Goal: Task Accomplishment & Management: Manage account settings

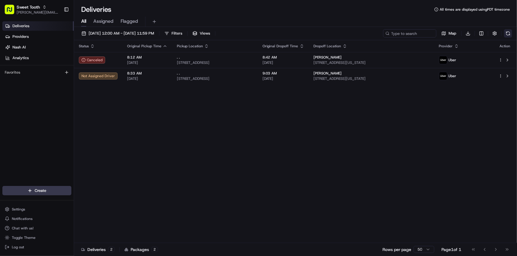
click at [508, 33] on button at bounding box center [508, 33] width 8 height 8
click at [32, 229] on span "Chat with us!" at bounding box center [23, 228] width 22 height 5
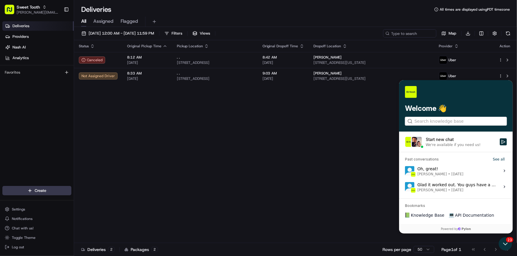
click at [442, 145] on div "We're available if you need us!" at bounding box center [452, 145] width 55 height 5
click at [499, 145] on button "Start new chat We're available if you need us!" at bounding box center [502, 142] width 7 height 7
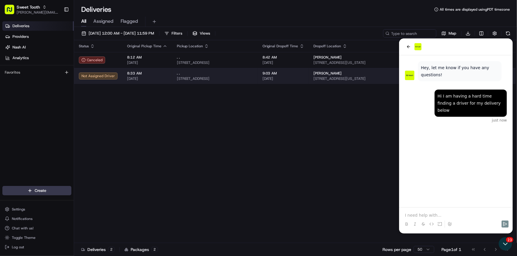
click at [153, 75] on span "8:33 AM" at bounding box center [147, 73] width 40 height 5
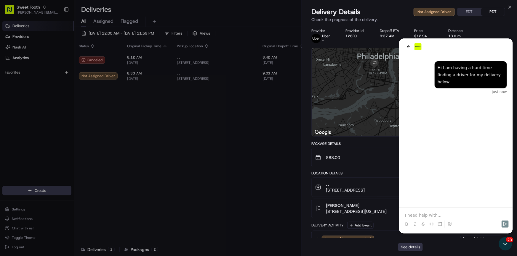
click at [407, 246] on button "See details" at bounding box center [410, 247] width 25 height 8
click at [436, 215] on button "Taylor Wolfe 1506 S Colorado St, Philadelphia, PA 19146, USA 9:03 AM 08/23/2025" at bounding box center [409, 208] width 195 height 19
click at [422, 216] on button "Taylor Wolfe 1506 S Colorado St, Philadelphia, PA 19146, USA 9:03 AM 08/23/2025" at bounding box center [409, 208] width 195 height 19
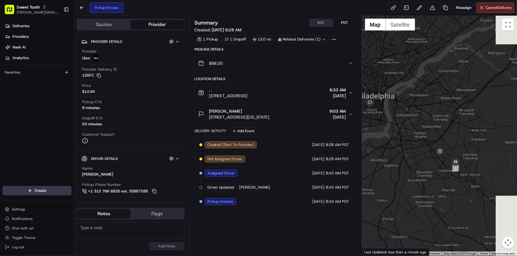
drag, startPoint x: 477, startPoint y: 200, endPoint x: 439, endPoint y: 196, distance: 37.8
click at [439, 196] on div at bounding box center [439, 136] width 155 height 240
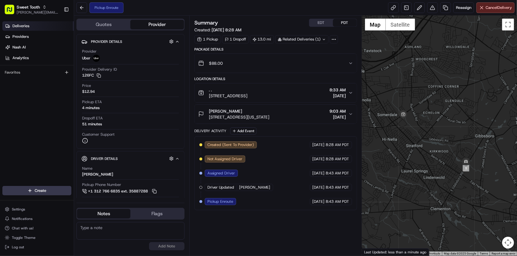
click at [31, 29] on link "Deliveries" at bounding box center [37, 25] width 71 height 9
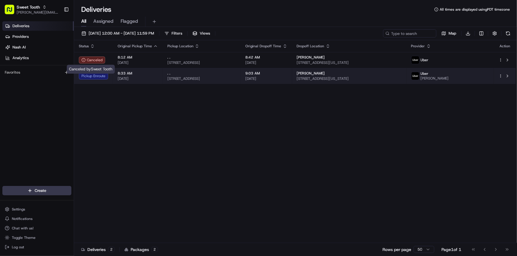
click at [113, 78] on td "8:33 AM [DATE]" at bounding box center [138, 76] width 50 height 16
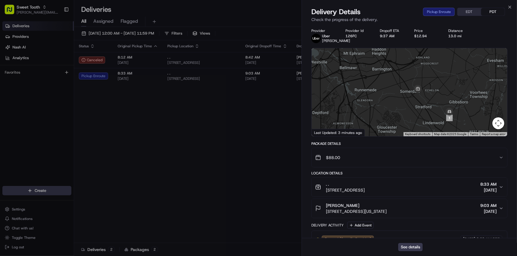
drag, startPoint x: 467, startPoint y: 120, endPoint x: 440, endPoint y: 88, distance: 42.7
click at [440, 88] on div at bounding box center [409, 92] width 195 height 88
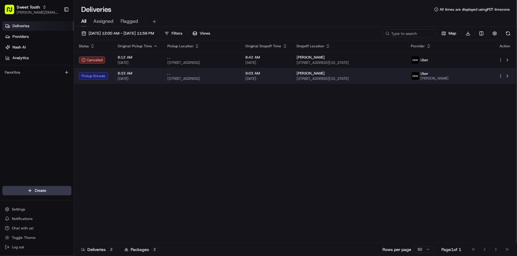
click at [122, 73] on span "8:33 AM" at bounding box center [138, 73] width 40 height 5
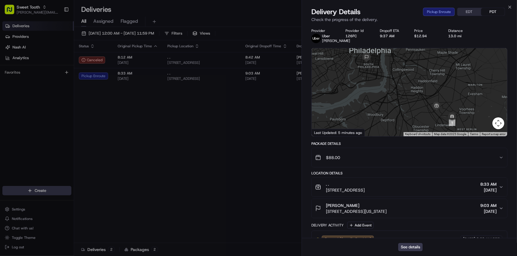
drag, startPoint x: 442, startPoint y: 118, endPoint x: 422, endPoint y: 95, distance: 30.8
click at [422, 95] on div at bounding box center [409, 92] width 195 height 88
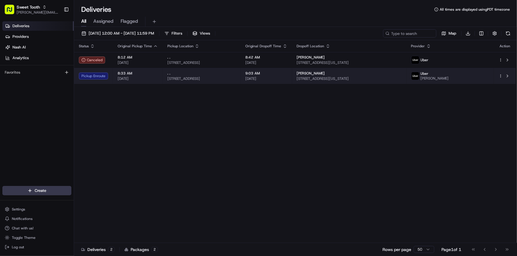
click at [131, 73] on span "8:33 AM" at bounding box center [138, 73] width 40 height 5
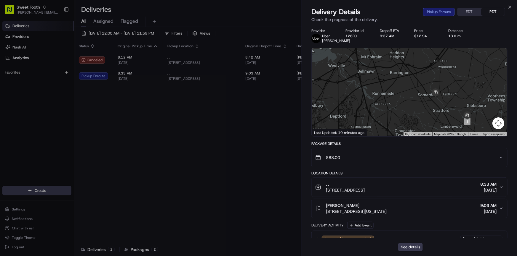
drag, startPoint x: 449, startPoint y: 127, endPoint x: 423, endPoint y: 104, distance: 34.4
click at [423, 104] on div at bounding box center [409, 92] width 195 height 88
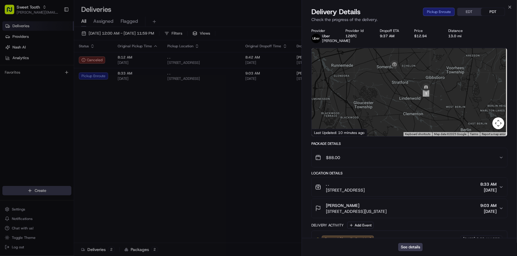
drag, startPoint x: 415, startPoint y: 79, endPoint x: 403, endPoint y: 87, distance: 14.6
click at [403, 87] on div at bounding box center [409, 92] width 195 height 88
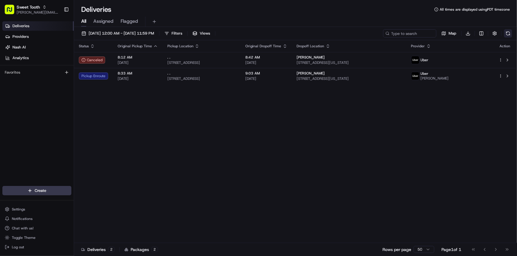
click at [506, 35] on button at bounding box center [508, 33] width 8 height 8
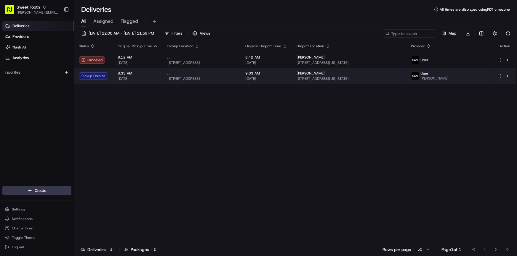
click at [159, 78] on td "8:33 AM [DATE]" at bounding box center [138, 76] width 50 height 16
click at [190, 76] on div ". ." at bounding box center [201, 73] width 69 height 5
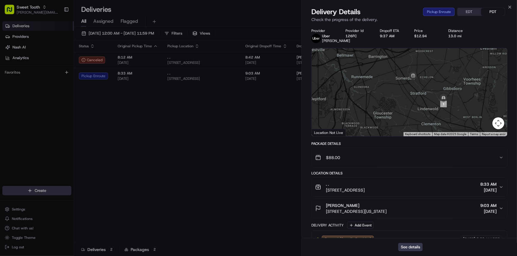
drag, startPoint x: 460, startPoint y: 115, endPoint x: 459, endPoint y: 107, distance: 8.0
click at [459, 107] on div at bounding box center [409, 92] width 195 height 88
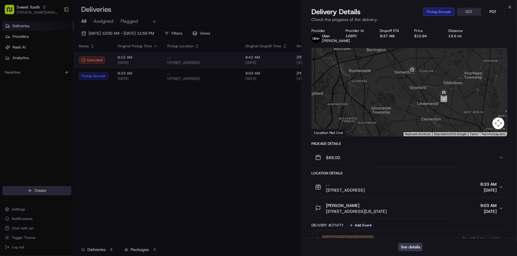
drag, startPoint x: 211, startPoint y: 135, endPoint x: 395, endPoint y: 65, distance: 197.5
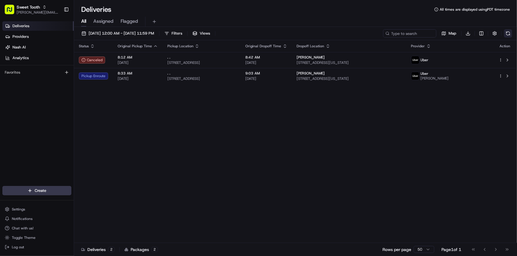
click at [505, 34] on button at bounding box center [508, 33] width 8 height 8
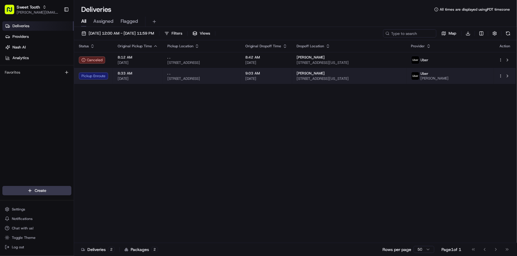
click at [278, 79] on span "[DATE]" at bounding box center [266, 78] width 42 height 5
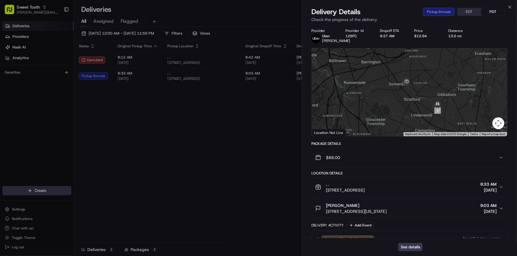
drag, startPoint x: 460, startPoint y: 125, endPoint x: 459, endPoint y: 110, distance: 14.6
click at [459, 110] on div at bounding box center [409, 92] width 195 height 88
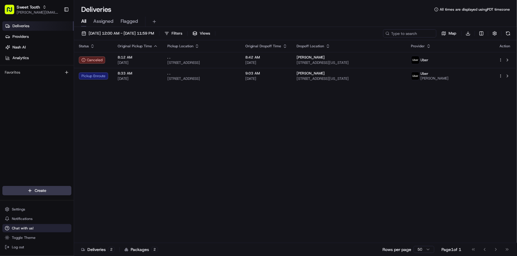
click at [31, 232] on button "Chat with us!" at bounding box center [36, 228] width 69 height 8
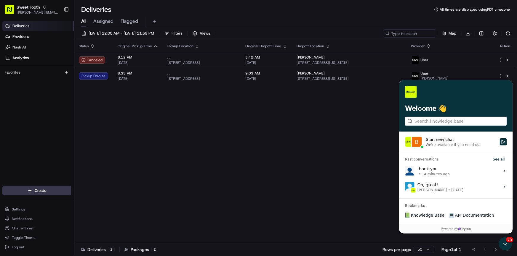
click at [439, 171] on div "thank you • 14 minutes ago" at bounding box center [433, 171] width 32 height 11
click at [405, 171] on button "View issue" at bounding box center [404, 171] width 0 height 0
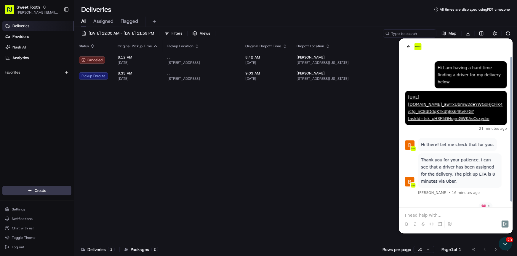
scroll to position [4, 0]
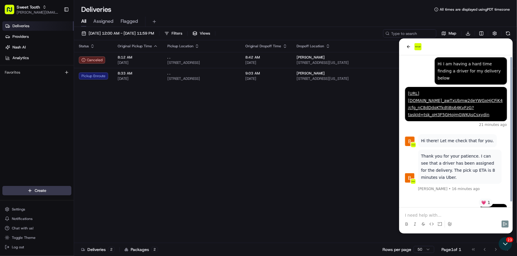
click at [441, 217] on p at bounding box center [456, 215] width 102 height 6
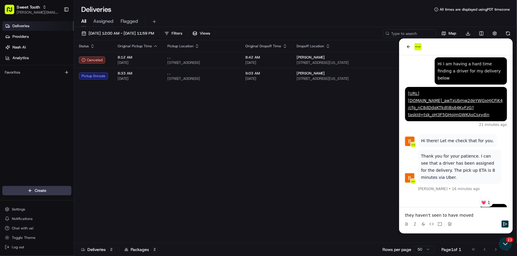
scroll to position [30, 0]
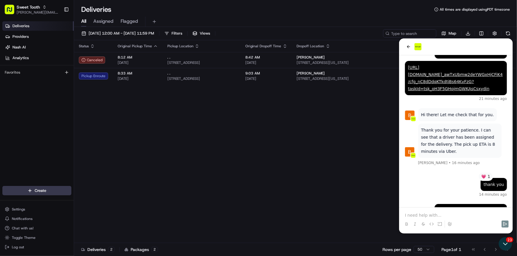
drag, startPoint x: 310, startPoint y: 197, endPoint x: 230, endPoint y: 131, distance: 104.3
click at [309, 197] on div "Status Original Pickup Time Pickup Location Original Dropoff Time Dropoff Locat…" at bounding box center [295, 141] width 442 height 203
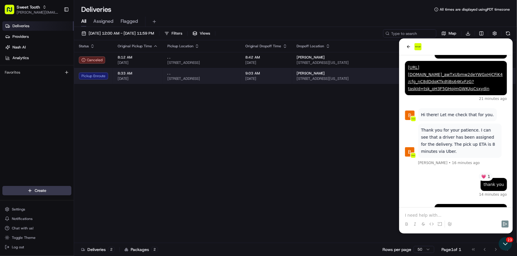
click at [158, 74] on td "8:33 AM [DATE]" at bounding box center [138, 76] width 50 height 16
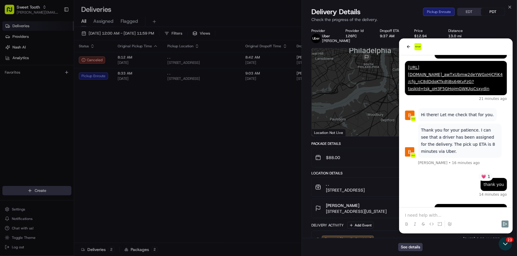
click at [402, 252] on div "See details" at bounding box center [409, 247] width 215 height 18
click at [405, 250] on button "See details" at bounding box center [410, 247] width 25 height 8
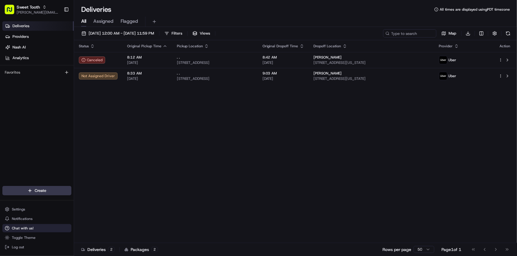
click at [25, 230] on span "Chat with us!" at bounding box center [23, 228] width 22 height 5
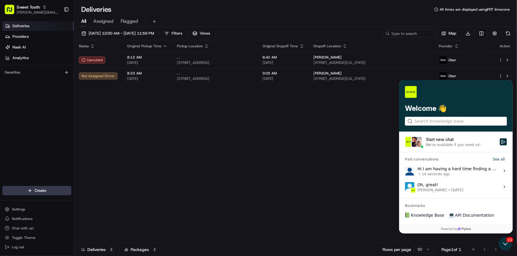
click at [446, 165] on label "Hi I am having a hard time finding a driver for my delivery below • 14 seconds …" at bounding box center [455, 171] width 107 height 16
click at [405, 171] on button "View issue" at bounding box center [404, 171] width 0 height 0
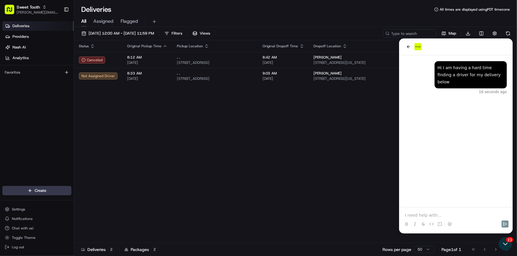
click at [430, 213] on p at bounding box center [456, 215] width 102 height 6
click at [507, 224] on button "Send" at bounding box center [504, 224] width 7 height 7
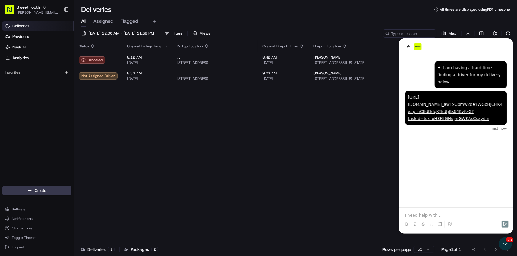
click at [240, 118] on div "Status Original Pickup Time Pickup Location Original Dropoff Time Dropoff Locat…" at bounding box center [295, 141] width 442 height 203
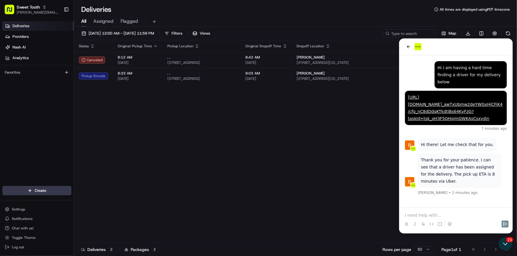
click at [429, 214] on p at bounding box center [456, 215] width 102 height 6
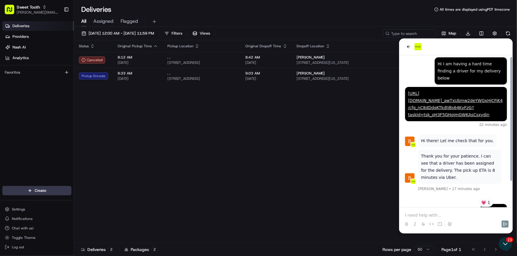
scroll to position [30, 0]
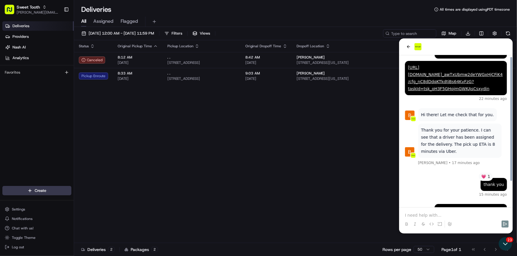
click at [431, 217] on p at bounding box center [456, 215] width 102 height 6
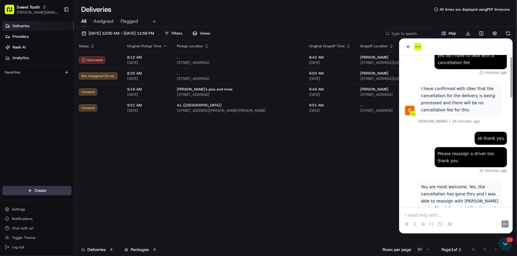
scroll to position [405, 0]
click at [506, 33] on button at bounding box center [508, 33] width 8 height 8
click at [500, 245] on icon "Open customer support" at bounding box center [505, 244] width 15 height 15
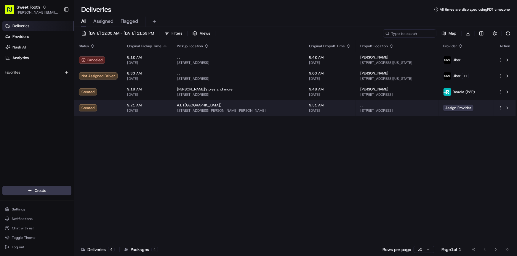
click at [500, 107] on html "Sweet Tooth [PERSON_NAME][EMAIL_ADDRESS][DOMAIN_NAME] Toggle Sidebar Deliveries…" at bounding box center [258, 128] width 517 height 256
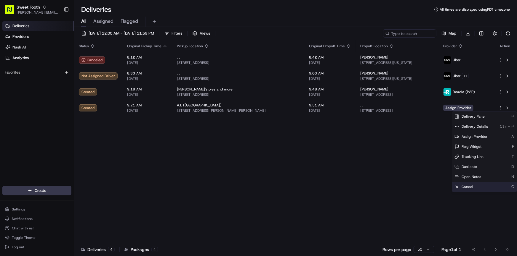
click at [471, 186] on span "Cancel" at bounding box center [467, 187] width 12 height 5
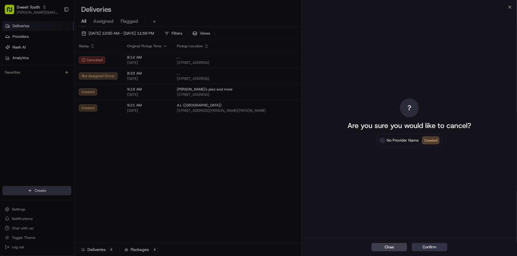
click at [430, 247] on button "Confirm" at bounding box center [430, 247] width 36 height 8
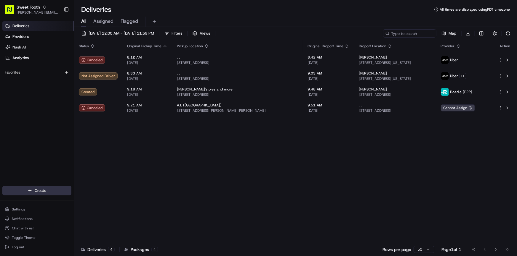
click at [45, 194] on html "Sweet Tooth anthony@oases-io.com Toggle Sidebar Deliveries Providers Nash AI An…" at bounding box center [258, 128] width 517 height 256
click at [118, 203] on link "Delivery" at bounding box center [107, 202] width 66 height 11
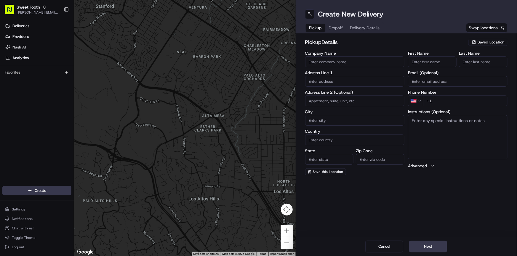
click at [334, 82] on input "text" at bounding box center [355, 81] width 100 height 11
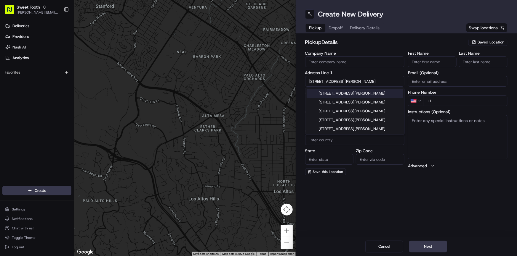
click at [346, 93] on div "1137 East McKellips Road, Tempe, AZ" at bounding box center [354, 93] width 97 height 9
type input "[STREET_ADDRESS][PERSON_NAME]"
type input "Tempe"
type input "United States"
type input "AZ"
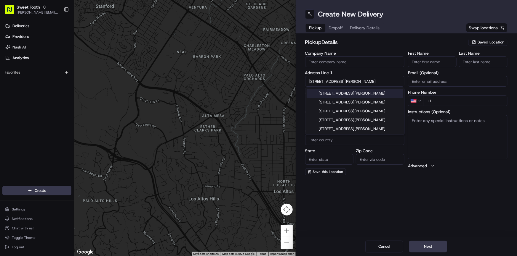
type input "85288"
type input "1137 East McKellips Road"
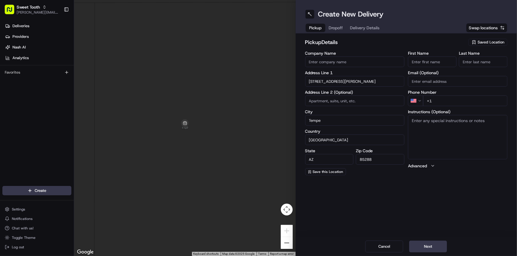
click at [447, 97] on input "+1" at bounding box center [465, 101] width 84 height 11
type input "[PHONE_NUMBER]"
drag, startPoint x: 422, startPoint y: 59, endPoint x: 423, endPoint y: 62, distance: 3.7
click at [422, 58] on input "First Name" at bounding box center [432, 62] width 49 height 11
type input "."
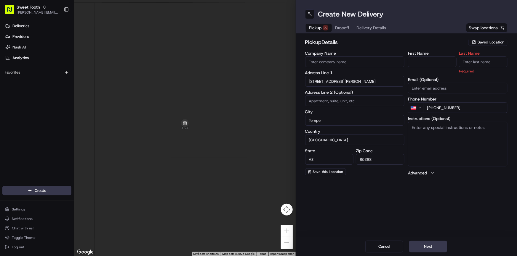
click at [468, 60] on input "Last Name" at bounding box center [483, 62] width 49 height 11
type input "."
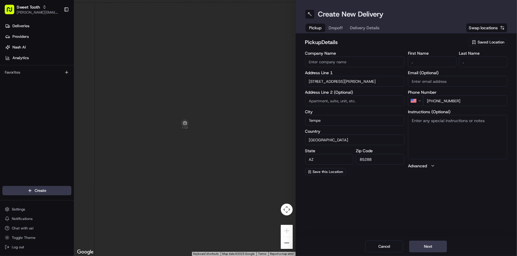
click at [449, 214] on div "Create New Delivery Pickup Dropoff Delivery Details Swap locations pickup Detai…" at bounding box center [407, 128] width 222 height 256
click at [430, 243] on button "Next" at bounding box center [428, 247] width 38 height 12
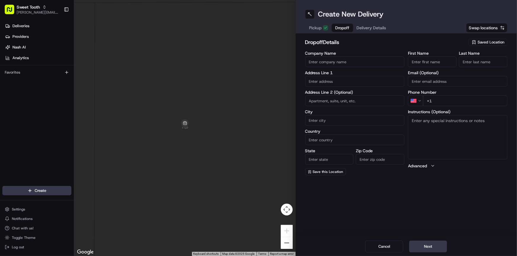
click at [322, 81] on input "text" at bounding box center [355, 81] width 100 height 11
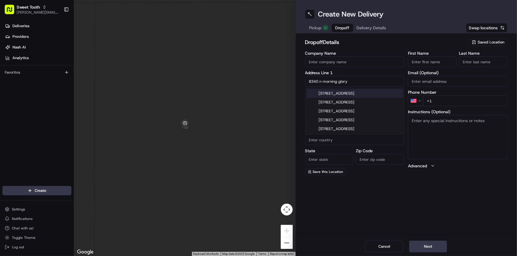
click at [341, 93] on div "8340 North Morning Glory Road, Paradise Valley, AZ" at bounding box center [354, 93] width 97 height 9
type input "[STREET_ADDRESS]"
type input "Paradise Valley"
type input "United States"
type input "AZ"
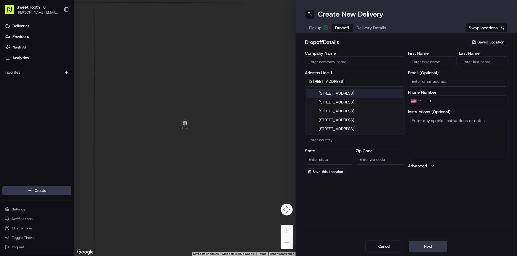
type input "85253"
type input "8340 Morning Glory Road"
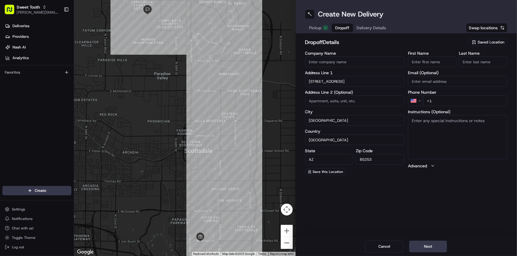
click at [456, 100] on input "+1" at bounding box center [465, 101] width 84 height 11
paste input "602 541 2171"
type input "+1 602 541 2171"
drag, startPoint x: 438, startPoint y: 58, endPoint x: 437, endPoint y: 61, distance: 3.0
click at [438, 58] on input "First Name" at bounding box center [432, 62] width 49 height 11
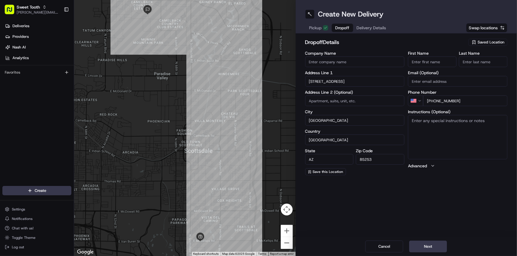
paste input "Baylee"
type input "Baylee"
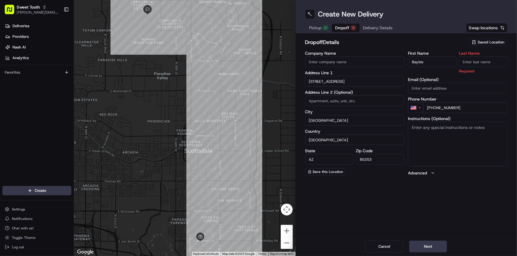
click at [485, 62] on input "Last Name" at bounding box center [483, 62] width 49 height 11
paste input "Z"
type input "Z"
click at [433, 43] on h2 "dropoff Details" at bounding box center [385, 42] width 160 height 8
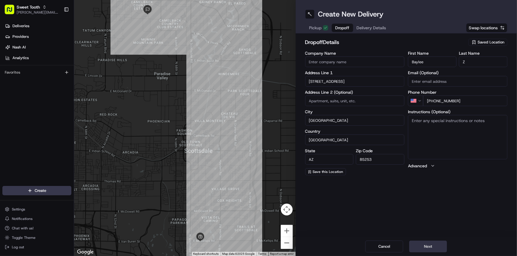
click at [439, 247] on button "Next" at bounding box center [428, 247] width 38 height 12
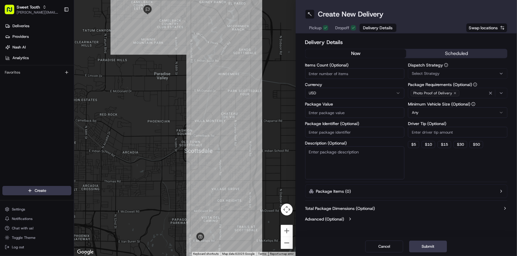
click at [319, 110] on input "Package Value" at bounding box center [355, 112] width 100 height 11
type input "132"
click at [427, 250] on button "Submit" at bounding box center [428, 247] width 38 height 12
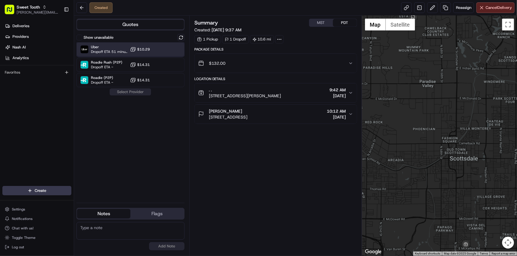
click at [114, 48] on span "Uber" at bounding box center [109, 47] width 37 height 5
click at [85, 9] on button at bounding box center [81, 7] width 11 height 11
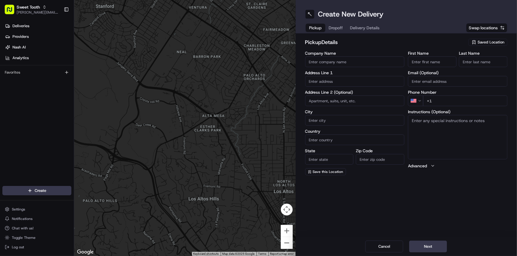
click at [354, 60] on input "Company Name" at bounding box center [355, 62] width 100 height 11
click at [322, 85] on div "Address Line 1" at bounding box center [355, 79] width 100 height 16
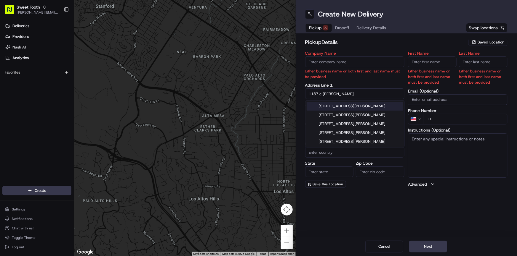
click at [352, 107] on div "1137 East McKellips Road, Tempe, AZ" at bounding box center [354, 106] width 97 height 9
type input "[STREET_ADDRESS][PERSON_NAME]"
type input "Tempe"
type input "United States"
type input "AZ"
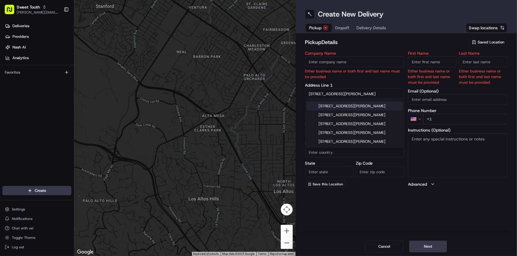
type input "85288"
type input "1137 East McKellips Road"
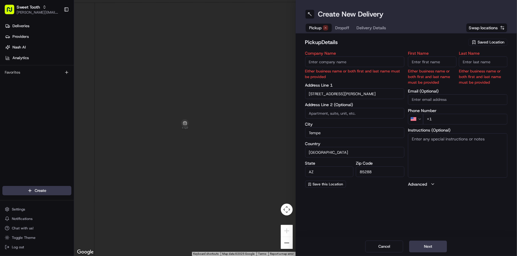
click at [421, 64] on input "First Name" at bounding box center [432, 62] width 49 height 11
type input "."
click at [466, 60] on input "Last Name" at bounding box center [483, 62] width 49 height 11
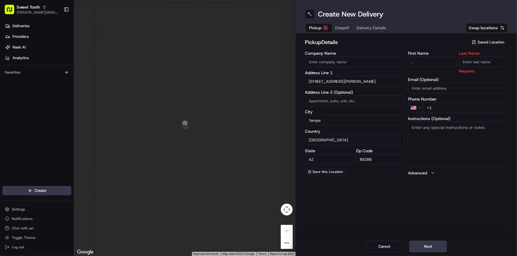
type input "."
click at [453, 104] on input "+1" at bounding box center [465, 107] width 84 height 11
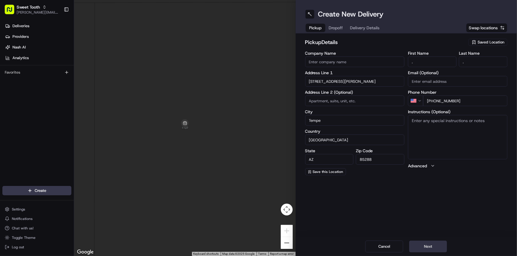
type input "[PHONE_NUMBER]"
click at [436, 243] on button "Next" at bounding box center [428, 247] width 38 height 12
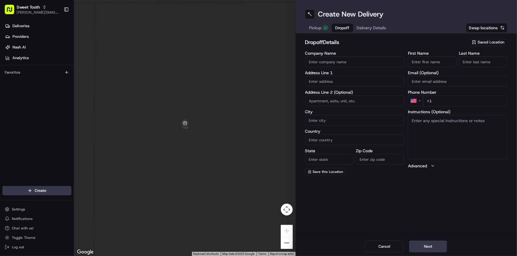
click at [332, 80] on input "text" at bounding box center [355, 81] width 100 height 11
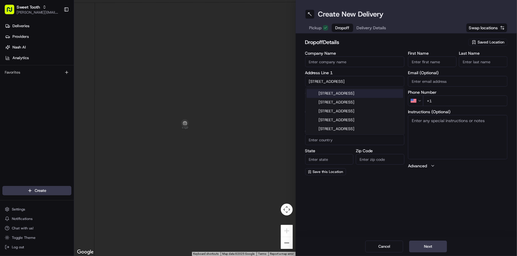
click at [349, 96] on div "8340 N Morning Glory Rd, Paradise Valley, AZ" at bounding box center [354, 93] width 97 height 9
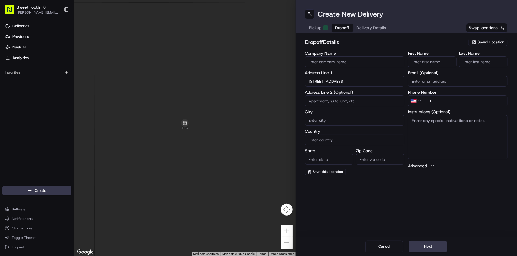
type input "[STREET_ADDRESS]"
type input "Paradise Valley"
type input "United States"
type input "AZ"
type input "85253"
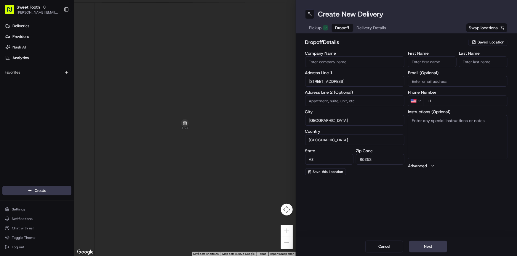
type input "8340 Morning Glory Road"
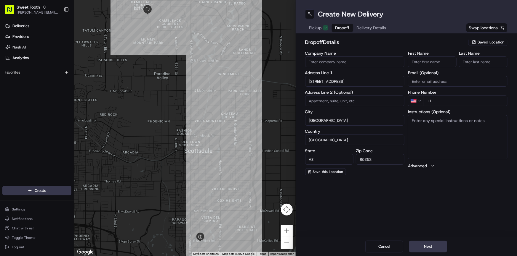
click at [448, 105] on input "+1" at bounding box center [465, 101] width 84 height 11
paste input "602 541 2171"
type input "+1 602 541 2171"
click at [425, 65] on input "First Name" at bounding box center [432, 62] width 49 height 11
type input "L"
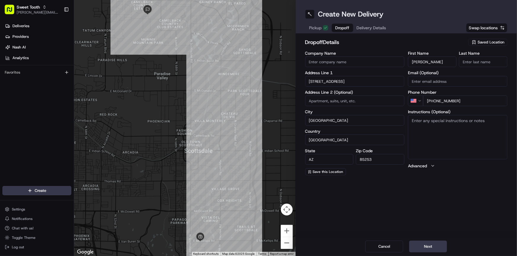
type input "Karen"
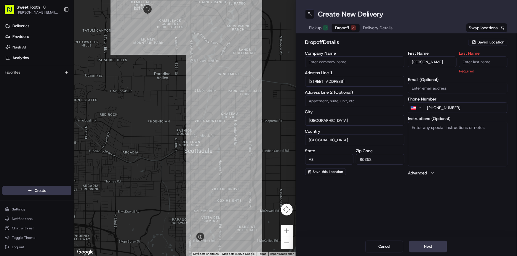
click at [480, 62] on input "Last Name" at bounding box center [483, 62] width 49 height 11
paste input "Hayenga"
type input "Hayenga"
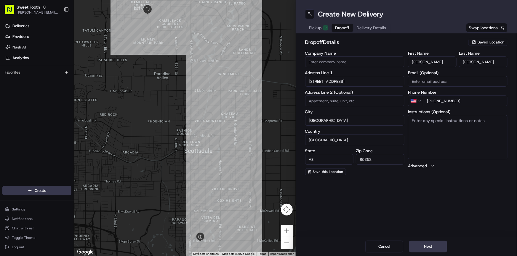
click at [437, 44] on h2 "dropoff Details" at bounding box center [385, 42] width 160 height 8
click at [432, 245] on button "Next" at bounding box center [428, 247] width 38 height 12
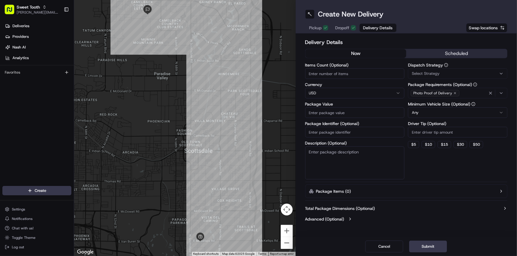
click at [327, 114] on input "Package Value" at bounding box center [355, 112] width 100 height 11
type input "132"
click at [463, 53] on button "scheduled" at bounding box center [456, 53] width 101 height 9
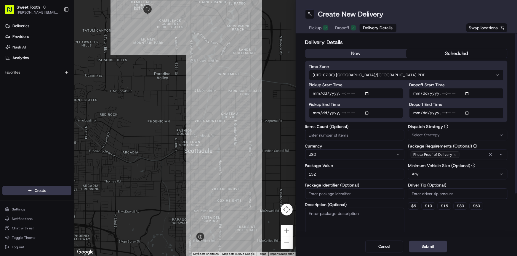
click at [317, 94] on input "Pickup Start Time" at bounding box center [356, 93] width 94 height 11
type input "2025-08-23T10:00"
type input "2025-08-23T14:00"
click at [389, 85] on label "Pickup Start Time" at bounding box center [356, 85] width 94 height 4
click at [389, 88] on input "Pickup Start Time" at bounding box center [356, 93] width 94 height 11
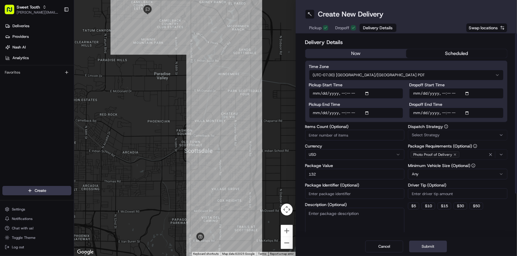
click at [429, 248] on button "Submit" at bounding box center [428, 247] width 38 height 12
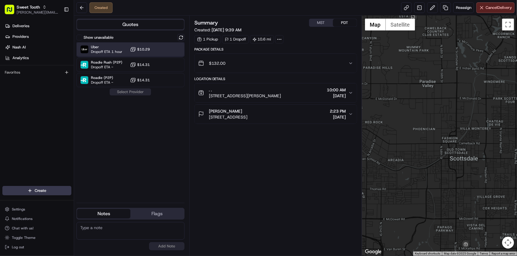
click at [110, 50] on span "Dropoff ETA 1 hour" at bounding box center [106, 51] width 31 height 5
click at [130, 94] on button "Assign Provider" at bounding box center [130, 92] width 42 height 7
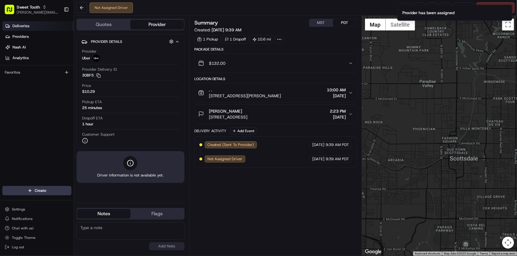
click at [38, 27] on link "Deliveries" at bounding box center [37, 25] width 71 height 9
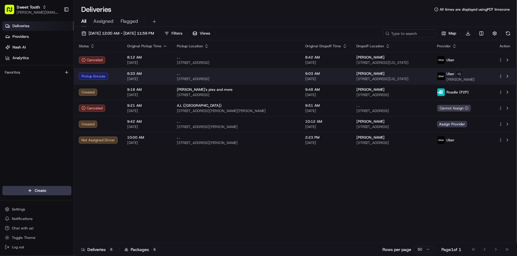
click at [117, 78] on td "Pickup Enroute" at bounding box center [98, 76] width 48 height 16
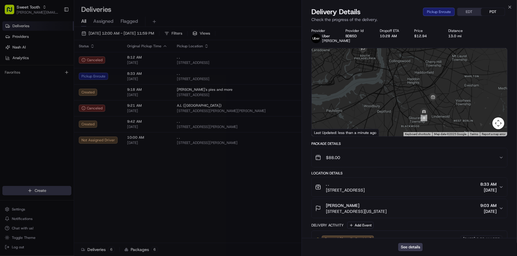
drag, startPoint x: 425, startPoint y: 121, endPoint x: 402, endPoint y: 94, distance: 35.1
click at [402, 94] on div at bounding box center [409, 92] width 195 height 88
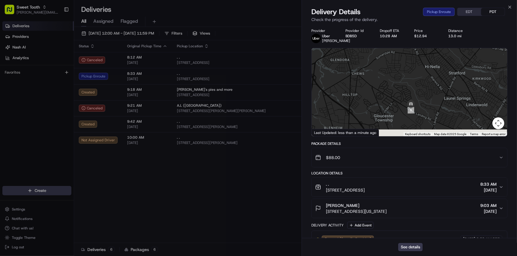
drag, startPoint x: 433, startPoint y: 123, endPoint x: 423, endPoint y: 94, distance: 30.6
click at [423, 94] on div at bounding box center [409, 92] width 195 height 88
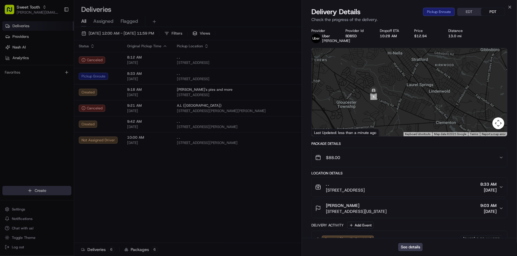
drag, startPoint x: 377, startPoint y: 77, endPoint x: 382, endPoint y: 97, distance: 20.6
click at [382, 97] on div at bounding box center [409, 92] width 195 height 88
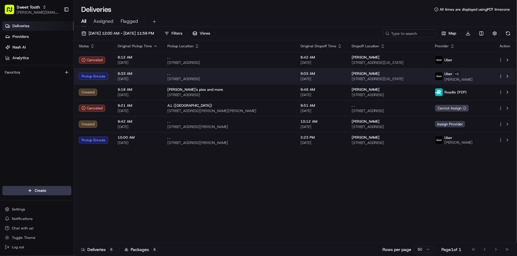
click at [105, 75] on div "Pickup Enroute" at bounding box center [93, 76] width 29 height 7
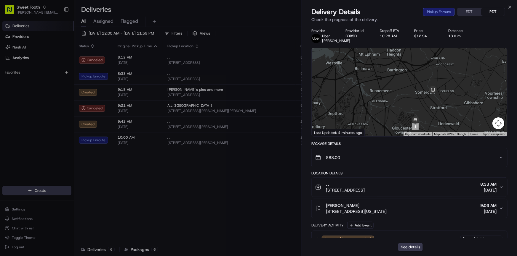
drag, startPoint x: 441, startPoint y: 124, endPoint x: 428, endPoint y: 116, distance: 14.7
click at [429, 116] on div at bounding box center [409, 92] width 195 height 88
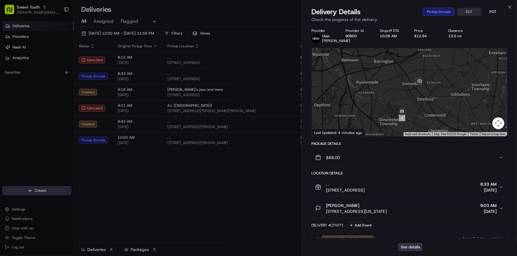
click at [412, 246] on button "See details" at bounding box center [410, 247] width 25 height 8
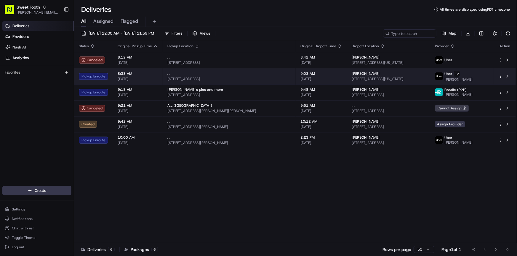
click at [105, 77] on div "Pickup Enroute" at bounding box center [93, 76] width 29 height 7
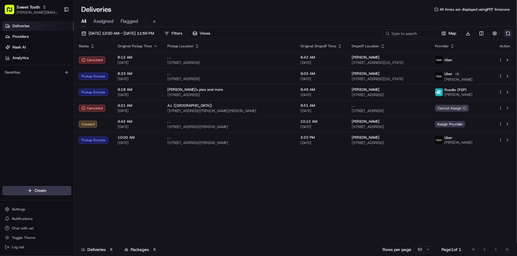
click at [509, 33] on button at bounding box center [508, 33] width 8 height 8
click at [35, 230] on button "Chat with us!" at bounding box center [36, 228] width 69 height 8
click at [40, 228] on button "Chat with us!" at bounding box center [36, 228] width 69 height 8
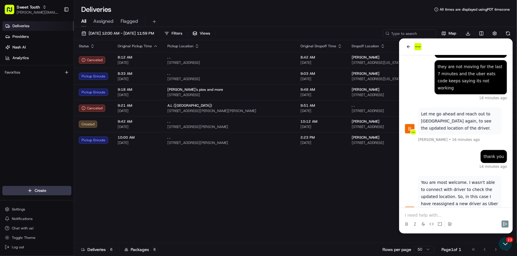
click at [431, 216] on p at bounding box center [456, 215] width 102 height 6
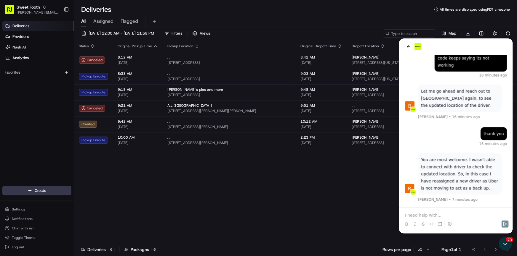
click at [431, 216] on p at bounding box center [456, 215] width 102 height 6
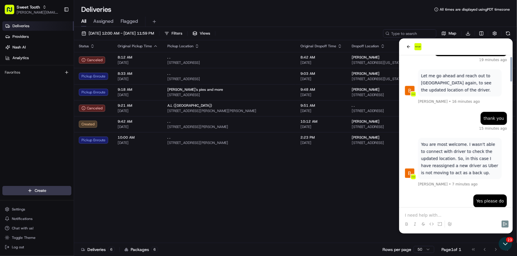
click at [174, 216] on div "Status Original Pickup Time Pickup Location Original Dropoff Time Dropoff Locat…" at bounding box center [295, 141] width 442 height 203
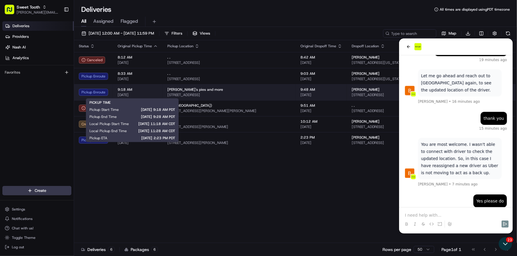
click at [124, 97] on span "[DATE]" at bounding box center [138, 95] width 40 height 5
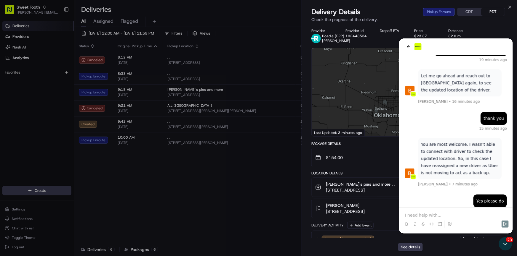
click at [504, 240] on div "See details" at bounding box center [409, 247] width 215 height 18
click at [505, 245] on div "See details" at bounding box center [409, 247] width 215 height 18
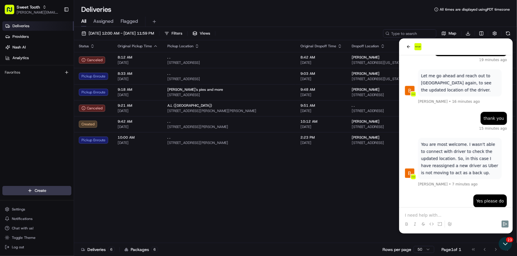
click at [514, 250] on div "Deliveries 6 Packages 6 Rows per page 50 Page 1 of 1 Go to first page Go to pre…" at bounding box center [295, 249] width 443 height 13
click at [504, 245] on icon "Open customer support" at bounding box center [505, 244] width 15 height 15
click at [505, 246] on div "Go to first page Go to previous page Go to next page Go to last page" at bounding box center [490, 250] width 44 height 8
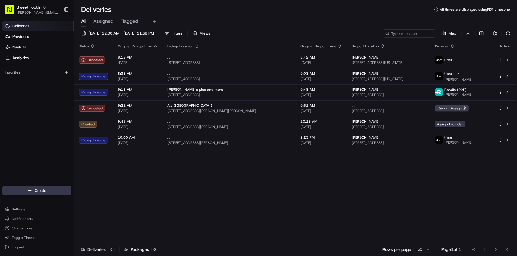
click at [505, 246] on div "Go to first page Go to previous page Go to next page Go to last page" at bounding box center [490, 250] width 44 height 8
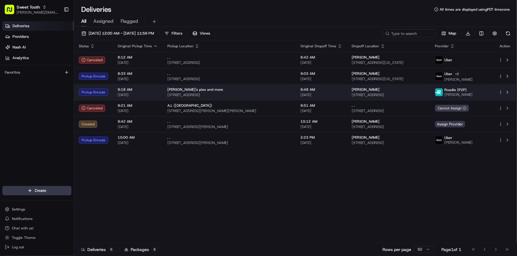
click at [296, 99] on td "9:48 AM 08/23/2025" at bounding box center [321, 92] width 51 height 16
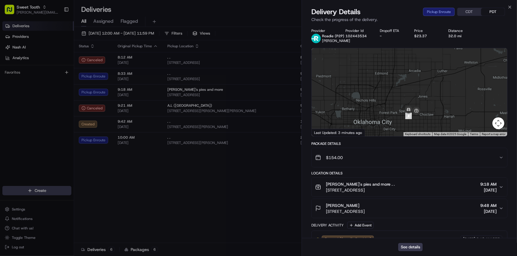
drag, startPoint x: 426, startPoint y: 102, endPoint x: 424, endPoint y: 96, distance: 6.5
click at [424, 96] on div at bounding box center [409, 92] width 195 height 88
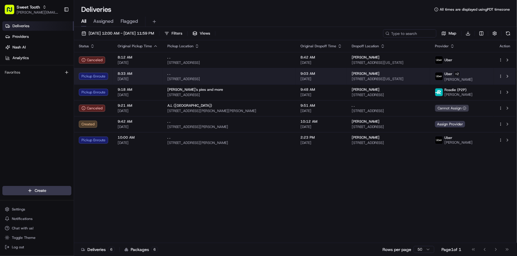
click at [145, 78] on span "[DATE]" at bounding box center [138, 79] width 40 height 5
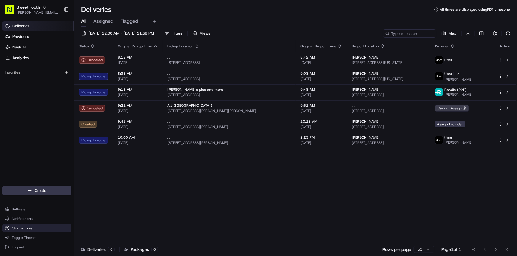
click at [34, 231] on button "Chat with us!" at bounding box center [36, 228] width 69 height 8
click at [32, 228] on span "Chat with us!" at bounding box center [23, 228] width 22 height 5
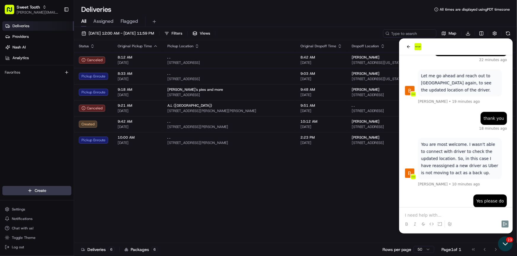
click at [500, 245] on icon "Open customer support" at bounding box center [505, 244] width 15 height 15
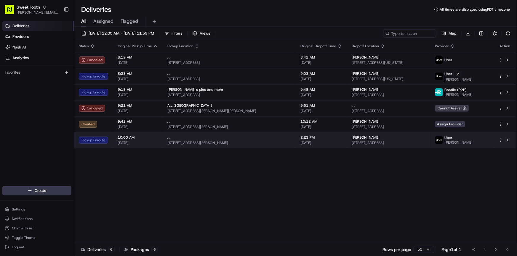
click at [148, 139] on span "10:00 AM" at bounding box center [138, 137] width 40 height 5
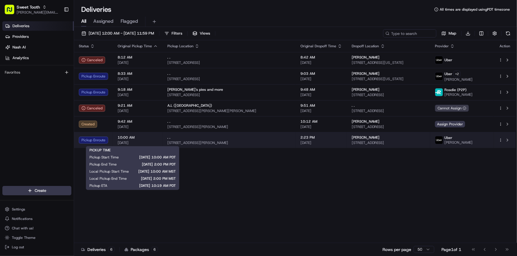
scroll to position [815, 0]
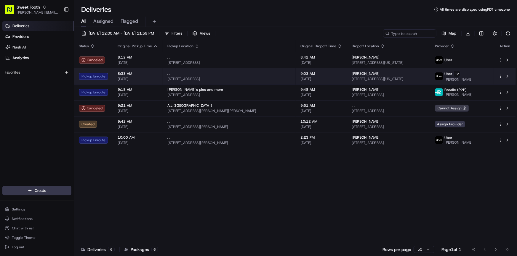
click at [131, 78] on span "[DATE]" at bounding box center [138, 79] width 40 height 5
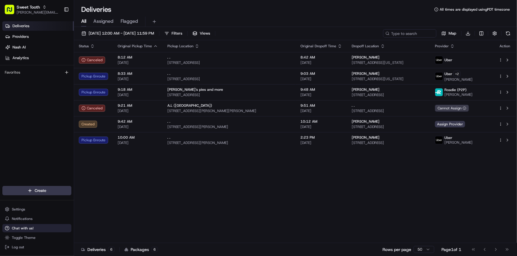
click at [33, 228] on button "Chat with us!" at bounding box center [36, 228] width 69 height 8
click at [29, 229] on span "Chat with us!" at bounding box center [23, 228] width 22 height 5
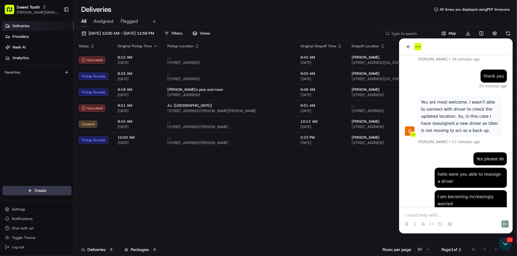
click at [435, 214] on p at bounding box center [456, 215] width 102 height 6
click at [368, 198] on div "Status Original Pickup Time Pickup Location Original Dropoff Time Dropoff Locat…" at bounding box center [295, 141] width 442 height 203
click at [444, 14] on div "All Assigned Flagged" at bounding box center [295, 20] width 443 height 13
click at [503, 237] on icon "Open customer support" at bounding box center [505, 230] width 15 height 15
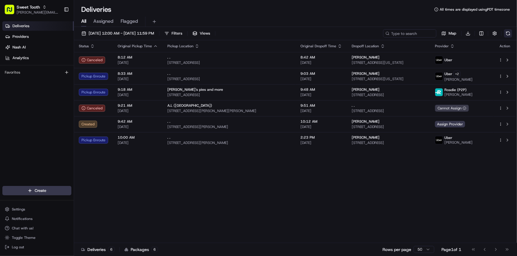
click at [506, 33] on button at bounding box center [508, 33] width 8 height 8
click at [22, 229] on span "Chat with us!" at bounding box center [23, 228] width 22 height 5
click at [31, 230] on span "Chat with us!" at bounding box center [23, 228] width 22 height 5
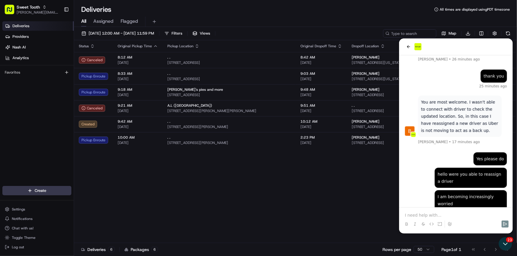
click at [442, 211] on div at bounding box center [455, 219] width 109 height 23
click at [443, 217] on p at bounding box center [456, 215] width 102 height 6
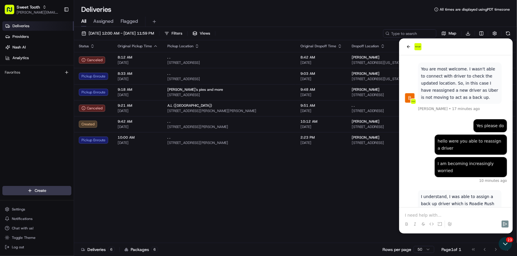
click at [443, 217] on p at bounding box center [456, 215] width 102 height 6
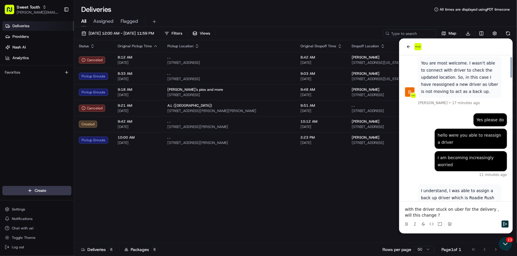
scroll to position [871, 0]
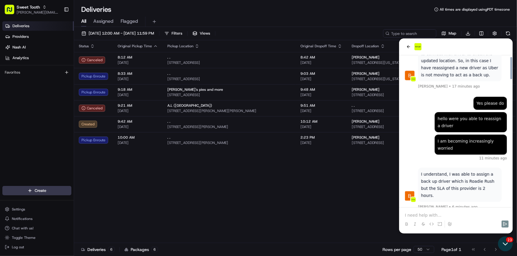
click at [501, 242] on icon "Open customer support" at bounding box center [505, 244] width 15 height 15
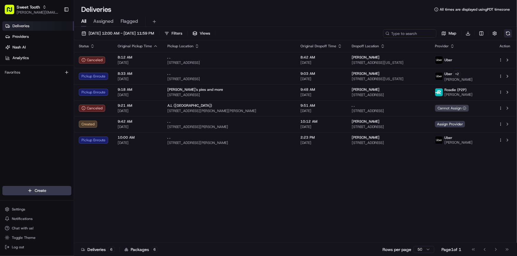
click at [507, 34] on button at bounding box center [508, 33] width 8 height 8
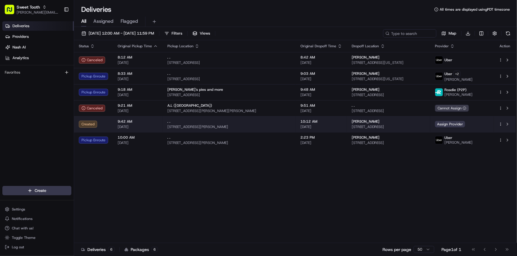
click at [501, 123] on html "Sweet Tooth anthony@oases-io.com Toggle Sidebar Deliveries Providers Nash AI An…" at bounding box center [258, 128] width 517 height 256
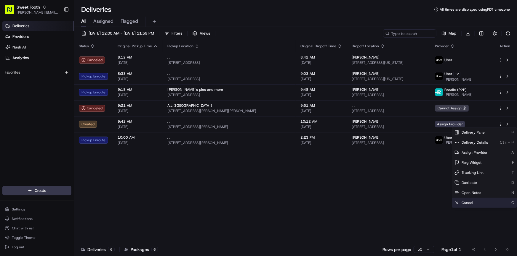
click at [467, 205] on span "Cancel" at bounding box center [467, 203] width 12 height 5
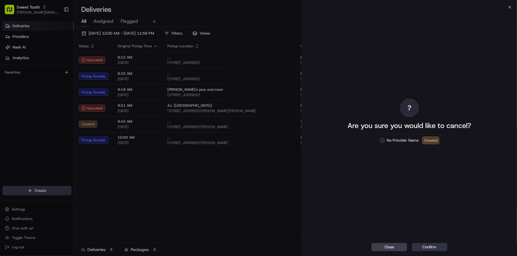
click at [431, 249] on button "Confirm" at bounding box center [430, 247] width 36 height 8
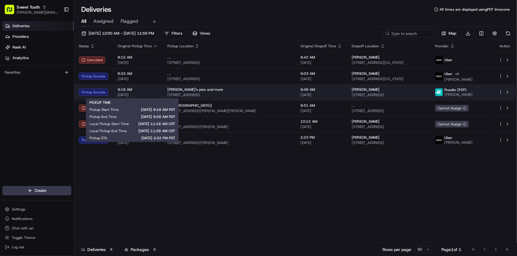
click at [156, 93] on span "[DATE]" at bounding box center [138, 95] width 40 height 5
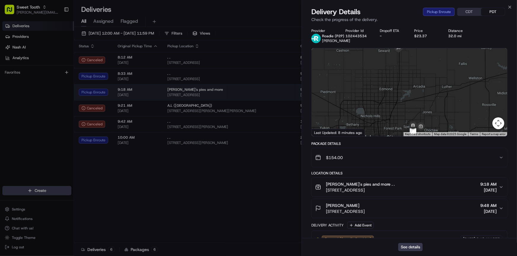
scroll to position [971, 0]
drag, startPoint x: 407, startPoint y: 109, endPoint x: 395, endPoint y: 79, distance: 32.0
click at [395, 79] on div at bounding box center [409, 92] width 195 height 88
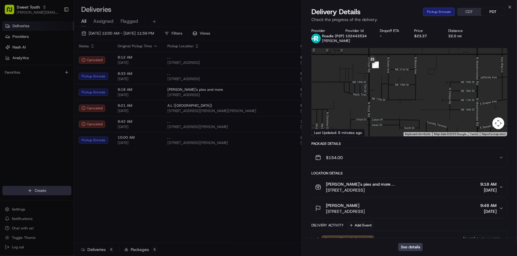
drag, startPoint x: 395, startPoint y: 84, endPoint x: 398, endPoint y: 105, distance: 20.6
click at [398, 105] on div at bounding box center [409, 92] width 195 height 88
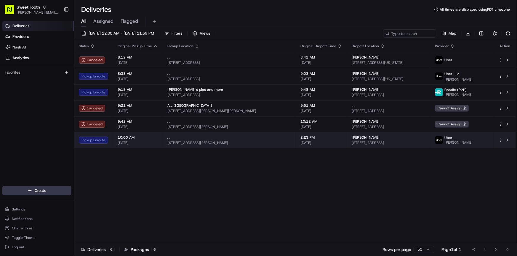
click at [123, 145] on td "10:00 AM 08/23/2025" at bounding box center [138, 140] width 50 height 16
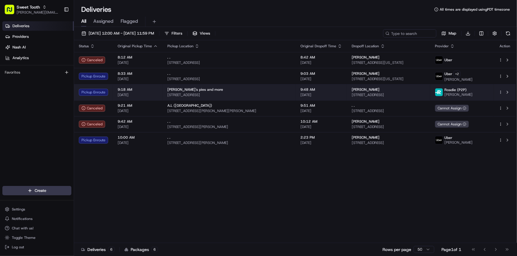
click at [159, 88] on td "9:18 AM 08/23/2025" at bounding box center [138, 92] width 50 height 16
click at [300, 89] on span "9:48 AM" at bounding box center [321, 89] width 42 height 5
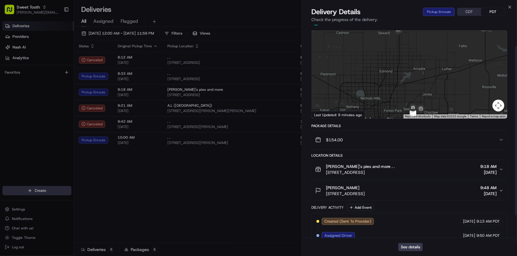
scroll to position [27, 0]
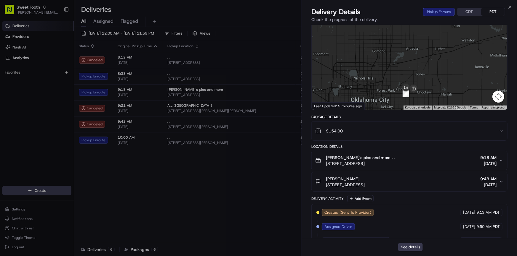
drag, startPoint x: 408, startPoint y: 81, endPoint x: 403, endPoint y: 74, distance: 9.1
click at [403, 74] on div at bounding box center [409, 66] width 195 height 88
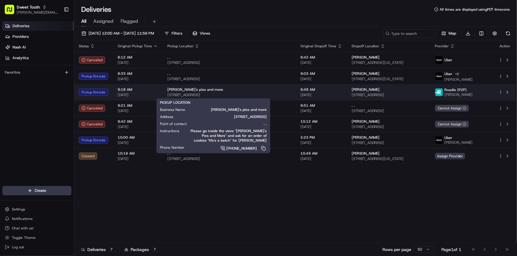
click at [225, 89] on div "[PERSON_NAME]'s pies and more" at bounding box center [228, 89] width 123 height 5
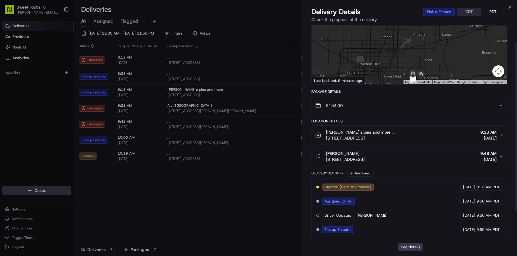
scroll to position [55, 0]
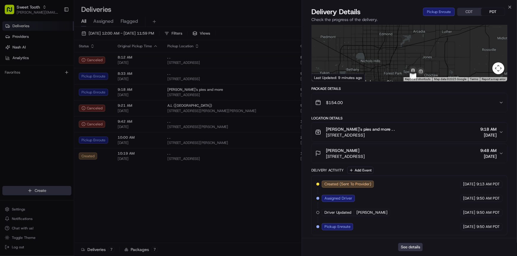
click at [410, 248] on button "See details" at bounding box center [410, 247] width 25 height 8
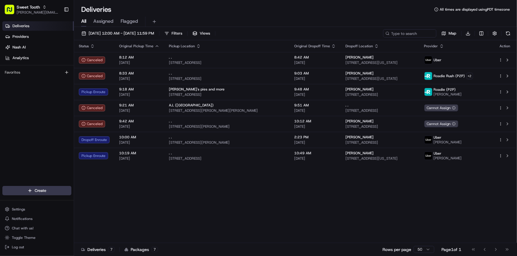
scroll to position [1342, 0]
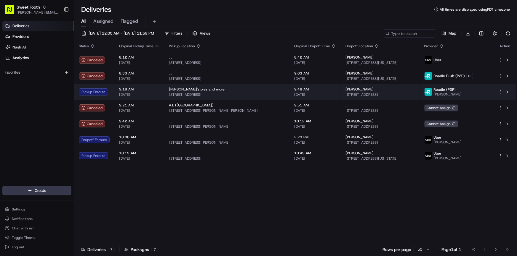
click at [103, 94] on div "Pickup Enroute" at bounding box center [94, 92] width 31 height 7
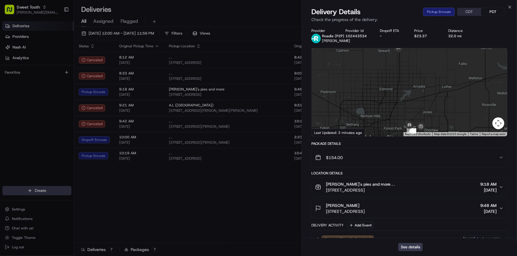
click at [412, 92] on div at bounding box center [506, 92] width 195 height 0
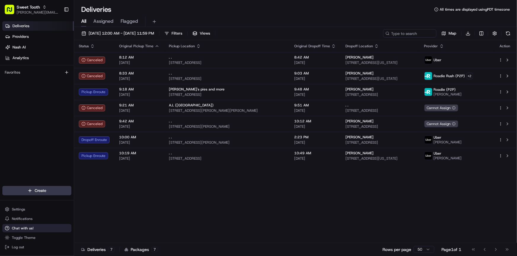
click at [25, 230] on span "Chat with us!" at bounding box center [23, 228] width 22 height 5
click at [50, 230] on button "Chat with us!" at bounding box center [36, 228] width 69 height 8
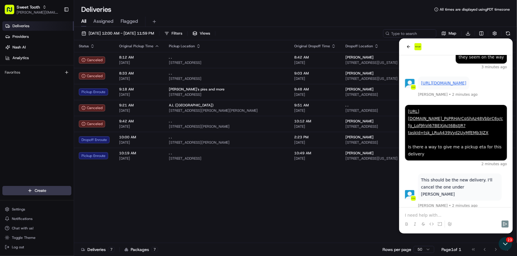
click at [444, 246] on link "https://tracking.usenash.com/pkg_Y6hcgbN2usxAGJELCmbXsd" at bounding box center [443, 248] width 45 height 5
click at [299, 190] on div "Status Original Pickup Time Pickup Location Original Dropoff Time Dropoff Locat…" at bounding box center [295, 141] width 442 height 203
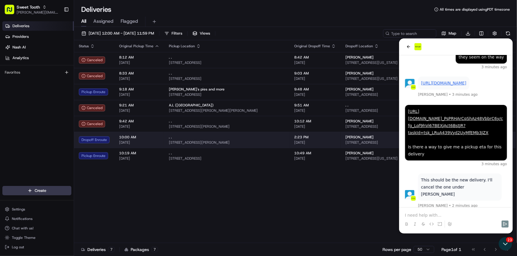
click at [123, 143] on span "[DATE]" at bounding box center [139, 142] width 40 height 5
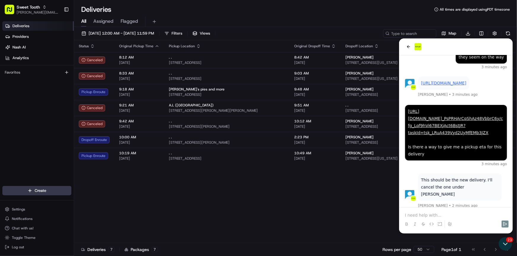
click at [516, 247] on div "Deliveries 7 Packages 7 Rows per page 50 Page 1 of 1 Go to first page Go to pre…" at bounding box center [295, 249] width 443 height 13
click at [510, 246] on icon "Open customer support" at bounding box center [505, 244] width 15 height 15
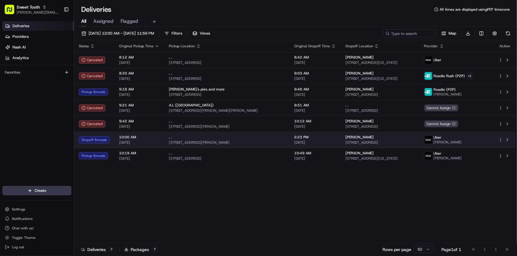
click at [155, 142] on span "[DATE]" at bounding box center [139, 142] width 40 height 5
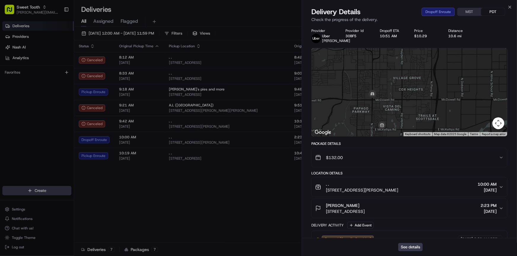
drag, startPoint x: 434, startPoint y: 123, endPoint x: 408, endPoint y: 102, distance: 33.3
click at [408, 102] on div at bounding box center [409, 92] width 195 height 88
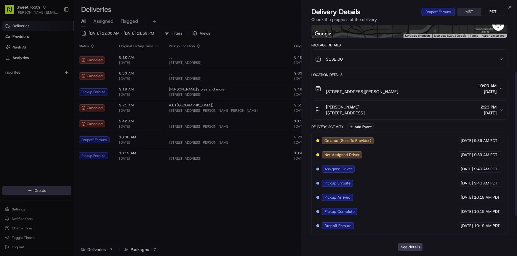
scroll to position [0, 0]
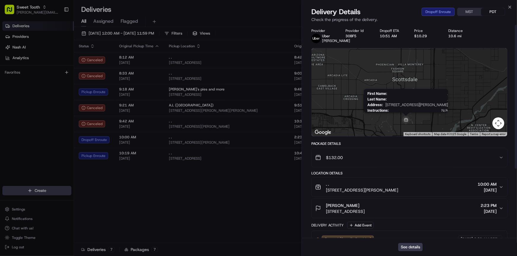
drag, startPoint x: 381, startPoint y: 117, endPoint x: 406, endPoint y: 127, distance: 27.6
click at [406, 125] on img at bounding box center [405, 120] width 9 height 9
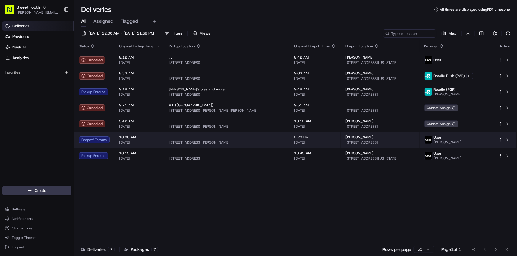
click at [112, 139] on td "Dropoff Enroute" at bounding box center [94, 140] width 40 height 16
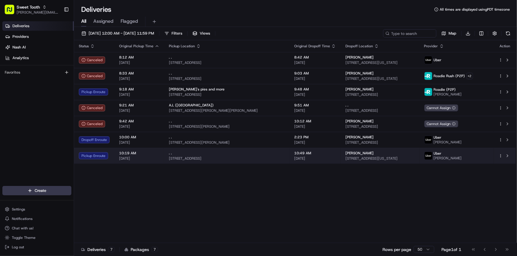
click at [113, 153] on td "Pickup Enroute" at bounding box center [94, 156] width 40 height 16
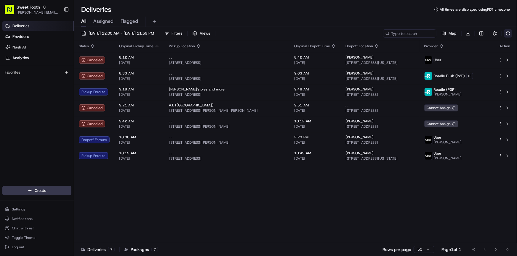
click at [507, 33] on button at bounding box center [508, 33] width 8 height 8
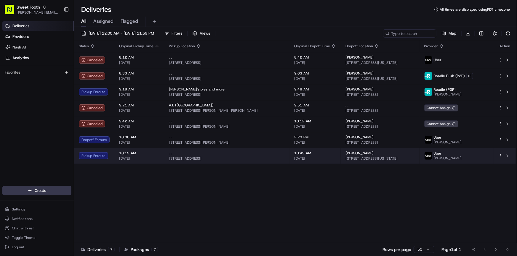
click at [98, 156] on div "Pickup Enroute" at bounding box center [94, 156] width 31 height 7
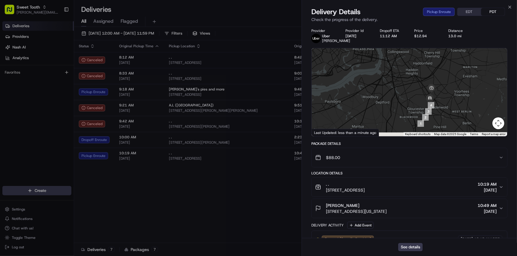
drag, startPoint x: 443, startPoint y: 121, endPoint x: 426, endPoint y: 114, distance: 18.1
click at [426, 114] on div at bounding box center [409, 92] width 195 height 88
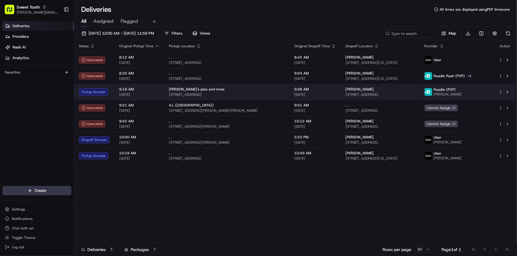
click at [120, 92] on div "9:18 AM 08/23/2025" at bounding box center [139, 92] width 40 height 10
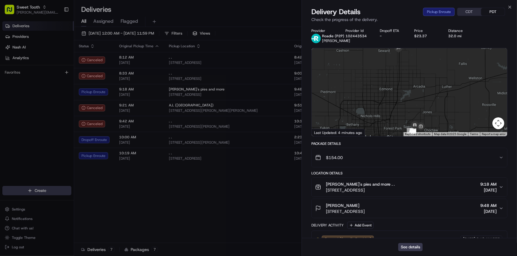
drag, startPoint x: 427, startPoint y: 120, endPoint x: 424, endPoint y: 106, distance: 14.2
click at [424, 106] on div at bounding box center [409, 92] width 195 height 88
drag, startPoint x: 421, startPoint y: 113, endPoint x: 396, endPoint y: 111, distance: 25.5
click at [411, 113] on div at bounding box center [409, 92] width 195 height 88
drag, startPoint x: 410, startPoint y: 116, endPoint x: 379, endPoint y: 113, distance: 30.7
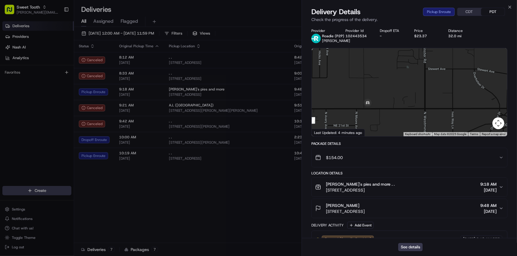
click at [379, 113] on div at bounding box center [409, 92] width 195 height 88
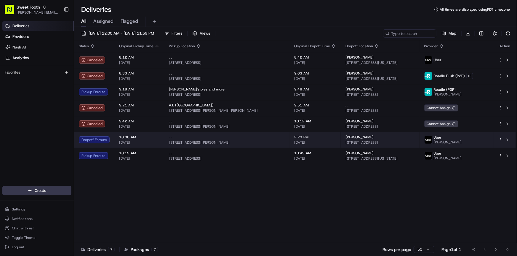
click at [118, 140] on td "10:00 AM 08/23/2025" at bounding box center [139, 140] width 50 height 16
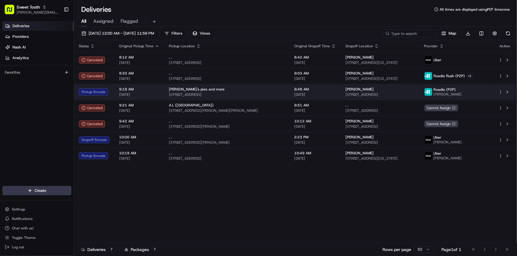
click at [158, 95] on span "[DATE]" at bounding box center [139, 94] width 40 height 5
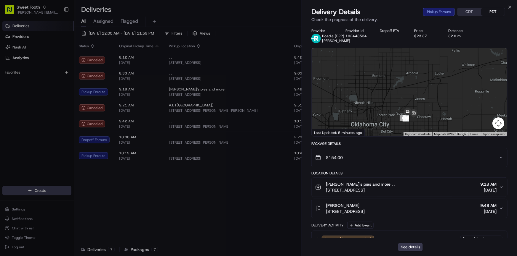
drag, startPoint x: 415, startPoint y: 110, endPoint x: 407, endPoint y: 97, distance: 15.1
click at [407, 97] on div at bounding box center [409, 92] width 195 height 88
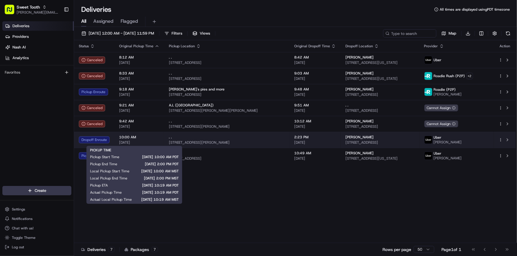
click at [158, 150] on div "PICKUP TIME Pickup Start Time 08/23/2025 10:00 AM PDT Pickup End Time 08/23/202…" at bounding box center [134, 175] width 89 height 54
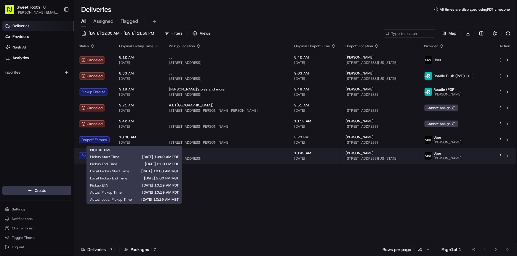
click at [207, 156] on span "[STREET_ADDRESS]" at bounding box center [227, 158] width 116 height 5
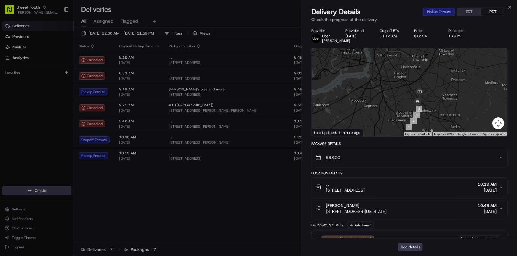
click at [405, 110] on div at bounding box center [409, 92] width 195 height 88
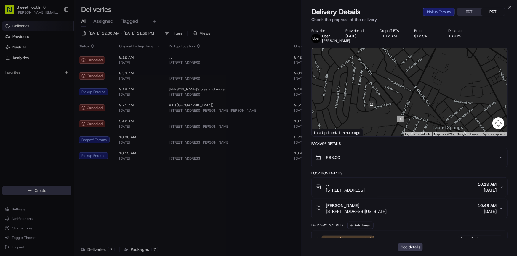
drag, startPoint x: 370, startPoint y: 124, endPoint x: 386, endPoint y: 92, distance: 35.4
click at [386, 92] on div at bounding box center [409, 92] width 195 height 88
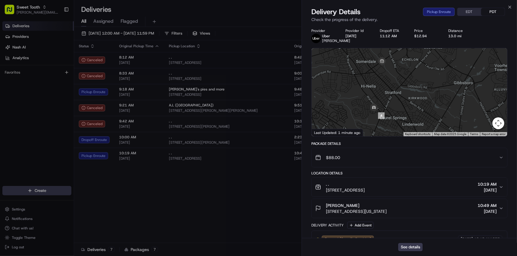
drag, startPoint x: 384, startPoint y: 95, endPoint x: 382, endPoint y: 107, distance: 12.1
click at [382, 107] on div at bounding box center [409, 92] width 195 height 88
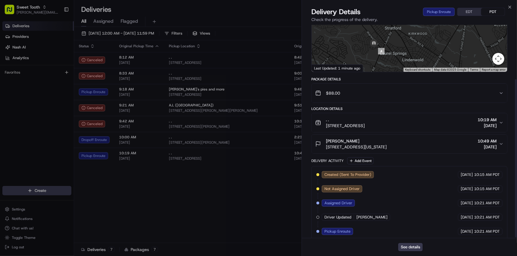
scroll to position [74, 0]
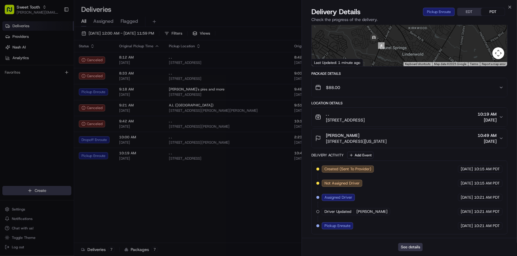
click at [409, 251] on button "See details" at bounding box center [410, 247] width 25 height 8
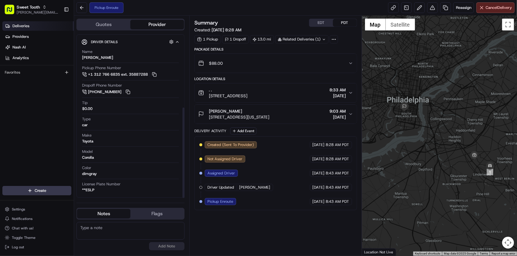
click at [37, 28] on link "Deliveries" at bounding box center [37, 25] width 71 height 9
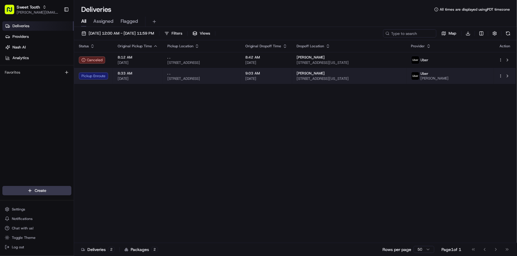
click at [106, 76] on div "Pickup Enroute" at bounding box center [93, 76] width 29 height 7
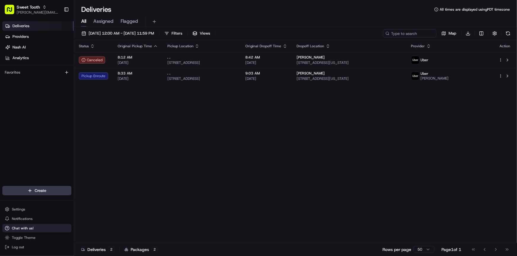
click at [28, 232] on button "Chat with us!" at bounding box center [36, 228] width 69 height 8
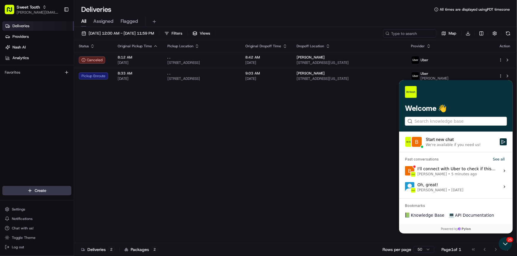
click at [451, 168] on div "I'll connect with Uber to check if this is the updated location of the driver. …" at bounding box center [456, 171] width 79 height 11
click at [405, 171] on button "View issue" at bounding box center [404, 171] width 0 height 0
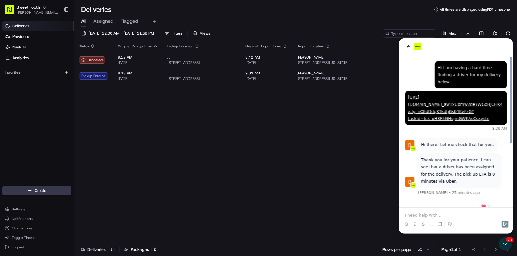
scroll to position [110, 0]
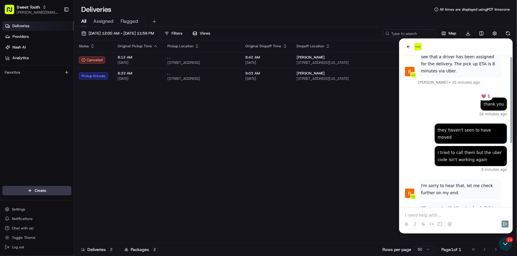
click at [452, 214] on p at bounding box center [456, 215] width 102 height 6
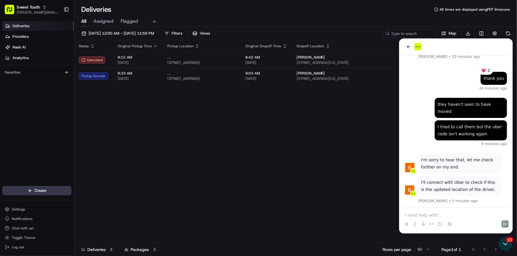
click at [428, 216] on p at bounding box center [456, 215] width 102 height 6
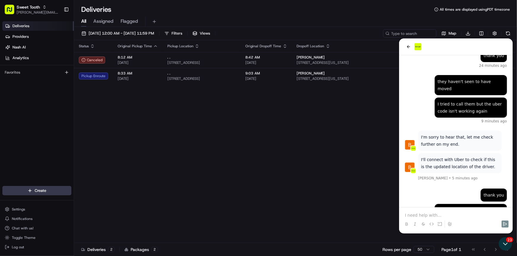
click at [427, 216] on p at bounding box center [456, 215] width 102 height 6
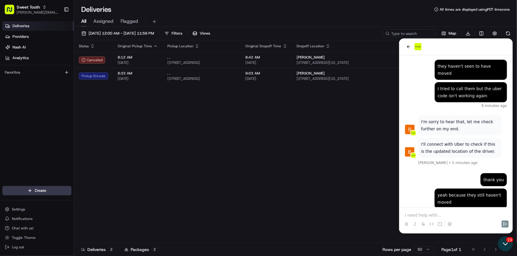
click at [503, 244] on icon "Open customer support" at bounding box center [505, 244] width 15 height 15
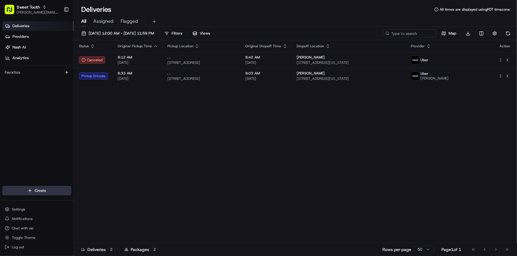
click at [32, 192] on html "Sweet Tooth anthony@oases-io.com Toggle Sidebar Deliveries Providers Nash AI An…" at bounding box center [258, 128] width 517 height 256
click at [94, 200] on link "Delivery" at bounding box center [107, 202] width 66 height 11
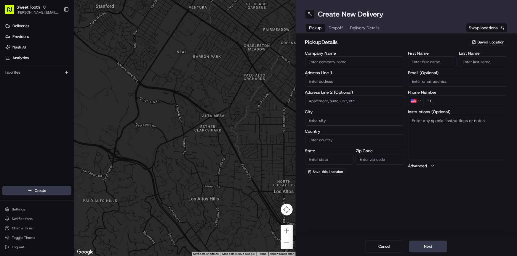
click at [335, 80] on input "text" at bounding box center [355, 81] width 100 height 11
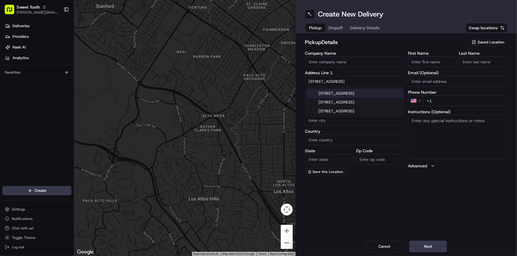
click at [349, 93] on div "12010 Northeast 23rd Street, Choctaw, OK" at bounding box center [354, 93] width 97 height 9
type input "[STREET_ADDRESS]"
type input "Choctaw"
type input "United States"
type input "OK"
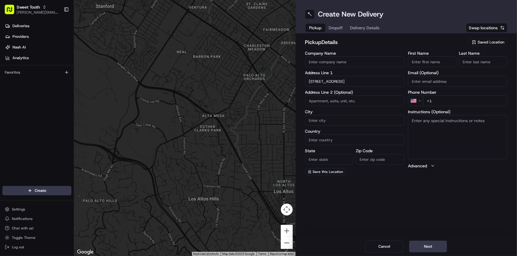
type input "73020"
type input "12010 Northeast 23rd Street"
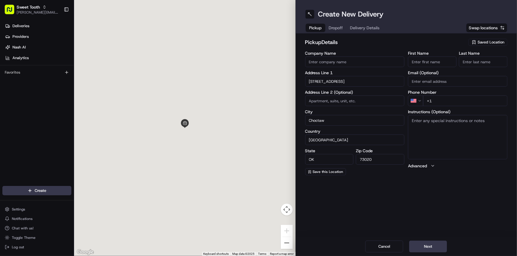
click at [451, 102] on input "+1" at bounding box center [465, 101] width 84 height 11
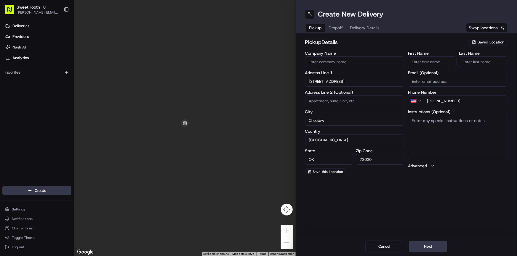
type input "[PHONE_NUMBER]"
click at [438, 137] on textarea "Instructions (Optional)" at bounding box center [458, 137] width 100 height 44
type textarea "Please go inside the store "[PERSON_NAME]'s Pies and More" and ask for an order…"
click at [450, 193] on div "Create New Delivery Pickup Dropoff Delivery Details Swap locations pickup Detai…" at bounding box center [407, 128] width 222 height 256
click at [427, 246] on button "Next" at bounding box center [428, 247] width 38 height 12
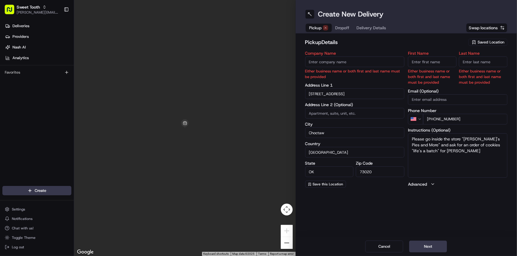
click at [424, 65] on input "First Name" at bounding box center [432, 62] width 49 height 11
type input "."
click at [474, 60] on input "Last Name" at bounding box center [483, 62] width 49 height 11
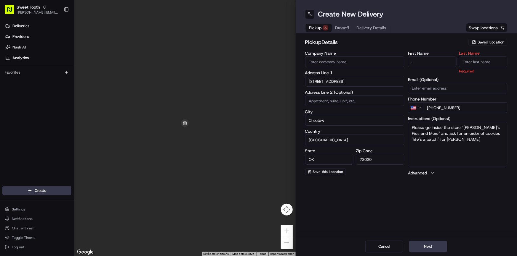
type input "."
click at [349, 63] on input "Company Name" at bounding box center [355, 62] width 100 height 11
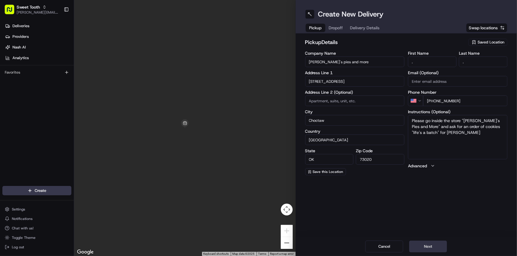
type input "[PERSON_NAME]'s pies and more"
click at [428, 247] on button "Next" at bounding box center [428, 247] width 38 height 12
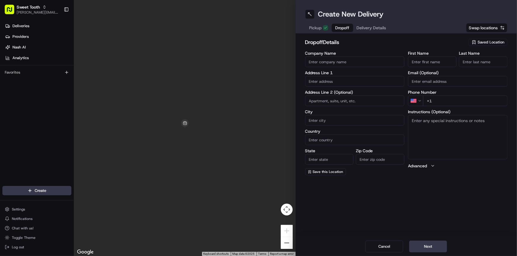
click at [328, 83] on input "text" at bounding box center [355, 81] width 100 height 11
paste input "8770 Tall oaks Dr"
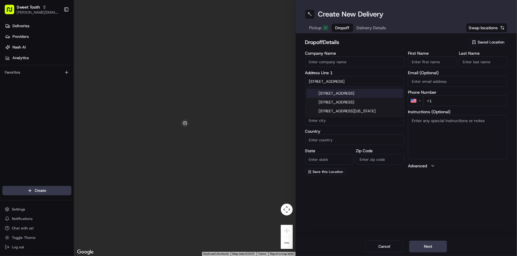
click at [333, 93] on div "8770 Tall Oaks Drive, Guthrie, OK" at bounding box center [354, 93] width 97 height 9
type input "[STREET_ADDRESS]"
type input "Guthrie"
type input "United States"
type input "OK"
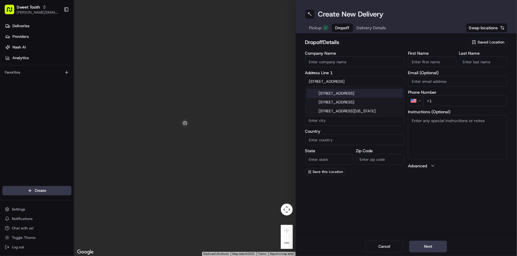
type input "73044"
type input "8770 Tall Oaks Drive"
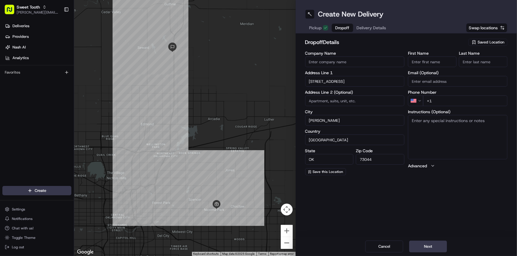
click at [426, 62] on input "First Name" at bounding box center [432, 62] width 49 height 11
paste input "Brittney"
type input "Brittney"
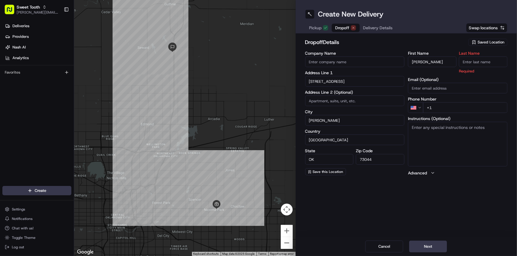
click at [480, 63] on input "Last Name" at bounding box center [483, 62] width 49 height 11
paste input "Wheaton"
type input "Wheaton"
click at [432, 42] on h2 "dropoff Details" at bounding box center [385, 42] width 160 height 8
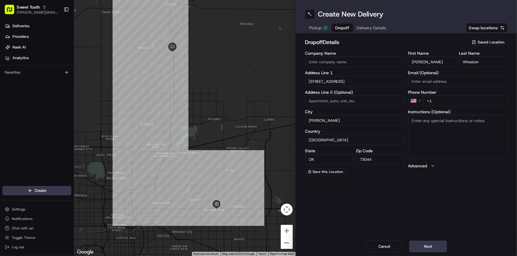
click at [445, 102] on input "+1" at bounding box center [465, 101] width 84 height 11
paste input "918 688 2642"
type input "+1 918 688 2642"
click at [462, 201] on div "Create New Delivery Pickup Dropoff Delivery Details Swap locations dropoff Deta…" at bounding box center [407, 128] width 222 height 256
click at [428, 249] on button "Next" at bounding box center [428, 247] width 38 height 12
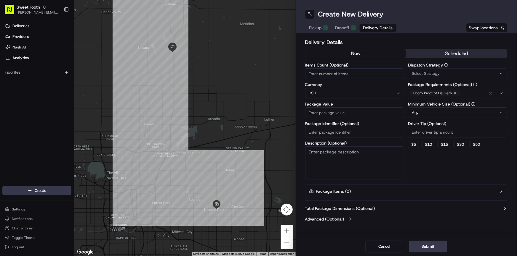
click at [327, 114] on input "Package Value" at bounding box center [355, 112] width 100 height 11
type input "154"
click at [426, 249] on button "Submit" at bounding box center [428, 247] width 38 height 12
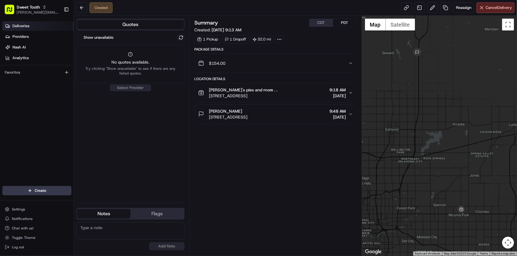
click at [29, 27] on link "Deliveries" at bounding box center [37, 25] width 71 height 9
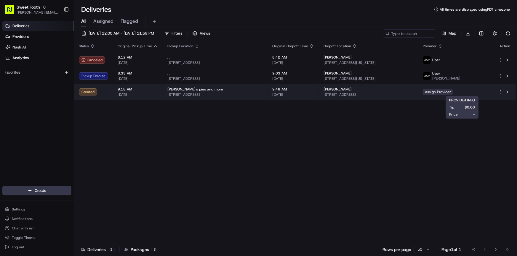
click at [452, 93] on span "Assign Provider" at bounding box center [438, 92] width 30 height 7
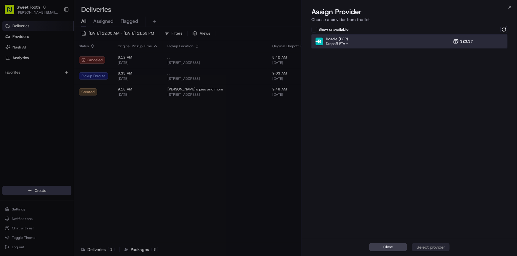
click at [379, 43] on div "Roadie (P2P) Dropoff ETA - $23.37" at bounding box center [409, 41] width 196 height 14
click at [436, 250] on div "Assign Provider" at bounding box center [430, 248] width 29 height 6
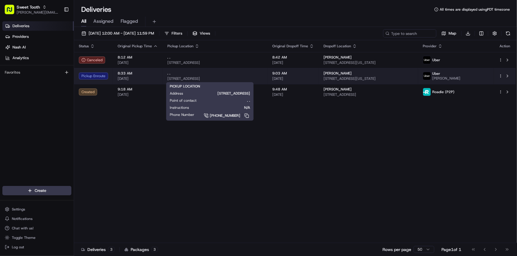
click at [260, 78] on span "[STREET_ADDRESS]" at bounding box center [214, 78] width 95 height 5
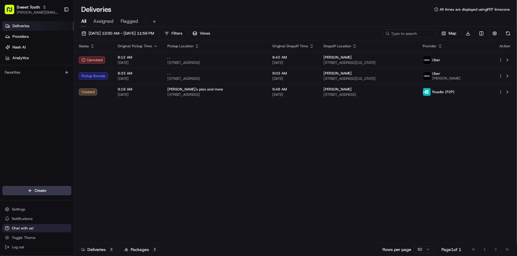
click at [25, 231] on span "Chat with us!" at bounding box center [23, 228] width 22 height 5
click at [50, 230] on button "Chat with us!" at bounding box center [36, 228] width 69 height 8
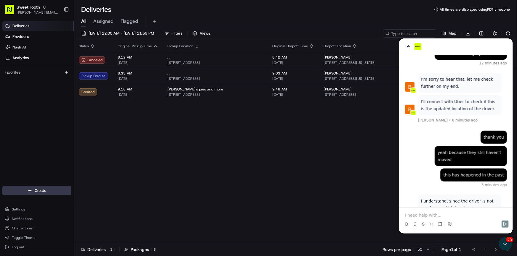
click at [442, 213] on p at bounding box center [456, 215] width 102 height 6
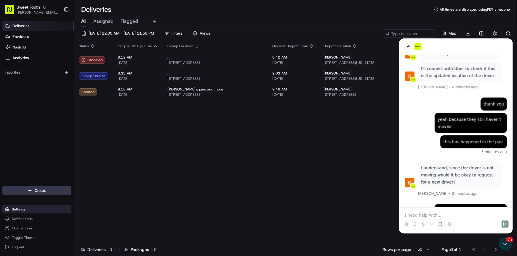
click at [23, 210] on span "Settings" at bounding box center [18, 209] width 13 height 5
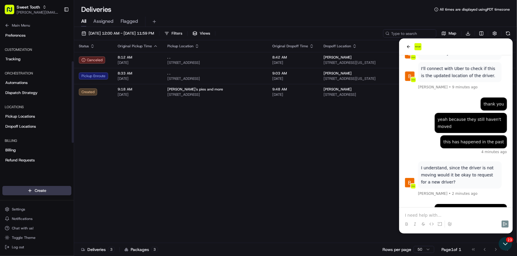
scroll to position [54, 0]
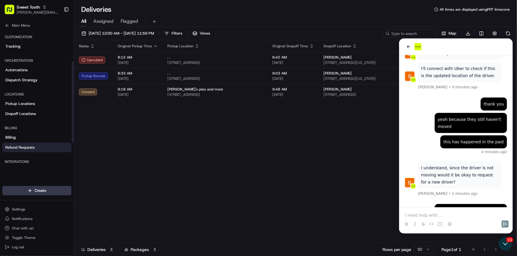
click at [22, 146] on span "Refund Requests" at bounding box center [19, 147] width 29 height 5
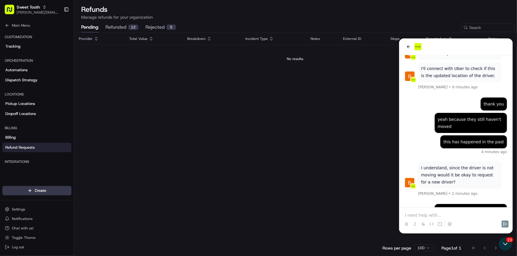
click at [117, 30] on button "refunded 12" at bounding box center [121, 28] width 33 height 10
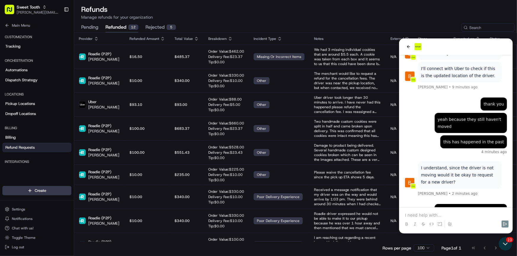
click at [153, 29] on button "rejected 5" at bounding box center [160, 28] width 31 height 10
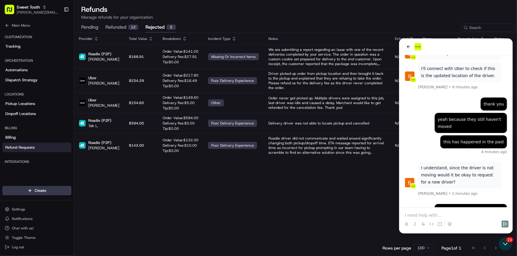
click at [93, 25] on button "pending" at bounding box center [89, 28] width 17 height 10
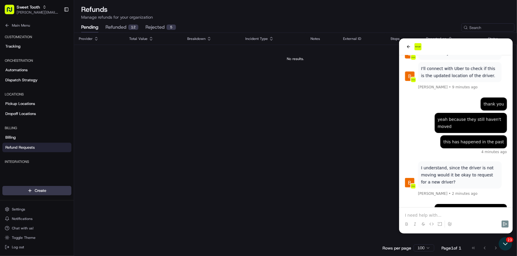
click at [163, 25] on button "rejected 5" at bounding box center [160, 28] width 31 height 10
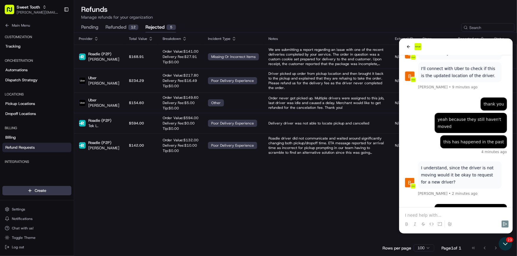
click at [108, 28] on button "refunded 12" at bounding box center [121, 28] width 33 height 10
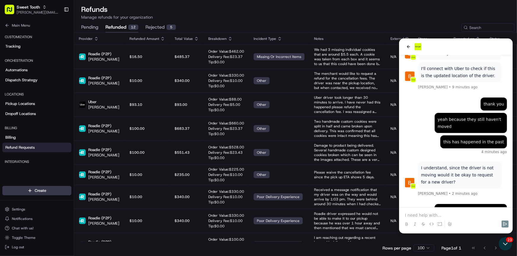
click at [152, 27] on button "rejected 5" at bounding box center [160, 28] width 31 height 10
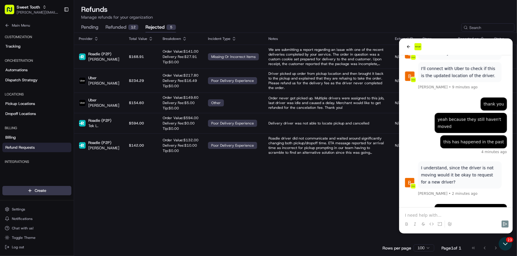
click at [94, 27] on button "pending" at bounding box center [89, 28] width 17 height 10
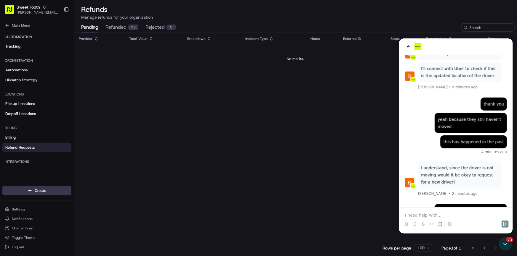
click at [113, 27] on button "refunded 12" at bounding box center [121, 28] width 33 height 10
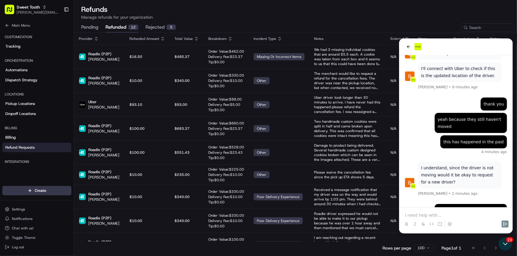
click at [96, 28] on button "pending" at bounding box center [89, 28] width 17 height 10
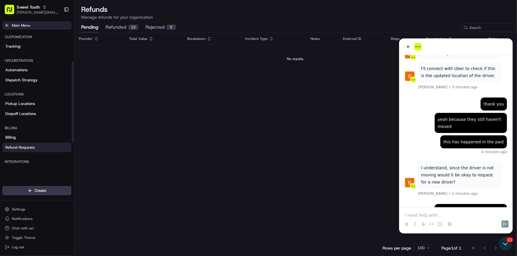
click at [6, 25] on icon at bounding box center [6, 25] width 1 height 3
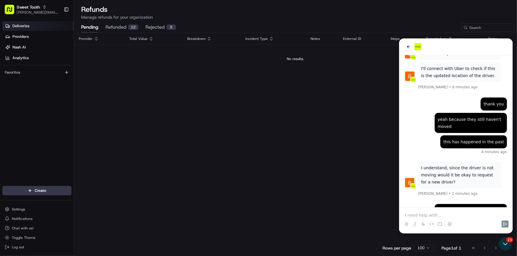
click at [25, 28] on span "Deliveries" at bounding box center [20, 25] width 17 height 5
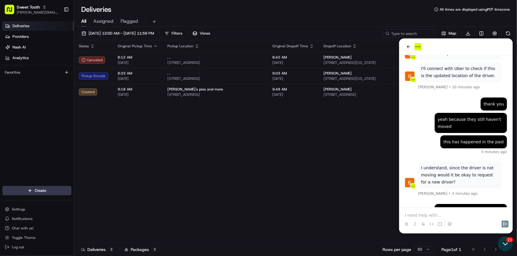
click at [503, 245] on icon "Open customer support" at bounding box center [505, 244] width 15 height 15
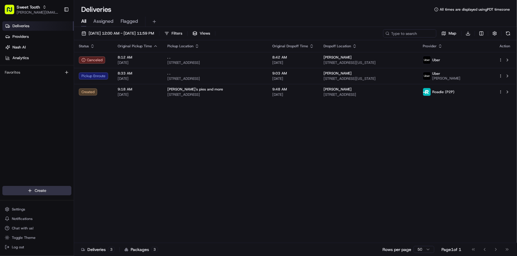
click at [47, 194] on html "Sweet Tooth anthony@oases-io.com Toggle Sidebar Deliveries Providers Nash AI An…" at bounding box center [258, 128] width 517 height 256
click at [103, 201] on link "Delivery" at bounding box center [107, 202] width 66 height 11
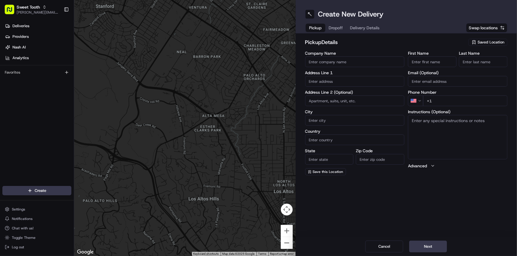
click at [490, 47] on div "pickup Details Saved Location" at bounding box center [406, 43] width 203 height 11
click at [486, 43] on span "Saved Location" at bounding box center [490, 42] width 27 height 5
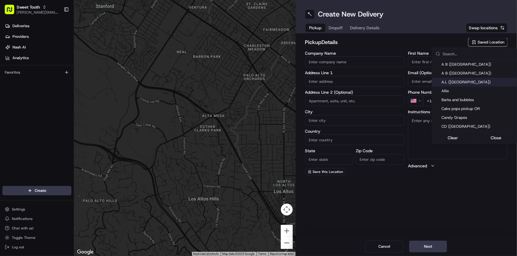
click at [462, 83] on span "A.L ([GEOGRAPHIC_DATA])" at bounding box center [477, 82] width 73 height 5
type input "A.L ([GEOGRAPHIC_DATA])"
type input "473 Jennifer Ct"
type input "Wood Dale"
type input "US"
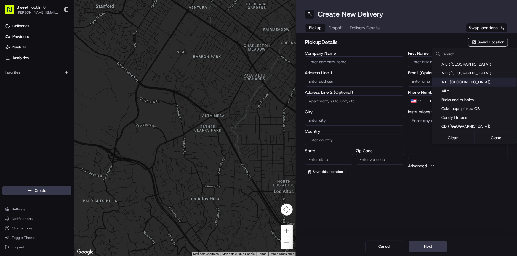
type input "IL"
type input "60191"
type input "."
type input "+1 331 277 8106"
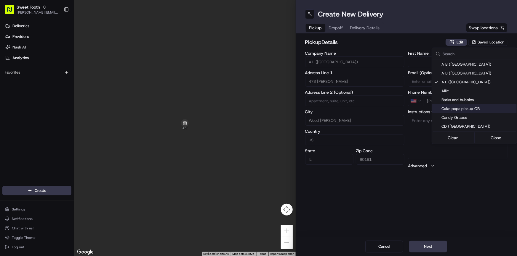
click at [412, 218] on html "Sweet Tooth anthony@oases-io.com Toggle Sidebar Deliveries Providers Nash AI An…" at bounding box center [258, 128] width 517 height 256
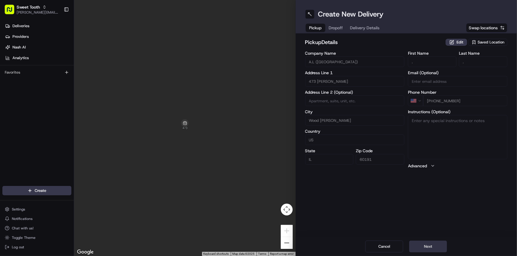
click at [426, 247] on button "Next" at bounding box center [428, 247] width 38 height 12
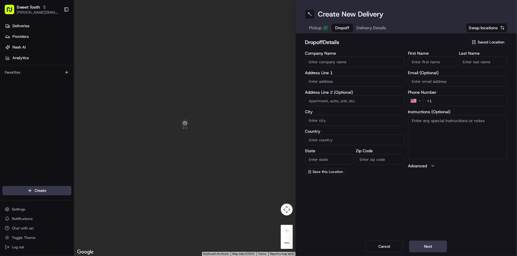
click at [329, 83] on input "text" at bounding box center [355, 81] width 100 height 11
paste input "9551 140th Ct, Apt 302 Orland Park, IL 60462"
click at [334, 94] on div "9551 140th Ct apt 302, Orland Park, IL 60462" at bounding box center [354, 93] width 97 height 9
type input "9551 140th Ct #302, Orland Park, IL 60462, USA"
type input "302"
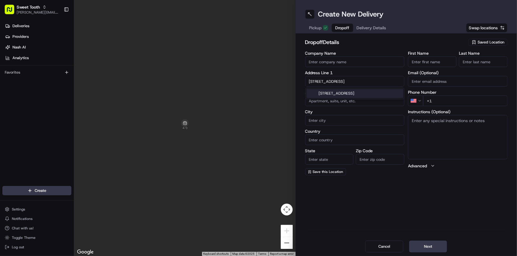
type input "Orland Park"
type input "United States"
type input "IL"
type input "60462"
type input "9551 140th Court"
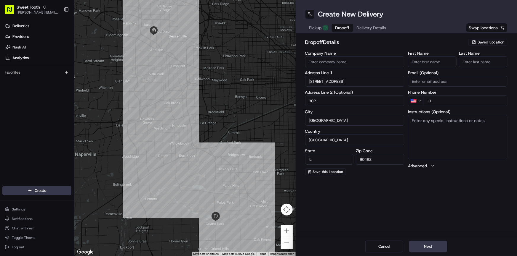
click at [439, 101] on input "+1" at bounding box center [465, 101] width 84 height 11
type input "+1 818 919 4315"
click at [430, 58] on input "First Name" at bounding box center [432, 62] width 49 height 11
type input "."
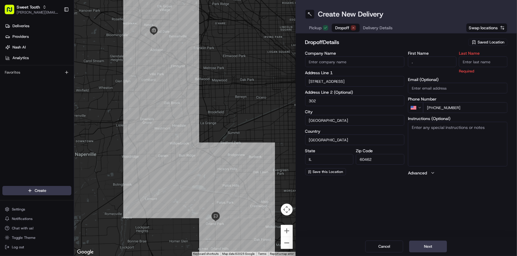
click at [468, 60] on input "Last Name" at bounding box center [483, 62] width 49 height 11
type input "."
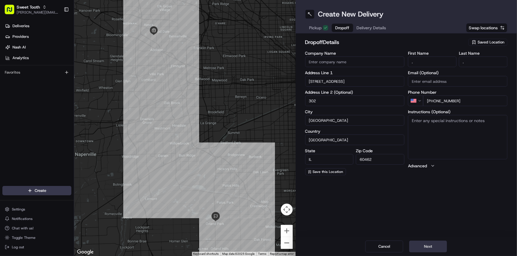
click at [431, 244] on button "Next" at bounding box center [428, 247] width 38 height 12
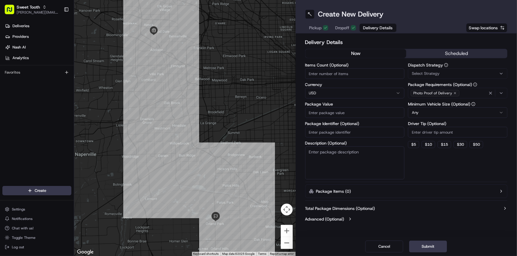
click at [345, 118] on div "Items Count (Optional) Currency USD Package Value Package Identifier (Optional)…" at bounding box center [355, 121] width 100 height 117
click at [344, 115] on input "Package Value" at bounding box center [355, 112] width 100 height 11
type input "77"
click at [425, 250] on button "Submit" at bounding box center [428, 247] width 38 height 12
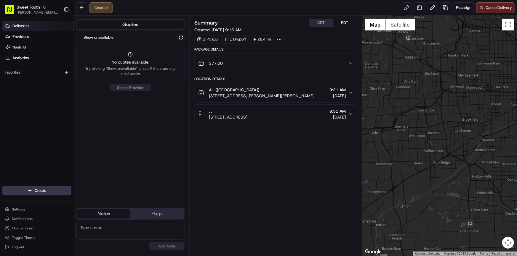
click at [40, 23] on link "Deliveries" at bounding box center [37, 25] width 71 height 9
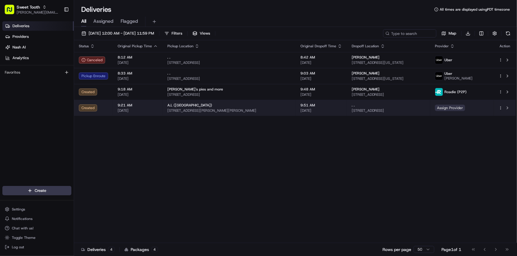
click at [465, 109] on span "Assign Provider" at bounding box center [450, 108] width 30 height 7
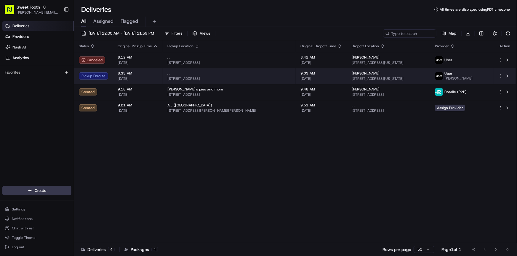
click at [105, 78] on div "Pickup Enroute" at bounding box center [93, 76] width 29 height 7
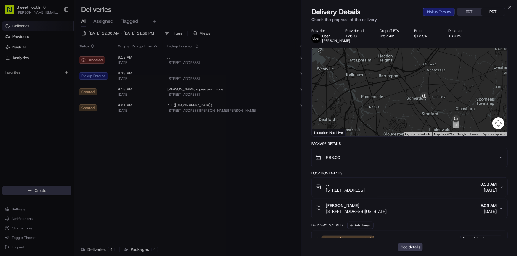
drag, startPoint x: 441, startPoint y: 121, endPoint x: 434, endPoint y: 112, distance: 12.3
click at [434, 112] on div at bounding box center [409, 92] width 195 height 88
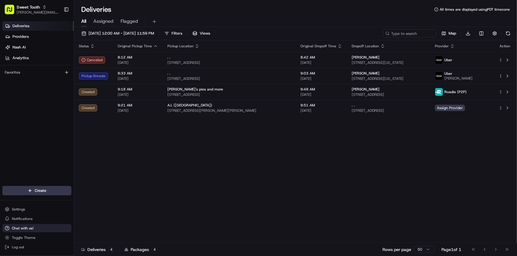
drag, startPoint x: 28, startPoint y: 228, endPoint x: 65, endPoint y: 228, distance: 36.4
click at [29, 228] on span "Chat with us!" at bounding box center [23, 228] width 22 height 5
click at [22, 227] on span "Chat with us!" at bounding box center [23, 228] width 22 height 5
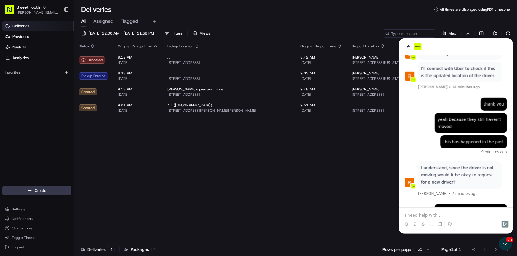
click at [433, 218] on p at bounding box center [456, 215] width 102 height 6
click at [362, 204] on div "Status Original Pickup Time Pickup Location Original Dropoff Time Dropoff Locat…" at bounding box center [295, 141] width 442 height 203
click at [503, 242] on icon "Open customer support" at bounding box center [505, 244] width 15 height 15
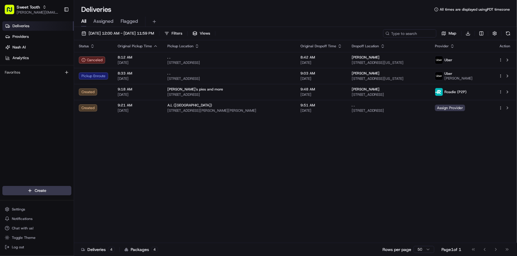
scroll to position [300, 0]
click at [31, 228] on span "Chat with us!" at bounding box center [23, 228] width 22 height 5
click at [33, 225] on button "Chat with us!" at bounding box center [36, 228] width 69 height 8
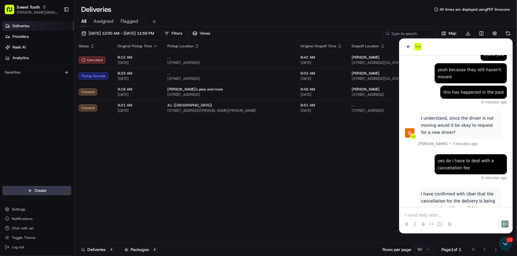
click at [428, 218] on p at bounding box center [456, 215] width 102 height 6
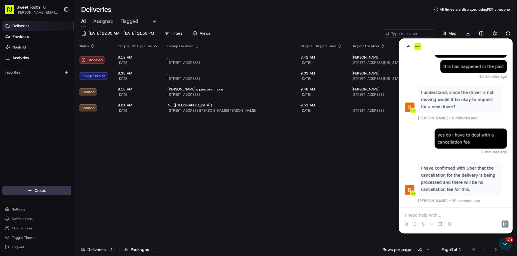
click at [419, 213] on p at bounding box center [456, 215] width 102 height 6
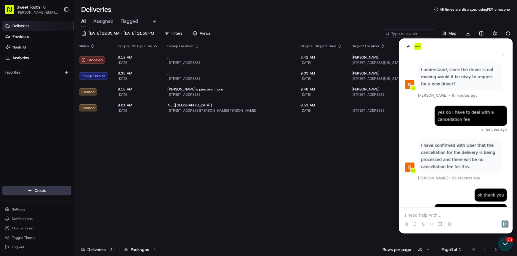
click at [504, 239] on icon "Open customer support" at bounding box center [505, 244] width 15 height 15
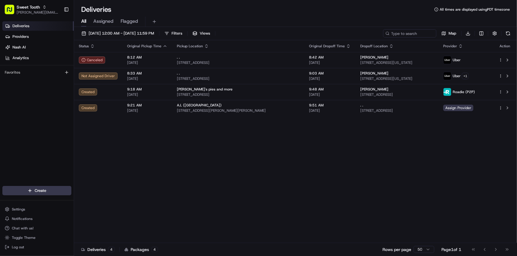
scroll to position [405, 0]
click at [508, 34] on button at bounding box center [508, 33] width 8 height 8
click at [513, 33] on div "08/23/2025 12:00 AM - 08/23/2025 11:59 PM Filters Views Map Download" at bounding box center [295, 34] width 443 height 11
click at [510, 33] on button at bounding box center [508, 33] width 8 height 8
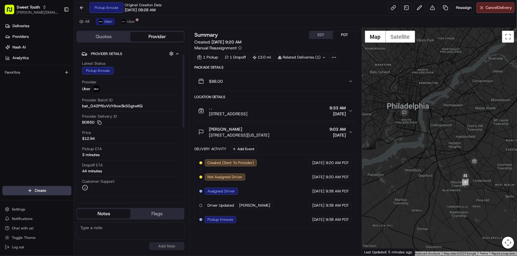
scroll to position [107, 0]
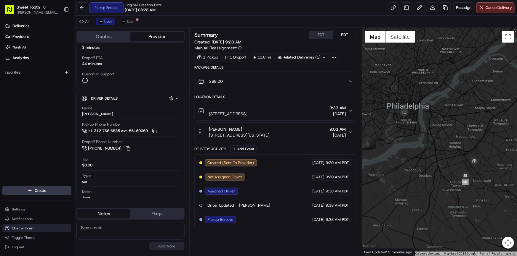
click at [24, 230] on span "Chat with us!" at bounding box center [23, 228] width 22 height 5
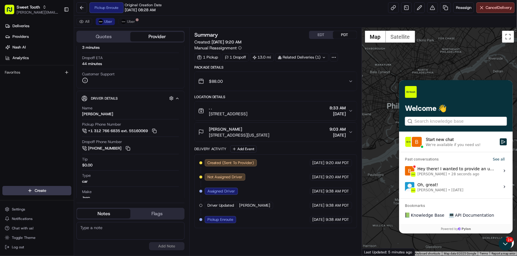
click at [443, 167] on div "Hey there! I wanted to provide an update, I can see a new driver has been assig…" at bounding box center [456, 171] width 79 height 11
click at [405, 171] on button "View issue" at bounding box center [404, 171] width 0 height 0
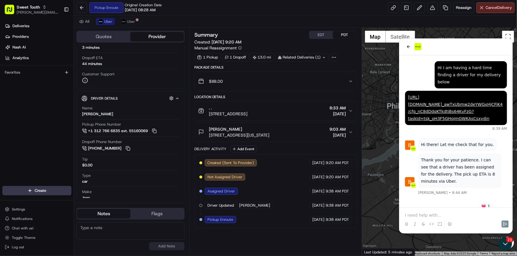
scroll to position [521, 0]
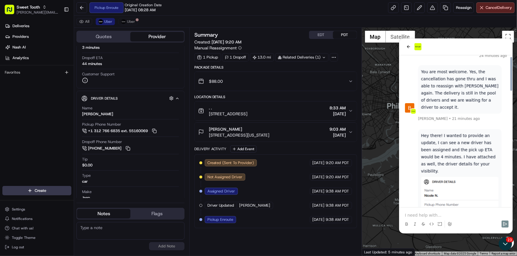
click at [436, 214] on p at bounding box center [456, 215] width 102 height 6
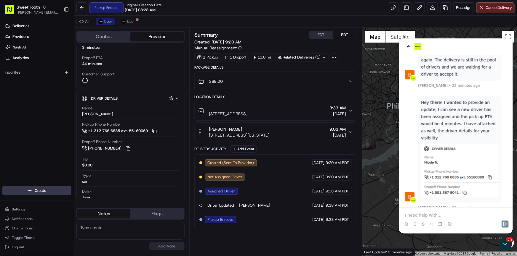
click at [436, 214] on p at bounding box center [456, 215] width 102 height 6
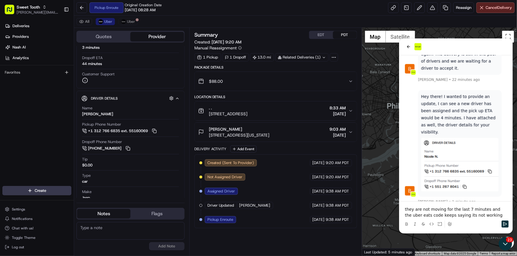
scroll to position [583, 0]
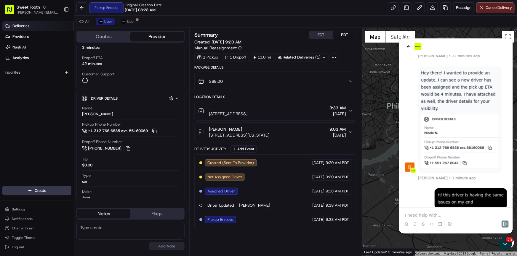
click at [25, 27] on span "Deliveries" at bounding box center [20, 25] width 17 height 5
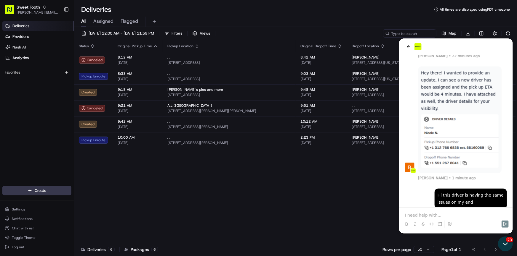
click at [499, 241] on icon "Open customer support" at bounding box center [505, 244] width 15 height 15
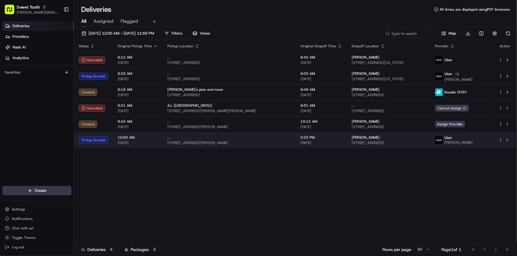
click at [186, 138] on div ". ." at bounding box center [228, 137] width 123 height 5
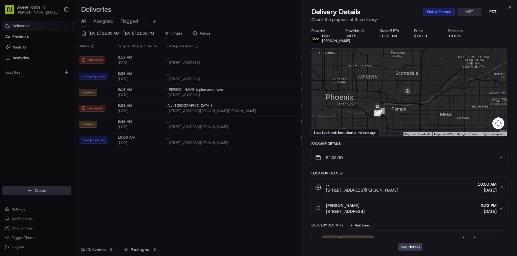
drag, startPoint x: 400, startPoint y: 109, endPoint x: 394, endPoint y: 92, distance: 18.1
click at [394, 92] on div at bounding box center [409, 92] width 195 height 88
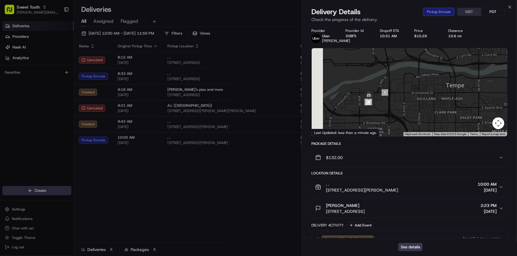
drag, startPoint x: 360, startPoint y: 111, endPoint x: 383, endPoint y: 110, distance: 22.8
click at [383, 110] on div at bounding box center [409, 92] width 195 height 88
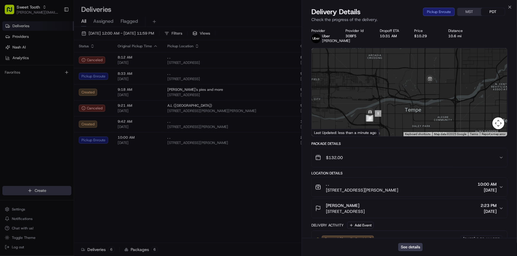
drag, startPoint x: 419, startPoint y: 104, endPoint x: 402, endPoint y: 117, distance: 21.7
click at [402, 117] on div at bounding box center [409, 92] width 195 height 88
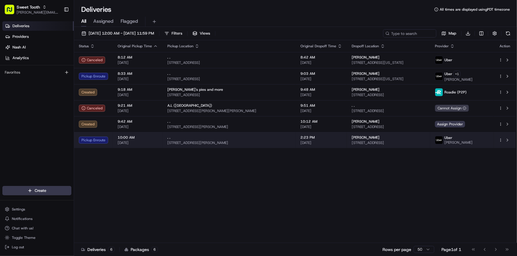
drag, startPoint x: 132, startPoint y: 151, endPoint x: 120, endPoint y: 137, distance: 18.7
click at [132, 151] on div "Status Original Pickup Time Pickup Location Original Dropoff Time Dropoff Locat…" at bounding box center [295, 141] width 442 height 203
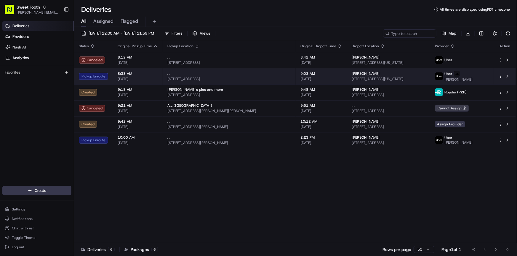
click at [108, 79] on td "Pickup Enroute" at bounding box center [93, 76] width 39 height 16
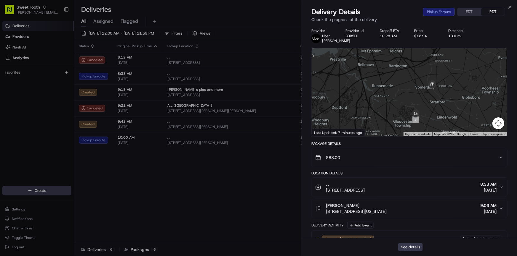
drag, startPoint x: 440, startPoint y: 125, endPoint x: 406, endPoint y: 110, distance: 37.4
click at [418, 107] on div at bounding box center [409, 92] width 195 height 88
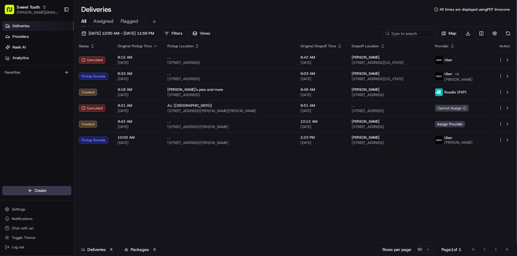
drag, startPoint x: 266, startPoint y: 176, endPoint x: 143, endPoint y: 158, distance: 124.2
click at [151, 190] on div "Status Original Pickup Time Pickup Location Original Dropoff Time Dropoff Locat…" at bounding box center [295, 141] width 442 height 203
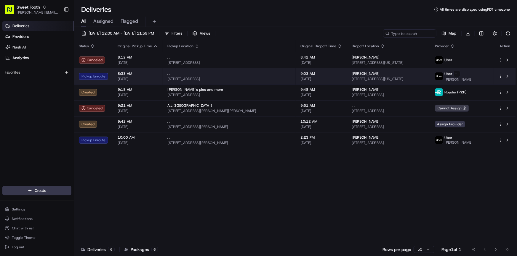
click at [146, 78] on span "[DATE]" at bounding box center [138, 79] width 40 height 5
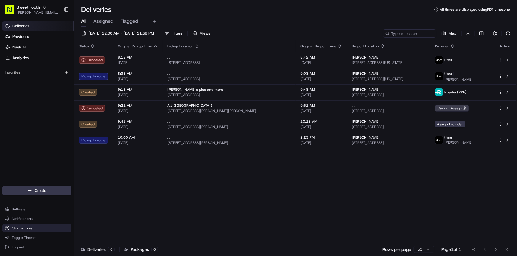
click at [28, 231] on button "Chat with us!" at bounding box center [36, 228] width 69 height 8
click at [29, 231] on button "Chat with us!" at bounding box center [36, 228] width 69 height 8
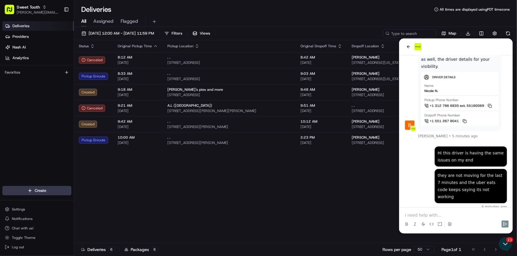
click at [439, 215] on p at bounding box center [456, 215] width 102 height 6
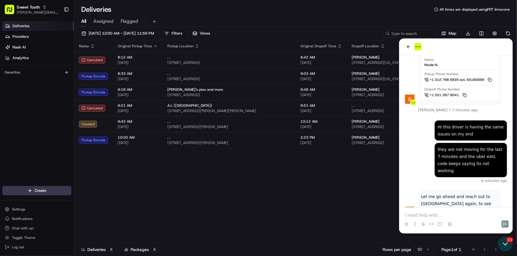
click at [503, 244] on icon "Open customer support" at bounding box center [505, 244] width 15 height 15
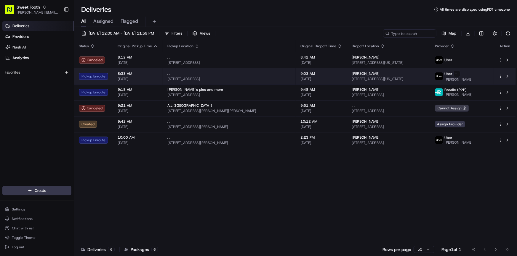
click at [147, 77] on span "[DATE]" at bounding box center [138, 79] width 40 height 5
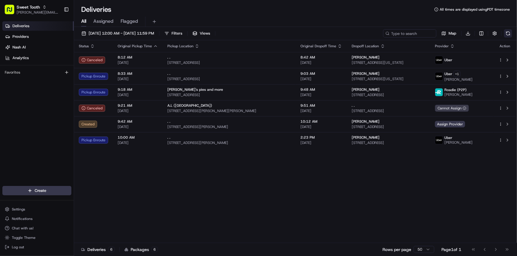
click at [506, 33] on button at bounding box center [508, 33] width 8 height 8
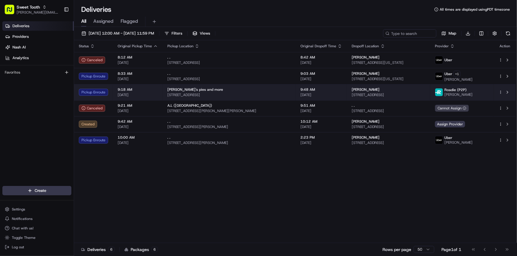
click at [156, 92] on div "9:18 AM [DATE]" at bounding box center [138, 92] width 40 height 10
click at [129, 92] on span "9:18 AM" at bounding box center [138, 89] width 40 height 5
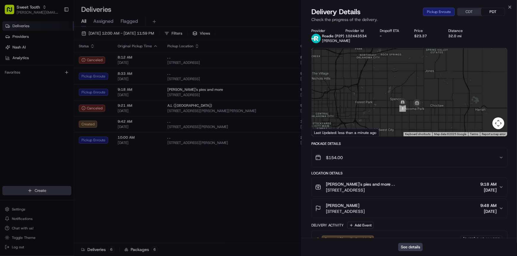
drag, startPoint x: 420, startPoint y: 107, endPoint x: 419, endPoint y: 90, distance: 16.6
click at [419, 90] on div at bounding box center [409, 92] width 195 height 88
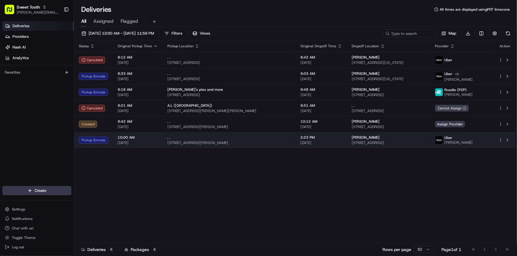
click at [129, 144] on span "[DATE]" at bounding box center [138, 143] width 40 height 5
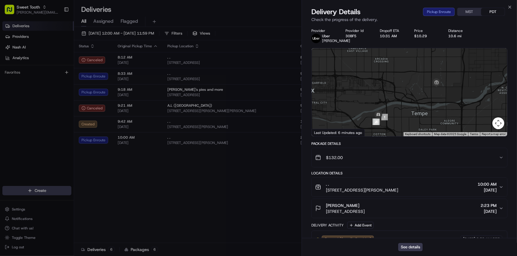
drag, startPoint x: 413, startPoint y: 128, endPoint x: 418, endPoint y: 96, distance: 31.8
click at [418, 96] on div at bounding box center [409, 92] width 195 height 88
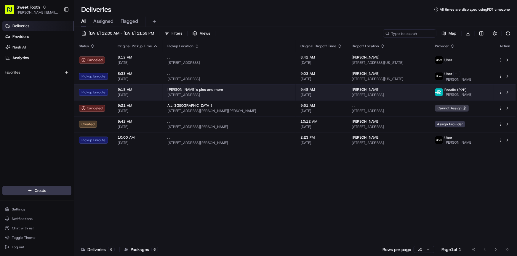
click at [152, 94] on span "[DATE]" at bounding box center [138, 95] width 40 height 5
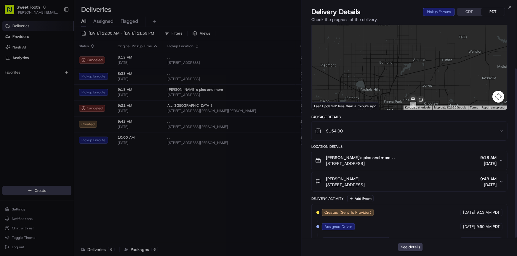
scroll to position [55, 0]
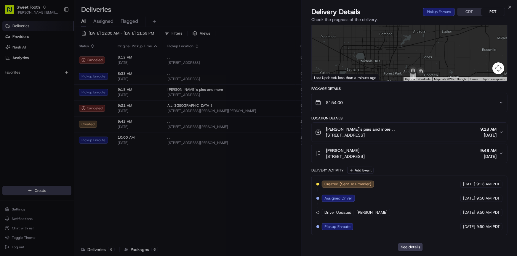
click at [394, 132] on span "[STREET_ADDRESS]" at bounding box center [360, 135] width 69 height 6
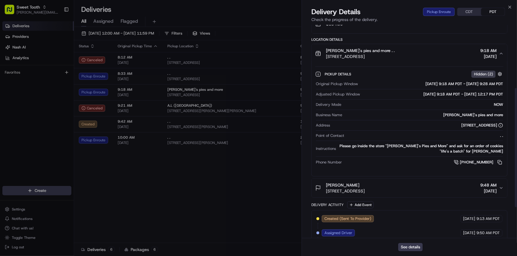
scroll to position [136, 0]
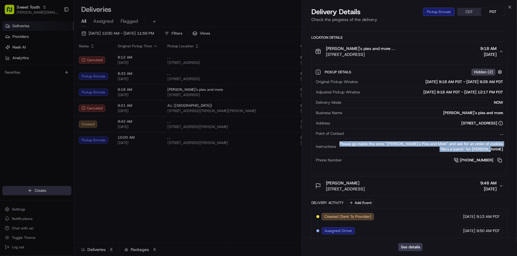
drag, startPoint x: 345, startPoint y: 144, endPoint x: 508, endPoint y: 150, distance: 163.3
click at [508, 150] on div "Provider Roadie (P2P) Donald G. Provider Id 102443534 Dropoff ETA - Price $23.3…" at bounding box center [409, 80] width 215 height 383
copy div "Please go inside the store "[PERSON_NAME]'s Pies and More" and ask for an order…"
drag, startPoint x: 285, startPoint y: 204, endPoint x: 286, endPoint y: 199, distance: 5.1
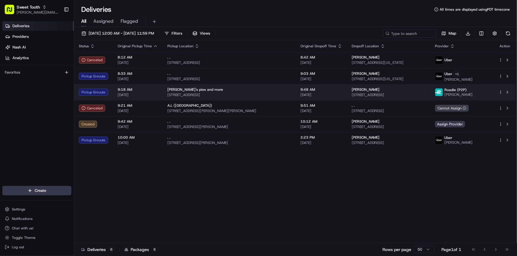
click at [198, 97] on td "Katie's pies and more 12010 NE 23rd St, Choctaw, OK 73020, USA" at bounding box center [229, 92] width 133 height 16
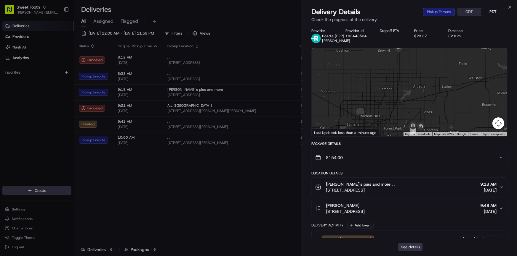
click at [405, 247] on button "See details" at bounding box center [410, 247] width 25 height 8
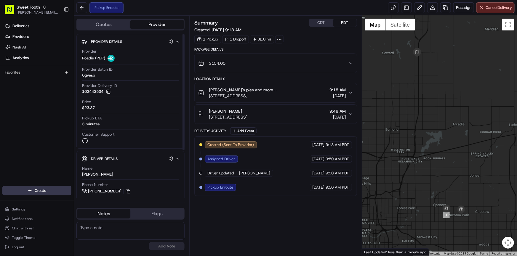
click at [263, 95] on span "[STREET_ADDRESS]" at bounding box center [243, 96] width 69 height 6
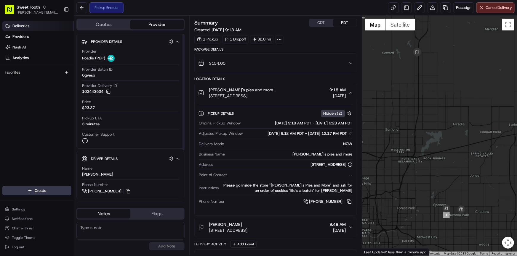
click at [24, 26] on span "Deliveries" at bounding box center [20, 25] width 17 height 5
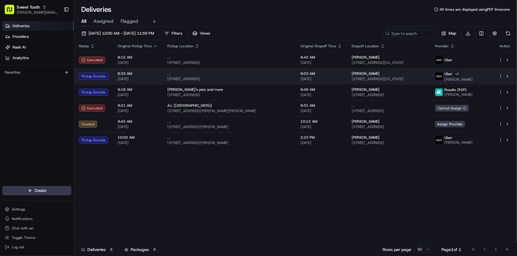
click at [157, 83] on td "8:33 AM [DATE]" at bounding box center [138, 76] width 50 height 16
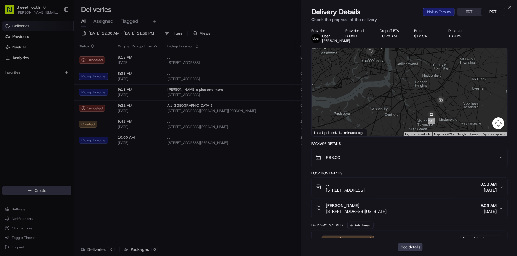
drag, startPoint x: 427, startPoint y: 126, endPoint x: 416, endPoint y: 99, distance: 29.0
click at [415, 98] on div at bounding box center [409, 92] width 195 height 88
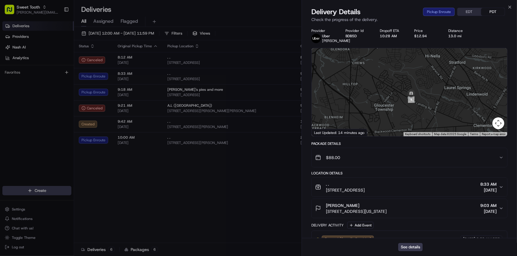
drag, startPoint x: 432, startPoint y: 96, endPoint x: 431, endPoint y: 108, distance: 12.8
click at [431, 107] on div at bounding box center [409, 92] width 195 height 88
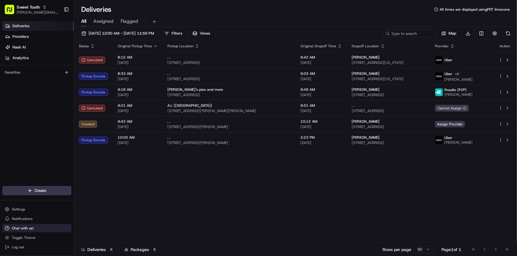
click at [44, 230] on button "Chat with us!" at bounding box center [36, 228] width 69 height 8
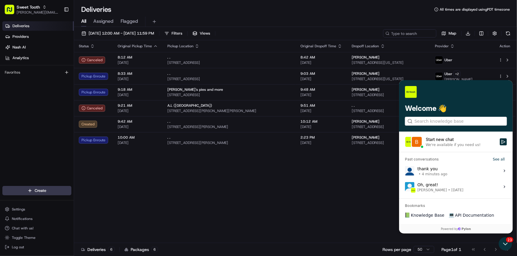
click at [454, 169] on label "thank you • 4 minutes ago View issue" at bounding box center [455, 171] width 107 height 16
click at [405, 171] on button "View issue" at bounding box center [404, 171] width 0 height 0
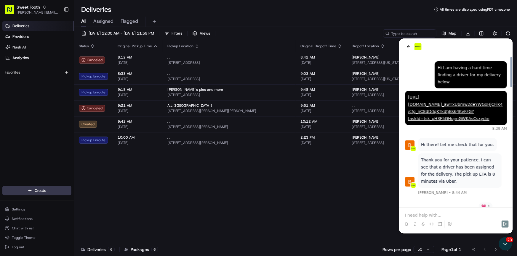
scroll to position [652, 0]
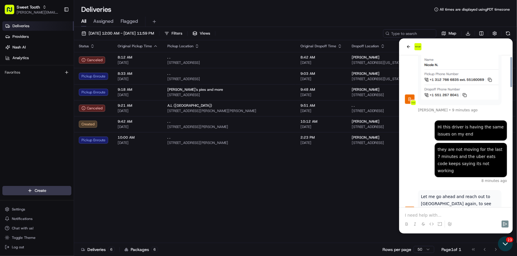
click at [501, 237] on icon "Open customer support" at bounding box center [505, 230] width 15 height 15
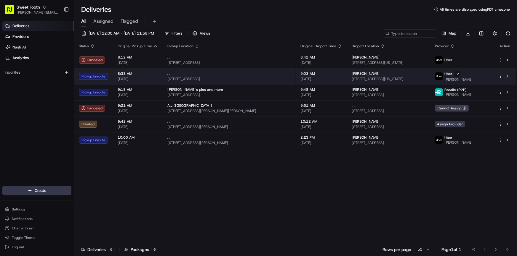
click at [296, 77] on td "9:03 AM [DATE]" at bounding box center [321, 76] width 51 height 16
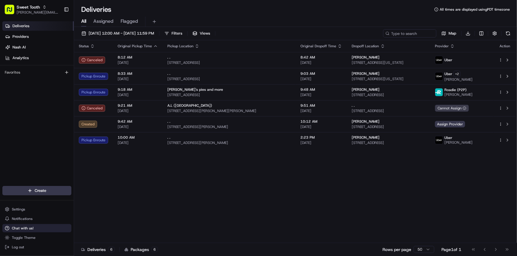
click at [27, 230] on span "Chat with us!" at bounding box center [23, 228] width 22 height 5
click at [36, 229] on button "Chat with us!" at bounding box center [36, 228] width 69 height 8
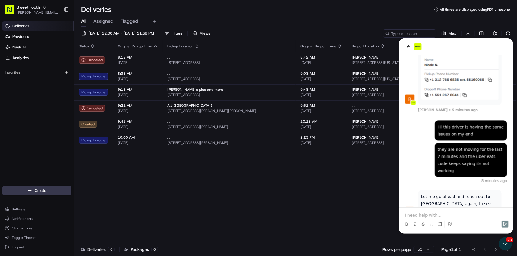
click at [430, 216] on p at bounding box center [456, 215] width 102 height 6
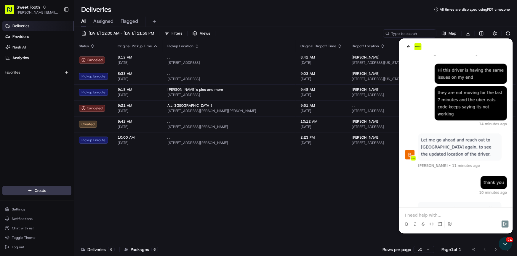
click at [422, 214] on p at bounding box center [456, 215] width 102 height 6
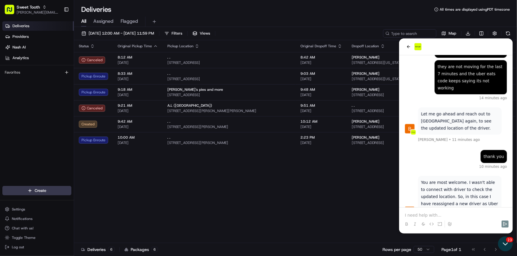
click at [503, 244] on icon "Open customer support" at bounding box center [505, 244] width 15 height 15
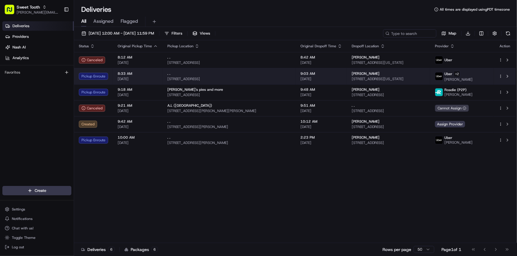
click at [100, 82] on td "Pickup Enroute" at bounding box center [93, 76] width 39 height 16
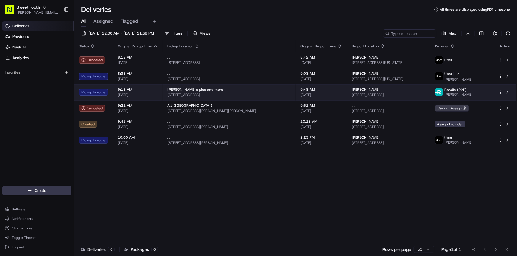
click at [105, 96] on td "Pickup Enroute" at bounding box center [93, 92] width 39 height 16
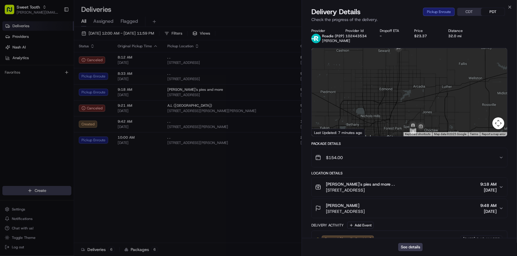
drag, startPoint x: 408, startPoint y: 110, endPoint x: 399, endPoint y: 83, distance: 28.0
click at [399, 83] on div at bounding box center [409, 92] width 195 height 88
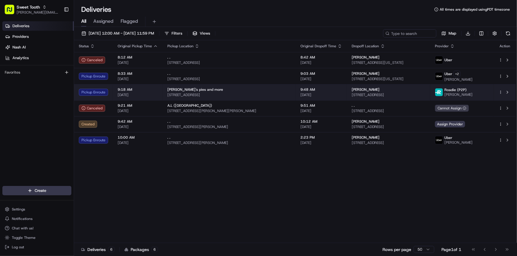
click at [116, 92] on td "9:18 AM [DATE]" at bounding box center [138, 92] width 50 height 16
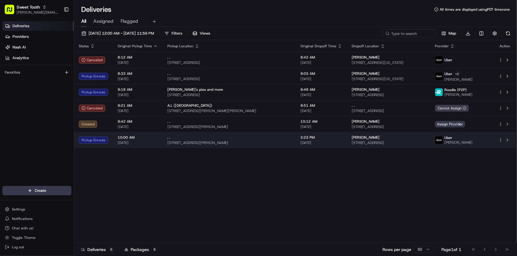
click at [113, 139] on td "10:00 AM [DATE]" at bounding box center [138, 140] width 50 height 16
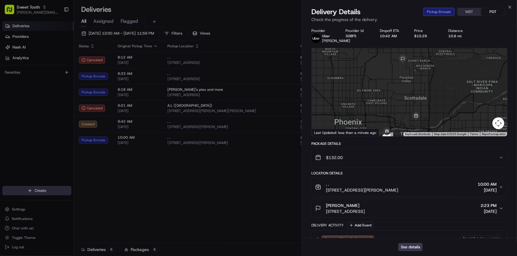
click at [398, 105] on div at bounding box center [409, 92] width 195 height 88
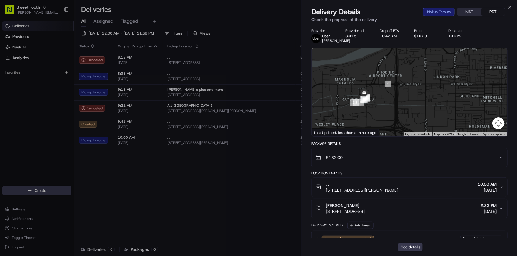
drag, startPoint x: 378, startPoint y: 118, endPoint x: 397, endPoint y: 113, distance: 20.2
click at [397, 113] on div at bounding box center [409, 92] width 195 height 88
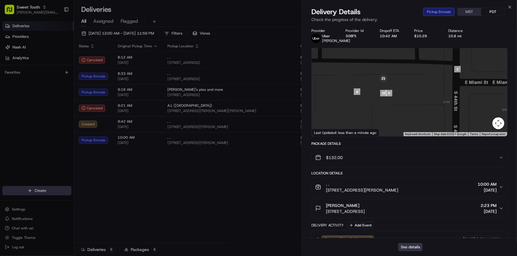
click at [411, 245] on button "See details" at bounding box center [410, 247] width 25 height 8
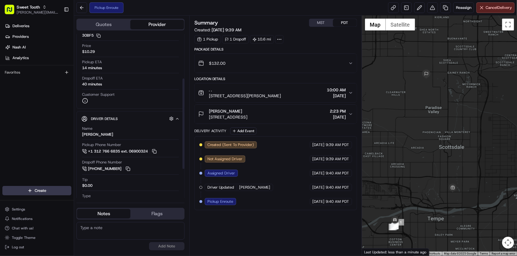
scroll to position [81, 0]
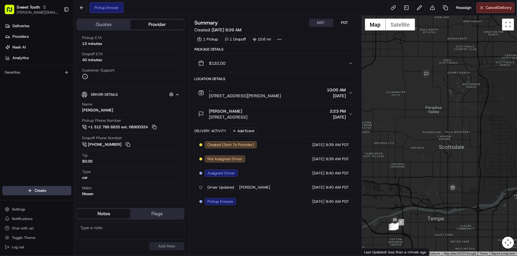
drag, startPoint x: 402, startPoint y: 186, endPoint x: 402, endPoint y: 182, distance: 4.1
click at [402, 182] on div at bounding box center [439, 136] width 155 height 240
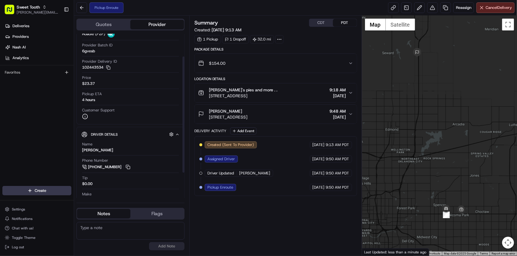
scroll to position [54, 0]
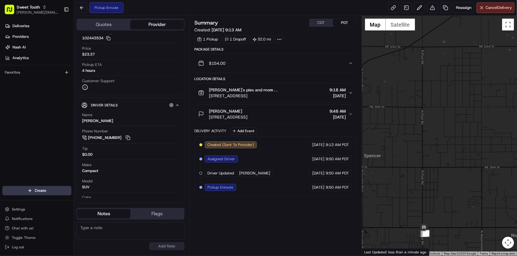
drag, startPoint x: 441, startPoint y: 225, endPoint x: 437, endPoint y: 204, distance: 21.6
click at [439, 203] on div at bounding box center [439, 136] width 155 height 240
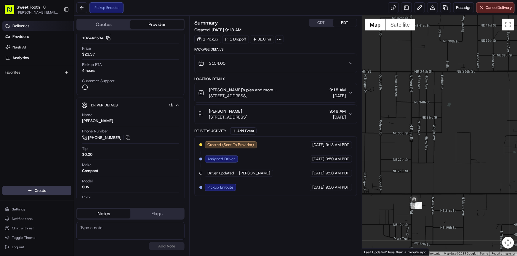
click at [25, 29] on link "Deliveries" at bounding box center [37, 25] width 71 height 9
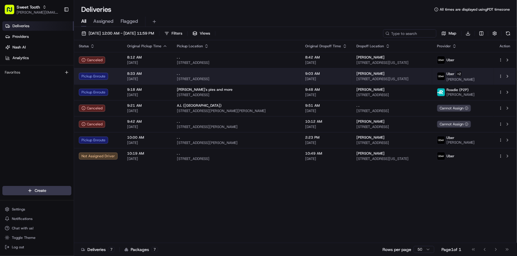
click at [105, 77] on div "Pickup Enroute" at bounding box center [98, 76] width 39 height 7
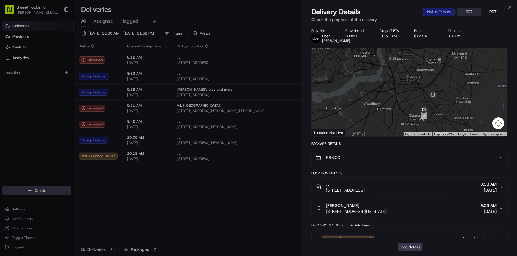
drag, startPoint x: 388, startPoint y: 114, endPoint x: 381, endPoint y: 109, distance: 8.9
click at [381, 109] on div at bounding box center [409, 92] width 195 height 88
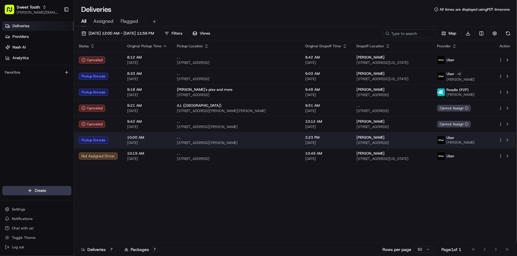
click at [108, 137] on div "Pickup Enroute" at bounding box center [98, 140] width 39 height 7
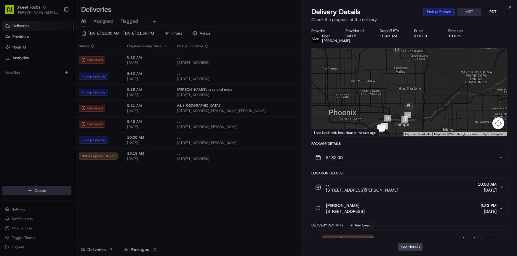
drag, startPoint x: 399, startPoint y: 119, endPoint x: 393, endPoint y: 109, distance: 11.7
click at [393, 109] on div at bounding box center [409, 92] width 195 height 88
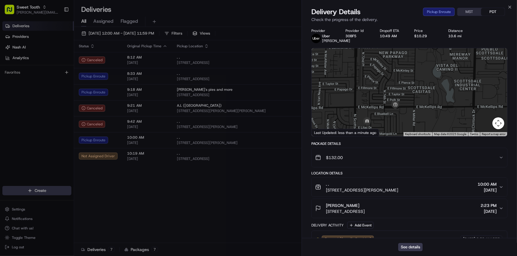
drag, startPoint x: 388, startPoint y: 123, endPoint x: 386, endPoint y: 113, distance: 9.8
click at [386, 114] on div at bounding box center [409, 92] width 195 height 88
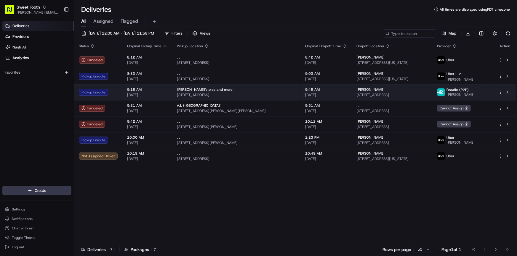
click at [122, 92] on td "9:18 AM [DATE]" at bounding box center [147, 92] width 50 height 16
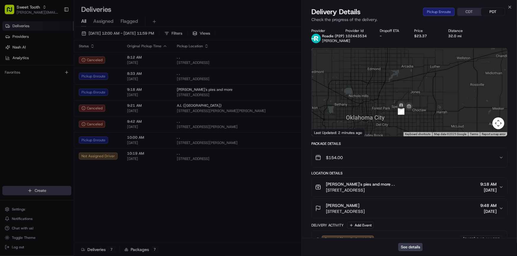
click at [375, 89] on div at bounding box center [409, 92] width 195 height 88
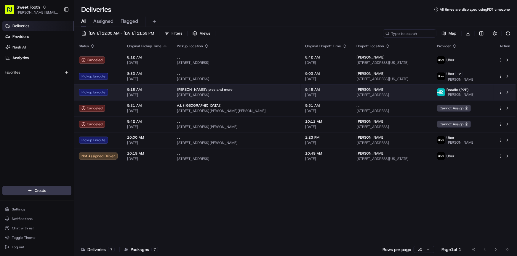
click at [152, 93] on span "[DATE]" at bounding box center [147, 95] width 40 height 5
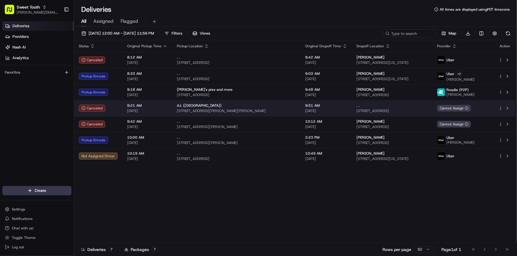
drag, startPoint x: 168, startPoint y: 210, endPoint x: 155, endPoint y: 107, distance: 104.2
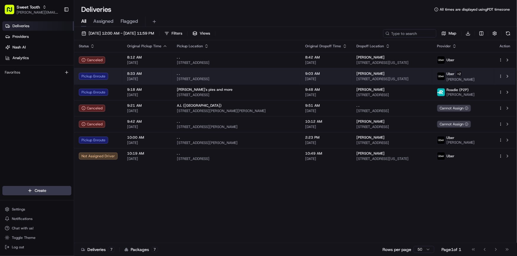
click at [156, 77] on span "[DATE]" at bounding box center [147, 79] width 40 height 5
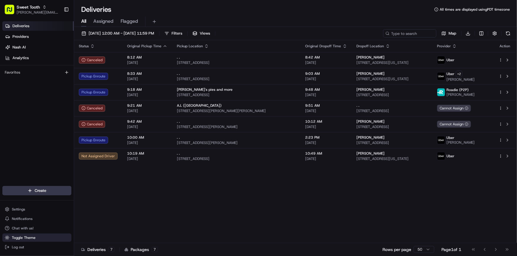
click at [33, 237] on span "Toggle Theme" at bounding box center [24, 238] width 24 height 5
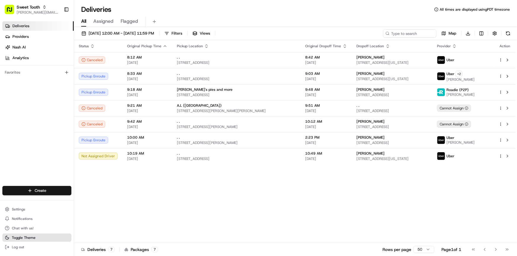
click at [27, 240] on span "Toggle Theme" at bounding box center [24, 238] width 24 height 5
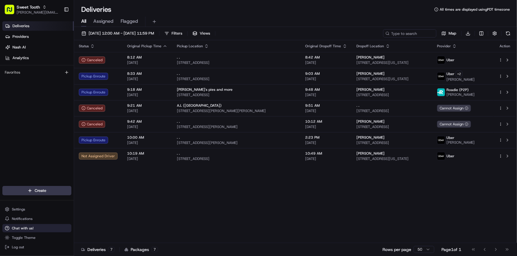
click at [28, 231] on span "Chat with us!" at bounding box center [23, 228] width 22 height 5
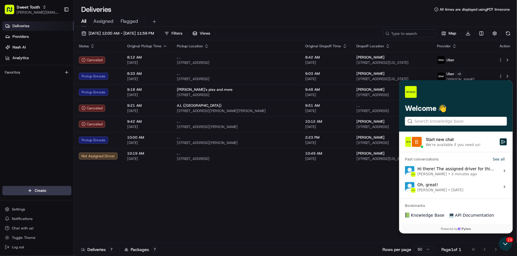
click at [459, 169] on div "Hi there! The assigned driver for this delivery has not moved since being assig…" at bounding box center [456, 171] width 79 height 11
click at [405, 171] on button "View issue" at bounding box center [404, 171] width 0 height 0
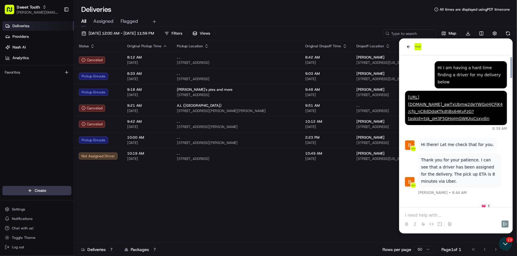
scroll to position [970, 0]
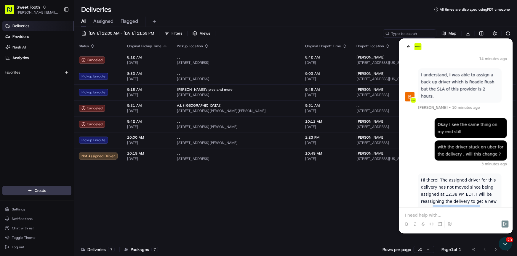
drag, startPoint x: 431, startPoint y: 147, endPoint x: 486, endPoint y: 183, distance: 66.2
click at [486, 183] on div "Hi there! The assigned driver for this delivery has not moved since being assig…" at bounding box center [460, 215] width 78 height 78
click at [439, 215] on p at bounding box center [456, 215] width 102 height 6
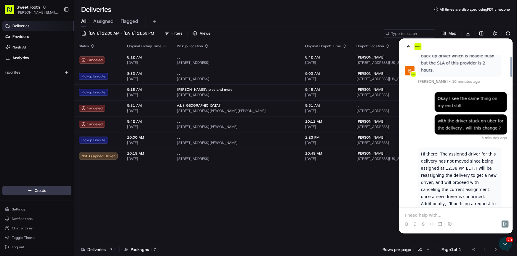
click at [240, 198] on div "Status Original Pickup Time Pickup Location Original Dropoff Time Dropoff Locat…" at bounding box center [295, 141] width 442 height 203
click at [503, 245] on icon "Open customer support" at bounding box center [505, 244] width 15 height 15
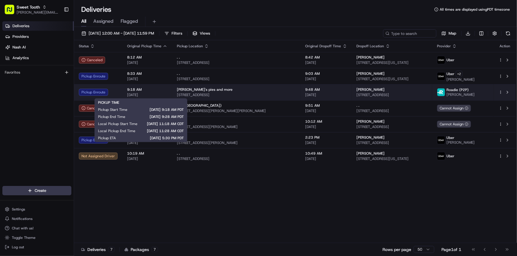
click at [163, 88] on span "9:18 AM" at bounding box center [147, 89] width 40 height 5
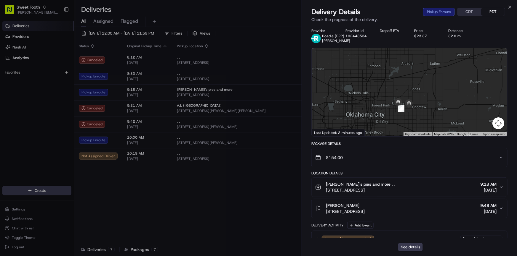
drag, startPoint x: 376, startPoint y: 119, endPoint x: 371, endPoint y: 96, distance: 23.6
click at [364, 94] on div at bounding box center [409, 92] width 195 height 88
drag, startPoint x: 383, startPoint y: 95, endPoint x: 386, endPoint y: 109, distance: 14.1
click at [386, 109] on div at bounding box center [409, 92] width 195 height 88
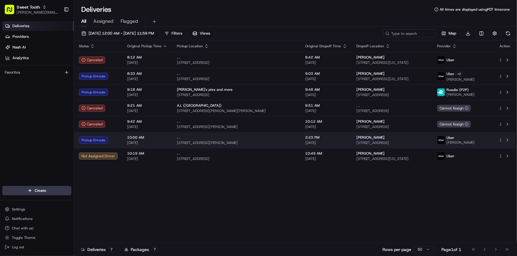
click at [124, 143] on td "10:00 AM [DATE]" at bounding box center [147, 140] width 50 height 16
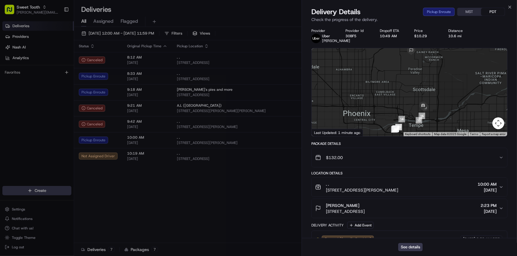
click at [355, 106] on div at bounding box center [409, 92] width 195 height 88
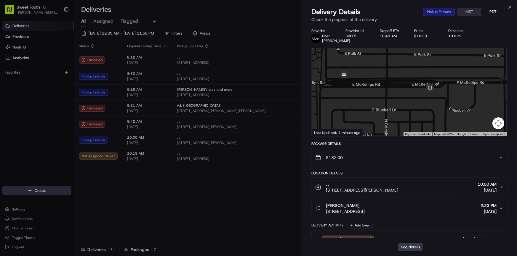
drag, startPoint x: 404, startPoint y: 97, endPoint x: 392, endPoint y: 103, distance: 12.7
click at [392, 103] on div at bounding box center [409, 92] width 195 height 88
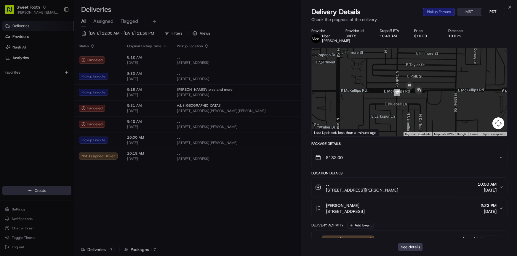
scroll to position [74, 0]
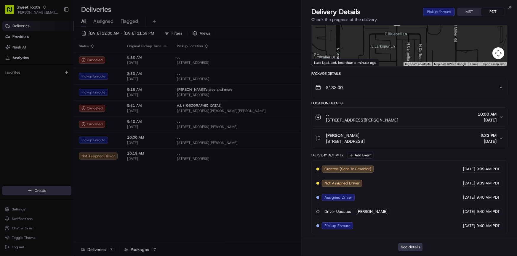
click at [412, 249] on button "See details" at bounding box center [410, 247] width 25 height 8
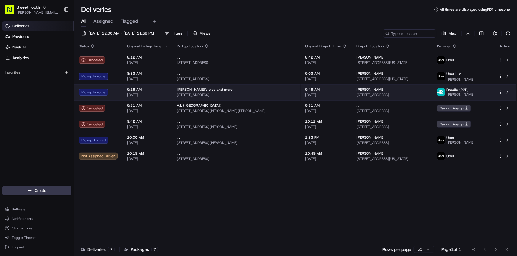
click at [122, 97] on td "9:18 AM [DATE]" at bounding box center [147, 92] width 50 height 16
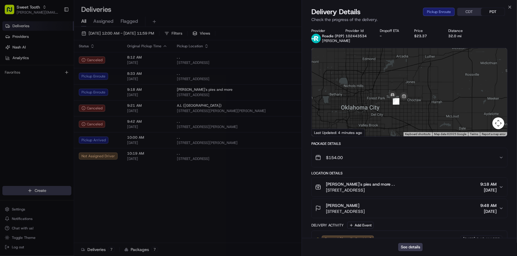
drag, startPoint x: 413, startPoint y: 123, endPoint x: 394, endPoint y: 88, distance: 39.4
click at [394, 88] on div "To navigate, press the arrow keys." at bounding box center [409, 92] width 195 height 88
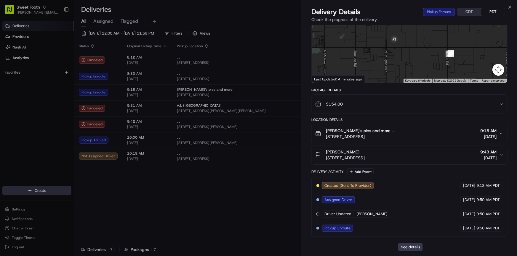
scroll to position [55, 0]
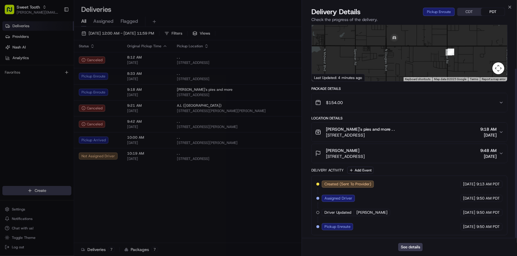
click at [420, 133] on div "[PERSON_NAME]'s pies and more . . [STREET_ADDRESS] 9:18 AM [DATE]" at bounding box center [407, 132] width 184 height 12
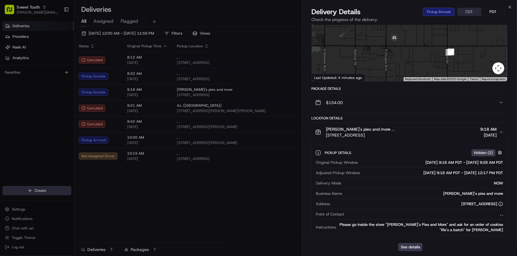
click at [415, 129] on div "[PERSON_NAME]'s pies and more . . [STREET_ADDRESS] 9:18 AM [DATE]" at bounding box center [407, 132] width 184 height 12
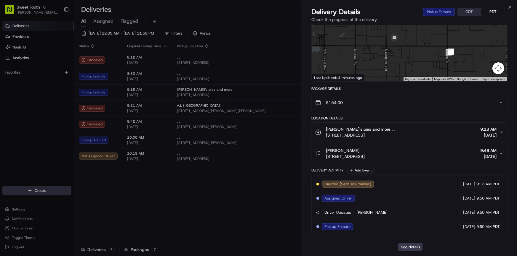
click at [416, 157] on div "Brittney Wheaton 8770 Tall Oaks Dr, Guthrie, OK 73044, USA 9:48 AM 08/23/2025" at bounding box center [407, 154] width 184 height 12
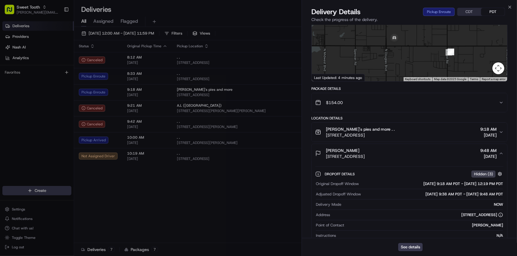
click at [417, 151] on div "Brittney Wheaton 8770 Tall Oaks Dr, Guthrie, OK 73044, USA 9:48 AM 08/23/2025" at bounding box center [407, 154] width 184 height 12
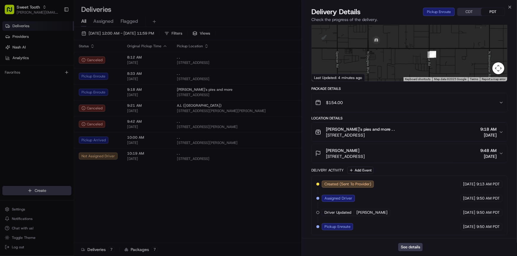
drag, startPoint x: 398, startPoint y: 56, endPoint x: 364, endPoint y: 60, distance: 33.7
click at [364, 60] on div at bounding box center [409, 37] width 195 height 88
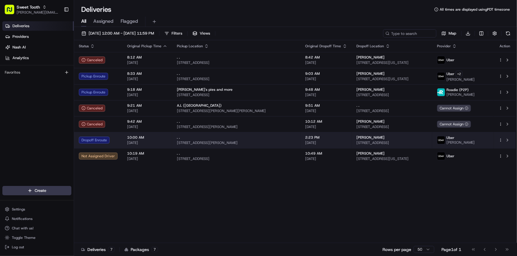
click at [123, 140] on td "10:00 AM [DATE]" at bounding box center [147, 140] width 50 height 16
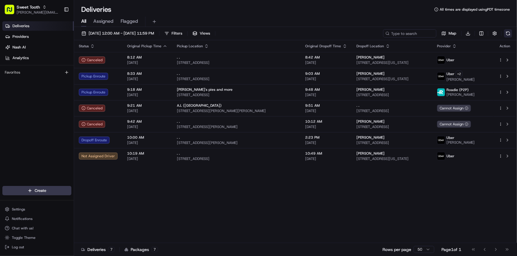
click at [506, 34] on button at bounding box center [508, 33] width 8 height 8
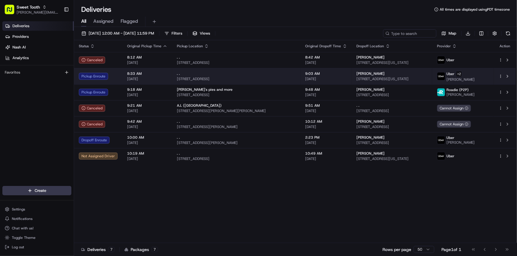
click at [113, 78] on div "Pickup Enroute" at bounding box center [98, 76] width 39 height 7
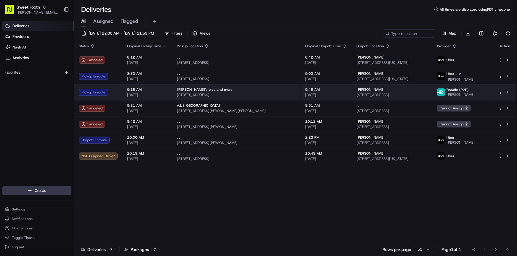
click at [115, 96] on td "Pickup Enroute" at bounding box center [98, 92] width 48 height 16
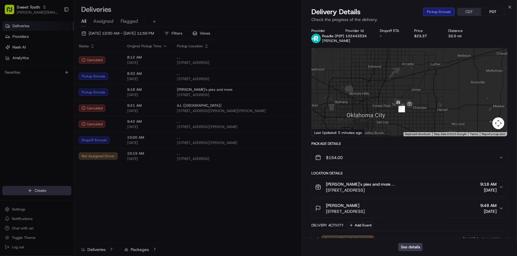
drag, startPoint x: 393, startPoint y: 116, endPoint x: 380, endPoint y: 89, distance: 30.3
click at [380, 89] on div at bounding box center [409, 92] width 195 height 88
drag, startPoint x: 374, startPoint y: 97, endPoint x: 409, endPoint y: 105, distance: 35.8
click at [411, 107] on div at bounding box center [409, 92] width 195 height 88
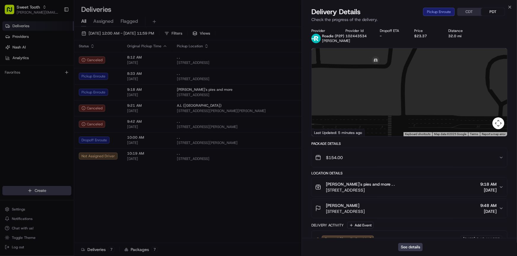
drag, startPoint x: 378, startPoint y: 92, endPoint x: 382, endPoint y: 94, distance: 4.9
click at [381, 93] on div at bounding box center [409, 92] width 195 height 88
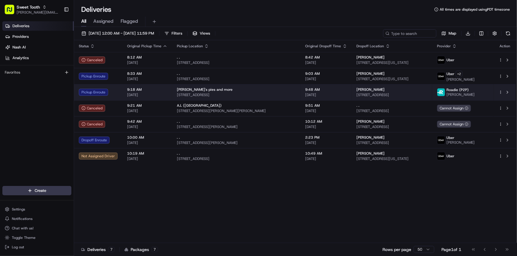
click at [97, 89] on div "Pickup Enroute" at bounding box center [98, 92] width 39 height 7
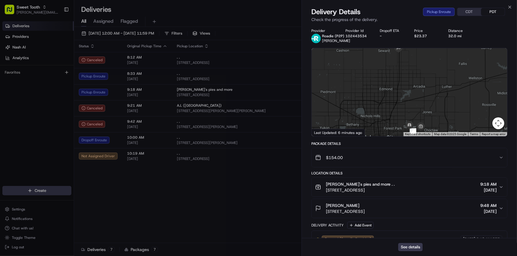
drag, startPoint x: 418, startPoint y: 110, endPoint x: 416, endPoint y: 91, distance: 19.6
click at [416, 91] on div at bounding box center [409, 92] width 195 height 88
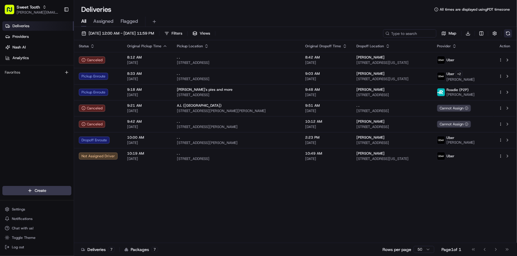
click at [508, 32] on button at bounding box center [508, 33] width 8 height 8
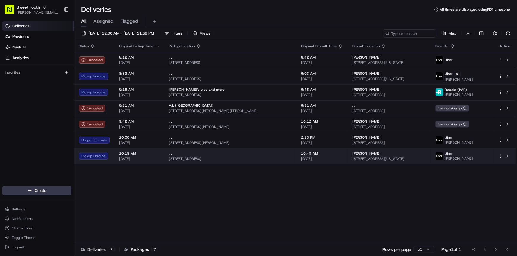
click at [161, 156] on td "10:19 AM 08/23/2025" at bounding box center [139, 156] width 50 height 16
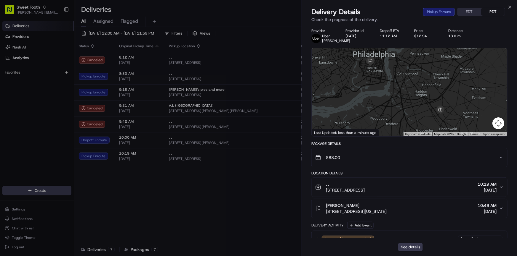
drag, startPoint x: 403, startPoint y: 108, endPoint x: 384, endPoint y: 99, distance: 20.9
click at [384, 99] on div at bounding box center [409, 92] width 195 height 88
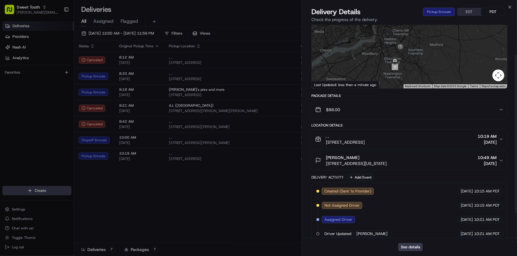
scroll to position [20, 0]
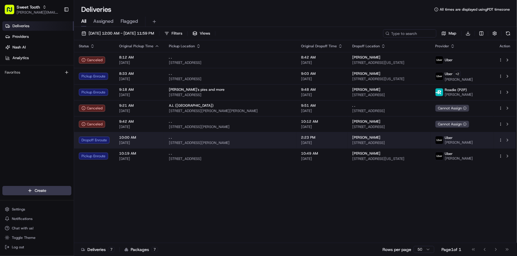
click at [145, 142] on span "[DATE]" at bounding box center [139, 143] width 40 height 5
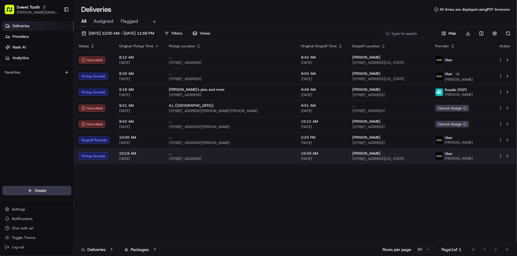
click at [151, 154] on span "10:19 AM" at bounding box center [139, 153] width 40 height 5
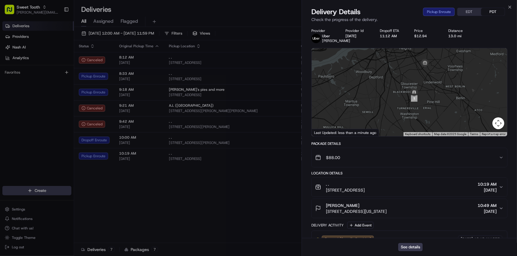
drag, startPoint x: 445, startPoint y: 96, endPoint x: 435, endPoint y: 84, distance: 15.5
click at [436, 84] on div at bounding box center [409, 92] width 195 height 88
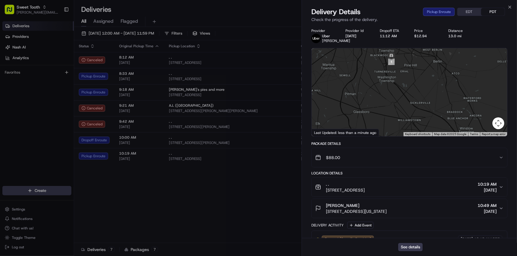
drag, startPoint x: 407, startPoint y: 76, endPoint x: 409, endPoint y: 97, distance: 20.5
click at [408, 95] on div at bounding box center [409, 92] width 195 height 88
drag, startPoint x: 419, startPoint y: 84, endPoint x: 409, endPoint y: 103, distance: 21.3
click at [409, 103] on div at bounding box center [409, 92] width 195 height 88
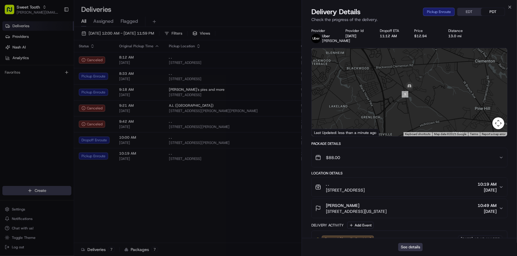
click at [410, 249] on button "See details" at bounding box center [410, 247] width 25 height 8
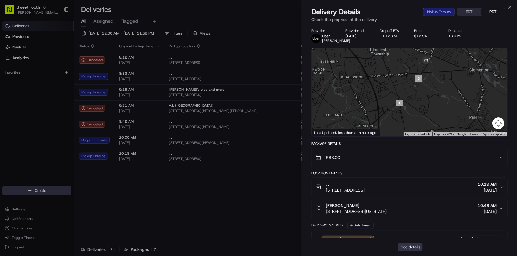
scroll to position [1090, 0]
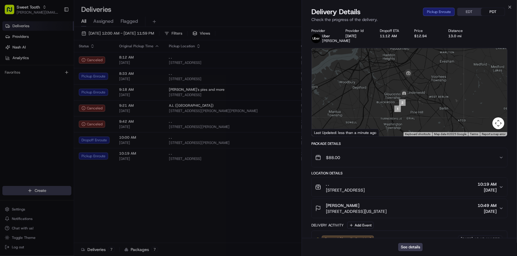
drag, startPoint x: 429, startPoint y: 80, endPoint x: 421, endPoint y: 94, distance: 16.0
click at [421, 94] on div at bounding box center [409, 92] width 195 height 88
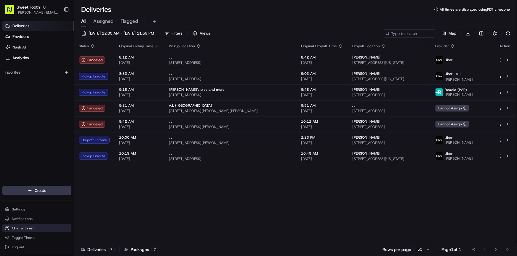
click at [27, 228] on span "Chat with us!" at bounding box center [23, 228] width 22 height 5
click at [31, 227] on span "Chat with us!" at bounding box center [23, 228] width 22 height 5
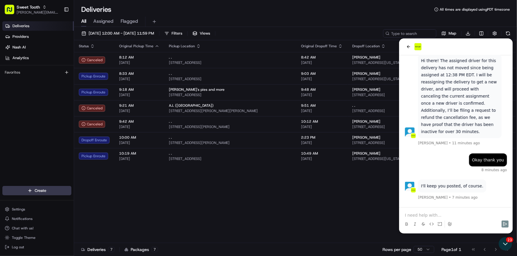
click at [439, 219] on div at bounding box center [455, 224] width 109 height 12
click at [429, 215] on p at bounding box center [456, 215] width 102 height 6
click at [422, 213] on p at bounding box center [456, 215] width 102 height 6
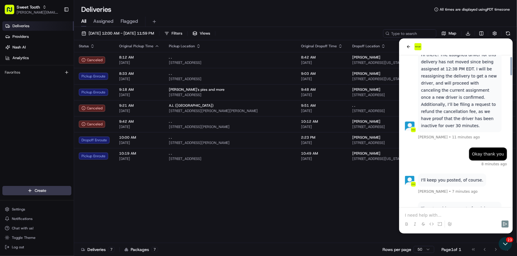
scroll to position [1130, 0]
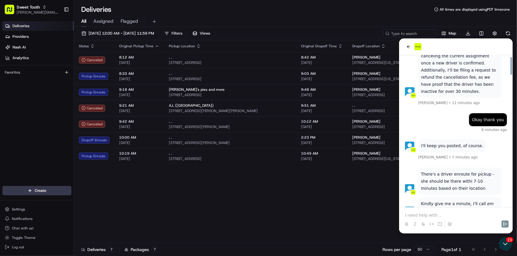
click at [422, 213] on p at bounding box center [456, 215] width 102 height 6
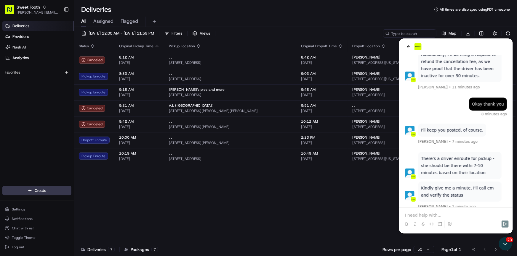
click at [422, 213] on p at bounding box center [456, 215] width 102 height 6
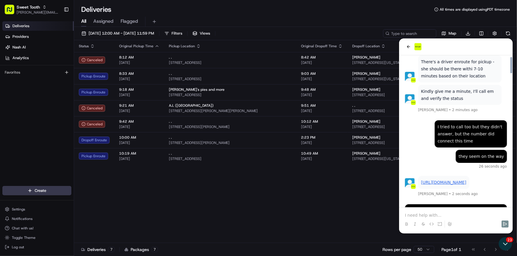
scroll to position [1243, 0]
click at [445, 180] on link "https://tracking.usenash.com/pkg_Y6hcgbN2usxAGJELCmbXsd" at bounding box center [443, 182] width 45 height 5
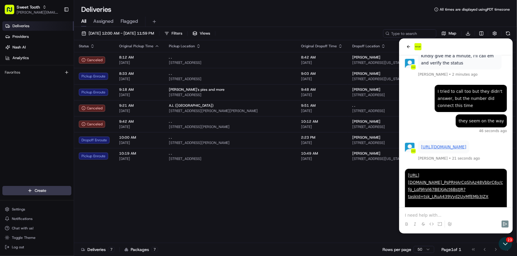
click at [430, 218] on p at bounding box center [456, 215] width 102 height 6
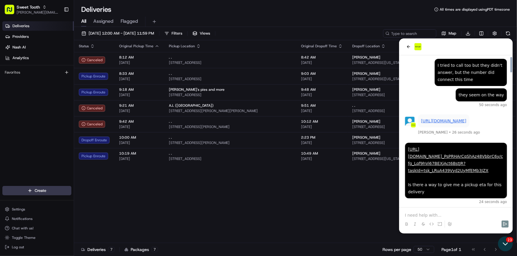
click at [505, 247] on icon "Open customer support" at bounding box center [505, 244] width 15 height 15
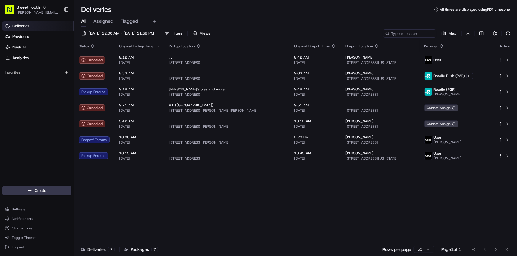
scroll to position [1380, 0]
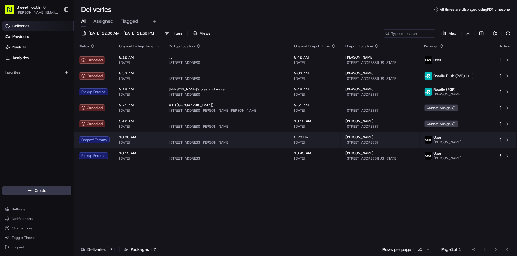
click at [201, 142] on span "[STREET_ADDRESS][PERSON_NAME]" at bounding box center [227, 142] width 116 height 5
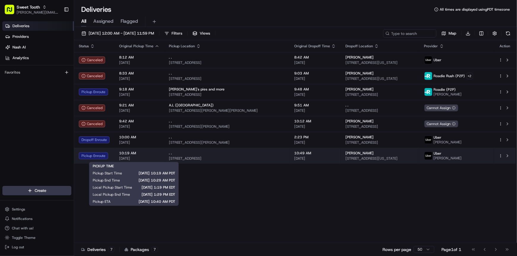
click at [142, 154] on span "10:19 AM" at bounding box center [139, 153] width 40 height 5
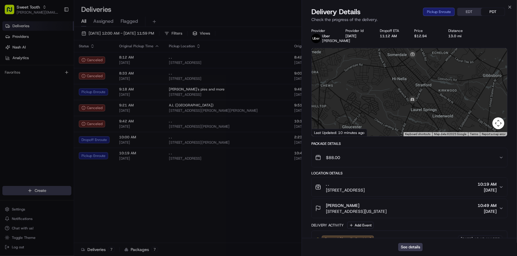
drag, startPoint x: 447, startPoint y: 116, endPoint x: 437, endPoint y: 81, distance: 36.4
click at [437, 83] on div at bounding box center [409, 92] width 195 height 88
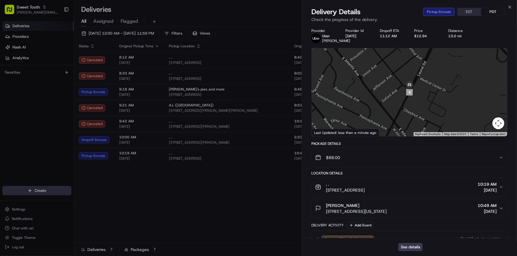
drag, startPoint x: 429, startPoint y: 94, endPoint x: 421, endPoint y: 103, distance: 12.2
click at [421, 103] on div at bounding box center [409, 92] width 195 height 88
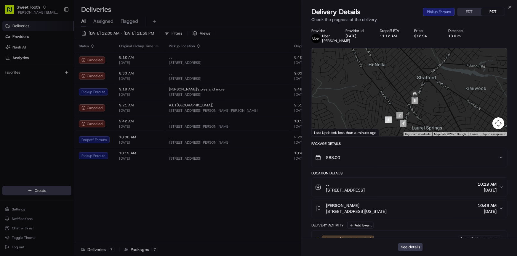
drag, startPoint x: 437, startPoint y: 92, endPoint x: 417, endPoint y: 107, distance: 25.8
click at [418, 107] on div at bounding box center [409, 92] width 195 height 88
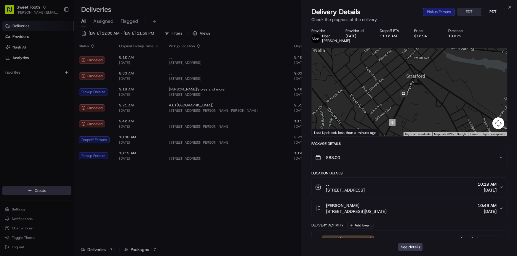
drag, startPoint x: 407, startPoint y: 105, endPoint x: 391, endPoint y: 118, distance: 20.7
click at [391, 117] on div at bounding box center [409, 92] width 195 height 88
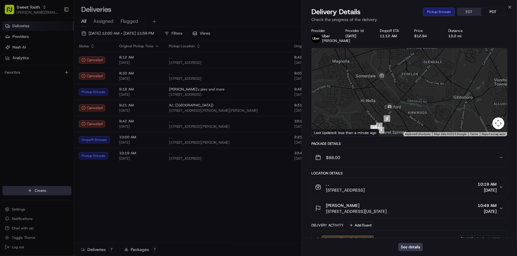
drag, startPoint x: 390, startPoint y: 94, endPoint x: 395, endPoint y: 102, distance: 9.4
click at [395, 102] on div at bounding box center [409, 92] width 195 height 88
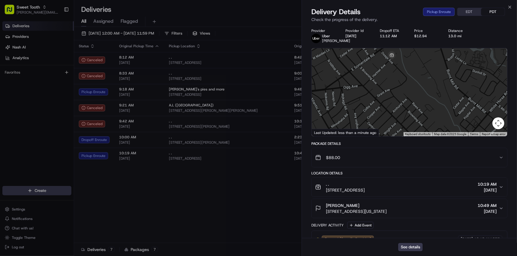
drag, startPoint x: 399, startPoint y: 110, endPoint x: 387, endPoint y: 88, distance: 24.5
click at [387, 88] on div at bounding box center [409, 92] width 195 height 88
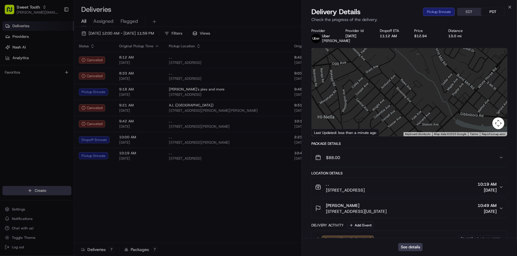
drag, startPoint x: 389, startPoint y: 94, endPoint x: 387, endPoint y: 88, distance: 6.9
click at [387, 88] on div at bounding box center [409, 92] width 195 height 88
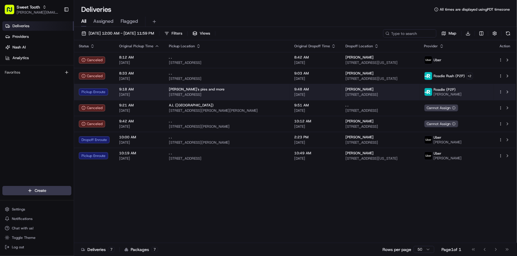
click at [117, 95] on td "9:18 AM 08/23/2025" at bounding box center [139, 92] width 50 height 16
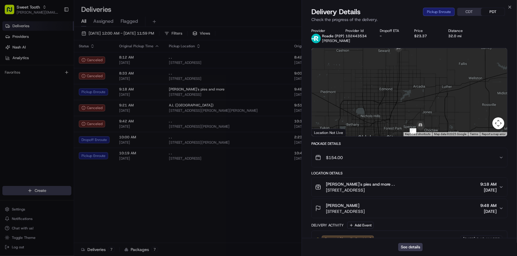
click at [434, 88] on div at bounding box center [409, 92] width 195 height 88
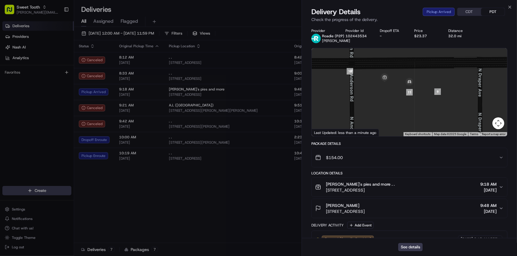
drag, startPoint x: 190, startPoint y: 218, endPoint x: 137, endPoint y: 190, distance: 60.3
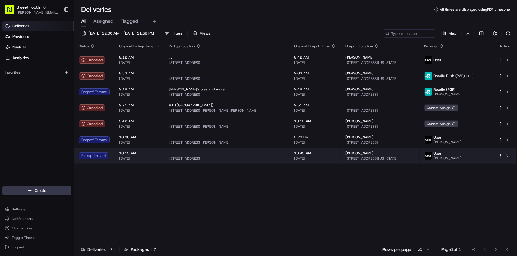
click at [115, 153] on td "10:19 AM 08/23/2025" at bounding box center [139, 156] width 50 height 16
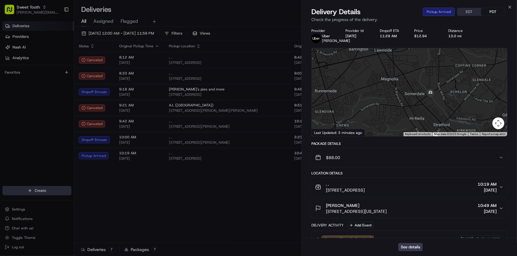
drag, startPoint x: 447, startPoint y: 116, endPoint x: 421, endPoint y: 82, distance: 43.2
click at [421, 83] on div at bounding box center [409, 92] width 195 height 88
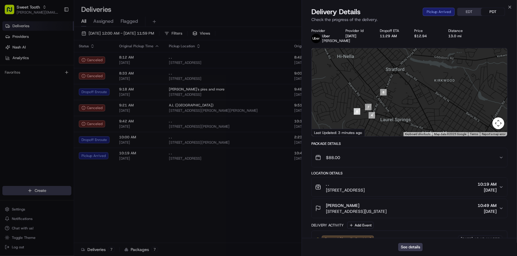
drag, startPoint x: 395, startPoint y: 79, endPoint x: 400, endPoint y: 106, distance: 27.6
click at [399, 105] on div at bounding box center [409, 92] width 195 height 88
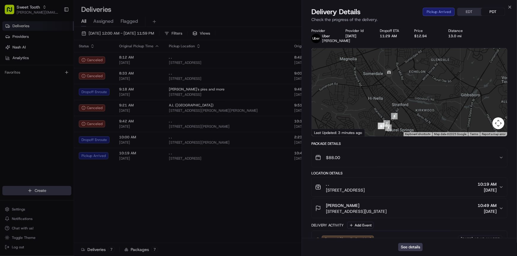
drag, startPoint x: 397, startPoint y: 89, endPoint x: 399, endPoint y: 99, distance: 10.1
click at [399, 99] on div at bounding box center [409, 92] width 195 height 88
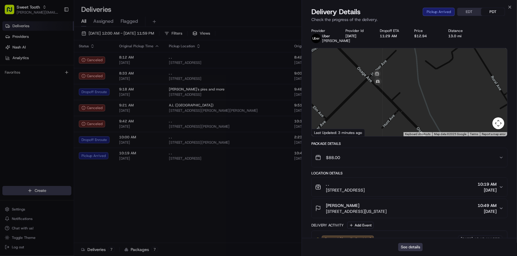
click at [408, 251] on button "See details" at bounding box center [410, 247] width 25 height 8
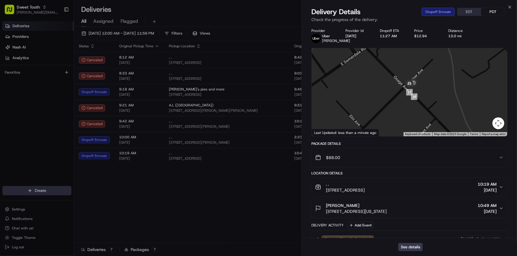
drag, startPoint x: 124, startPoint y: 188, endPoint x: 113, endPoint y: 177, distance: 15.7
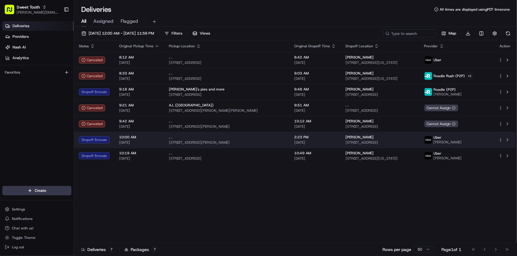
click at [99, 141] on div "Dropoff Enroute" at bounding box center [94, 140] width 31 height 7
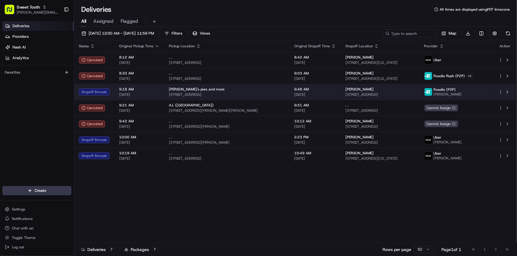
click at [107, 95] on div "Dropoff Enroute" at bounding box center [94, 92] width 31 height 7
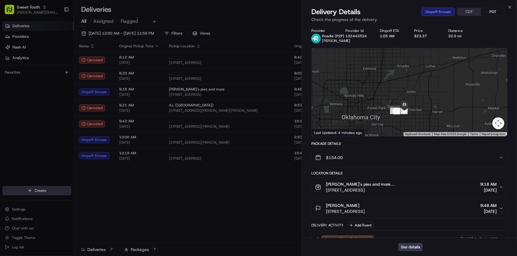
drag, startPoint x: 383, startPoint y: 96, endPoint x: 367, endPoint y: 74, distance: 27.1
click at [367, 74] on div at bounding box center [409, 92] width 195 height 88
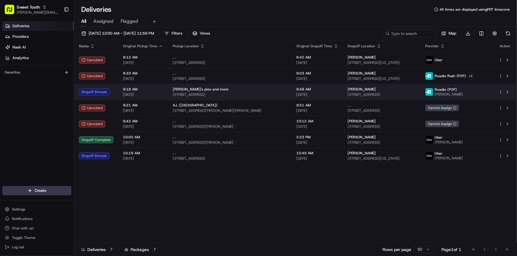
click at [115, 90] on td "Dropoff Enroute" at bounding box center [96, 92] width 44 height 16
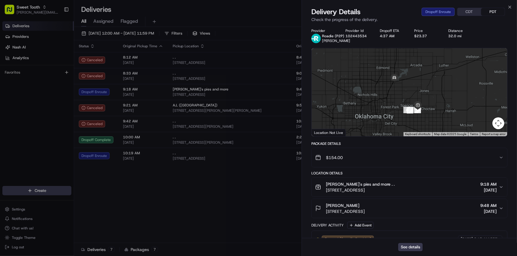
drag, startPoint x: 419, startPoint y: 105, endPoint x: 415, endPoint y: 82, distance: 24.1
click at [415, 82] on div at bounding box center [409, 92] width 195 height 88
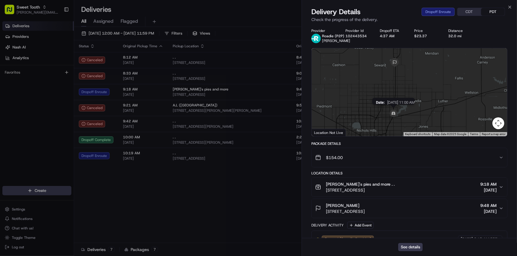
drag, startPoint x: 397, startPoint y: 78, endPoint x: 397, endPoint y: 113, distance: 34.7
click at [396, 117] on img at bounding box center [393, 114] width 12 height 12
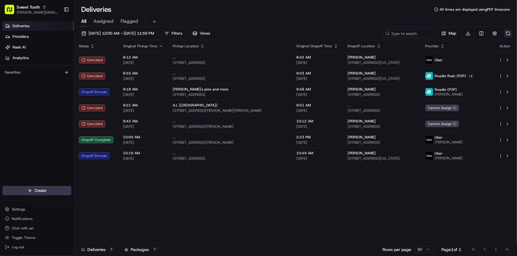
click at [506, 33] on button at bounding box center [508, 33] width 8 height 8
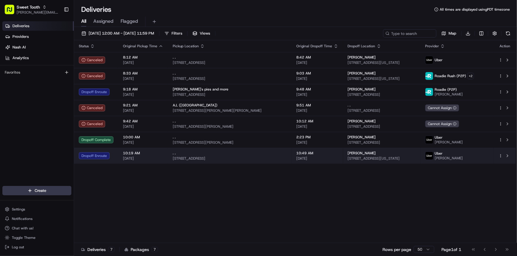
click at [108, 159] on div "Dropoff Enroute" at bounding box center [96, 156] width 35 height 7
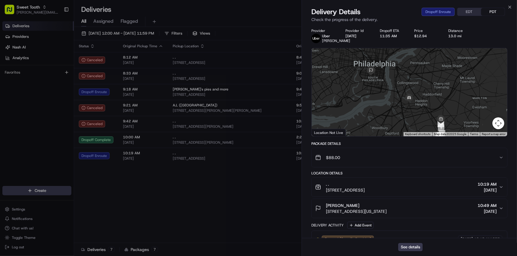
drag, startPoint x: 419, startPoint y: 84, endPoint x: 455, endPoint y: 113, distance: 45.3
click at [455, 113] on div at bounding box center [409, 92] width 195 height 88
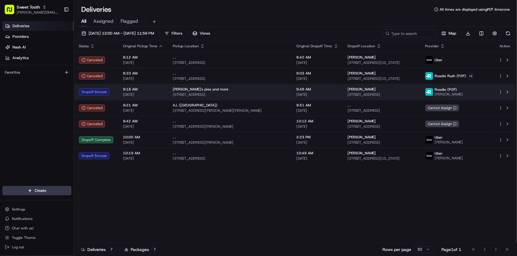
click at [124, 96] on span "[DATE]" at bounding box center [143, 94] width 40 height 5
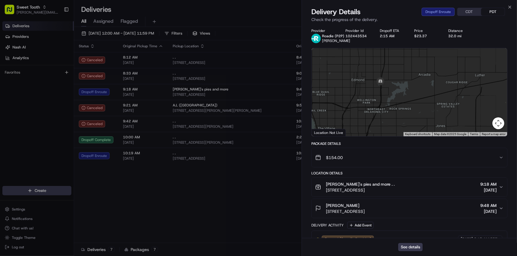
drag, startPoint x: 402, startPoint y: 92, endPoint x: 404, endPoint y: 113, distance: 20.8
click at [403, 113] on div at bounding box center [409, 92] width 195 height 88
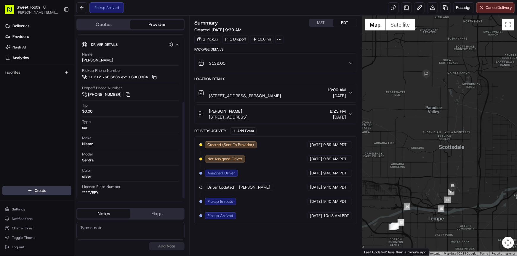
scroll to position [117, 0]
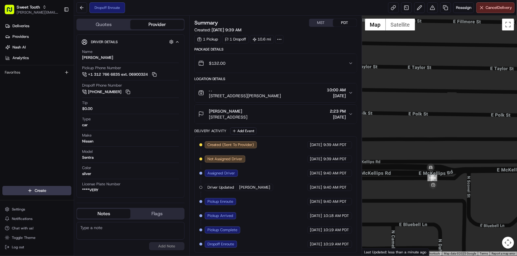
drag, startPoint x: 423, startPoint y: 155, endPoint x: 415, endPoint y: 139, distance: 18.1
click at [415, 139] on div at bounding box center [439, 136] width 155 height 240
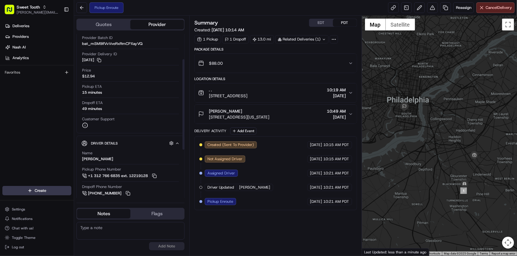
scroll to position [54, 0]
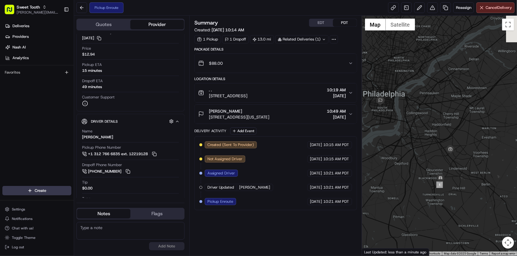
drag, startPoint x: 496, startPoint y: 188, endPoint x: 473, endPoint y: 182, distance: 23.5
click at [473, 182] on div at bounding box center [439, 136] width 155 height 240
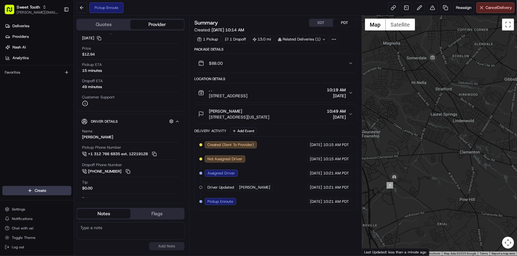
drag, startPoint x: 408, startPoint y: 185, endPoint x: 415, endPoint y: 178, distance: 9.2
click at [415, 178] on div at bounding box center [439, 136] width 155 height 240
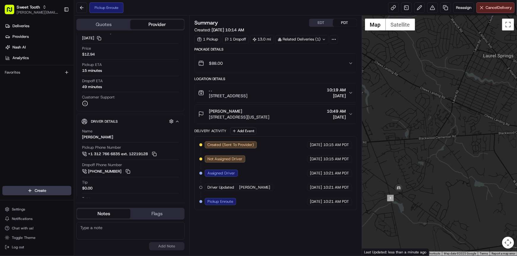
drag, startPoint x: 432, startPoint y: 126, endPoint x: 433, endPoint y: 142, distance: 16.9
click at [433, 142] on div at bounding box center [439, 136] width 155 height 240
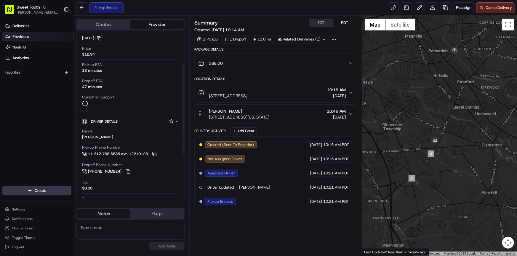
drag, startPoint x: 23, startPoint y: 28, endPoint x: 24, endPoint y: 34, distance: 6.4
click at [23, 28] on span "Deliveries" at bounding box center [20, 25] width 17 height 5
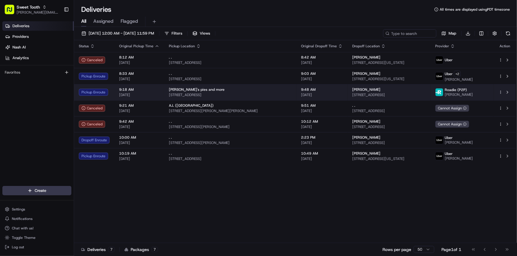
click at [148, 94] on span "[DATE]" at bounding box center [139, 95] width 40 height 5
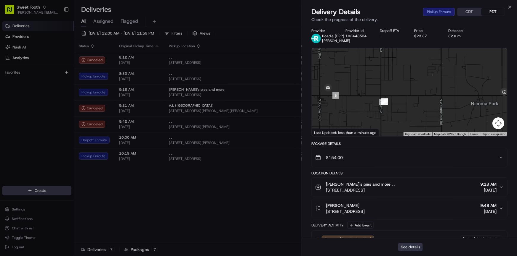
click at [417, 246] on button "See details" at bounding box center [410, 247] width 25 height 8
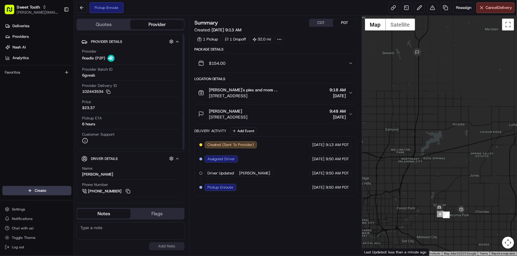
click at [57, 105] on div "Deliveries Providers [PERSON_NAME] Analytics Favorites" at bounding box center [37, 104] width 74 height 171
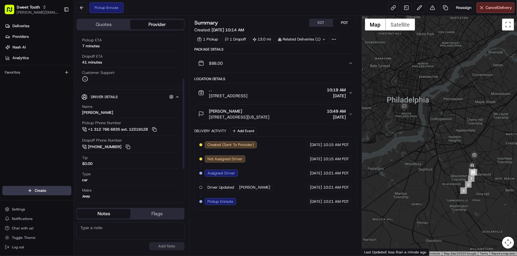
scroll to position [81, 0]
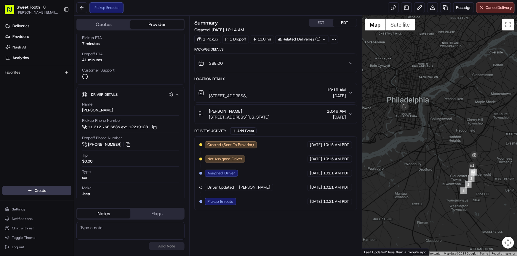
click at [416, 168] on div at bounding box center [439, 136] width 155 height 240
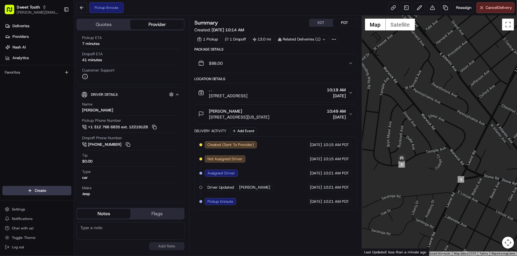
drag, startPoint x: 435, startPoint y: 154, endPoint x: 423, endPoint y: 171, distance: 20.0
click at [423, 171] on div at bounding box center [439, 136] width 155 height 240
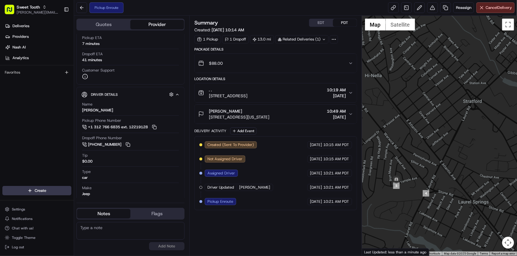
drag, startPoint x: 425, startPoint y: 164, endPoint x: 417, endPoint y: 170, distance: 10.3
click at [417, 170] on div at bounding box center [439, 136] width 155 height 240
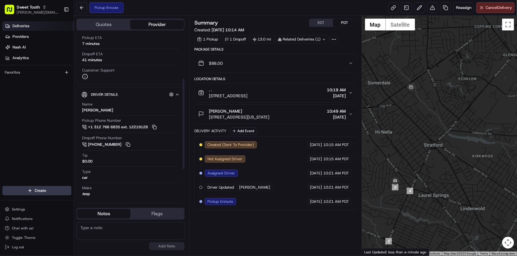
click at [36, 30] on link "Deliveries" at bounding box center [37, 25] width 71 height 9
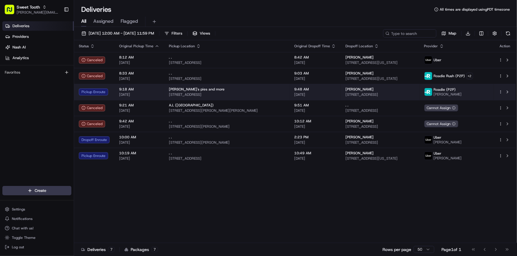
click at [146, 92] on div "9:18 AM [DATE]" at bounding box center [139, 92] width 40 height 10
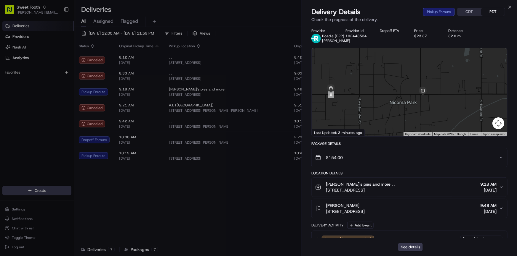
drag, startPoint x: 364, startPoint y: 107, endPoint x: 390, endPoint y: 109, distance: 26.8
click at [390, 109] on div at bounding box center [409, 92] width 195 height 88
drag, startPoint x: 371, startPoint y: 97, endPoint x: 392, endPoint y: 98, distance: 21.3
click at [392, 98] on div at bounding box center [409, 92] width 195 height 88
drag, startPoint x: 440, startPoint y: 102, endPoint x: 430, endPoint y: 101, distance: 9.8
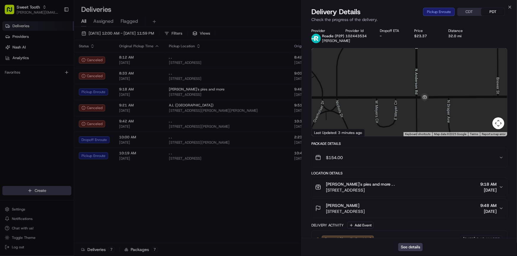
click at [430, 101] on div at bounding box center [409, 92] width 195 height 88
drag, startPoint x: 444, startPoint y: 92, endPoint x: 435, endPoint y: 83, distance: 12.8
click at [437, 83] on div at bounding box center [409, 92] width 195 height 88
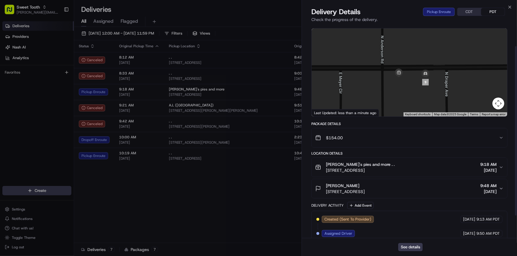
scroll to position [27, 0]
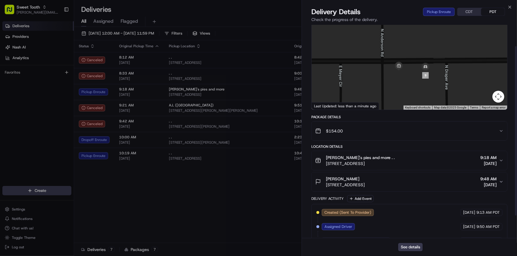
click at [444, 159] on div "[PERSON_NAME]'s pies and more . . [STREET_ADDRESS] 9:18 AM [DATE]" at bounding box center [407, 161] width 184 height 12
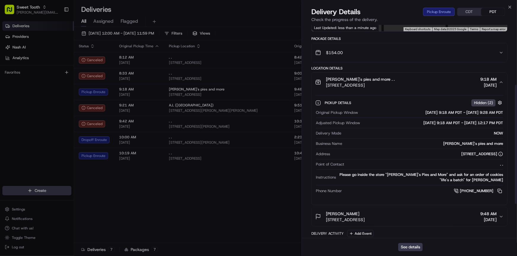
scroll to position [107, 0]
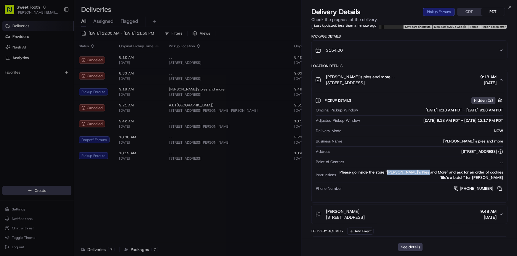
drag, startPoint x: 395, startPoint y: 172, endPoint x: 431, endPoint y: 172, distance: 35.8
click at [431, 172] on div "Please go inside the store "Katie's Pies and More" and ask for an order of cook…" at bounding box center [420, 175] width 165 height 11
drag, startPoint x: 427, startPoint y: 172, endPoint x: 411, endPoint y: 171, distance: 16.0
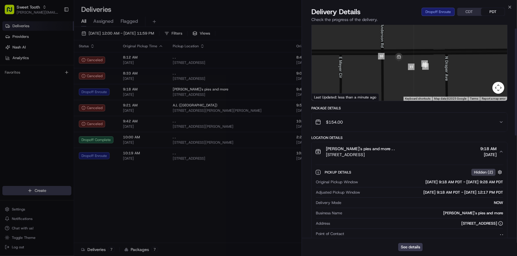
scroll to position [0, 0]
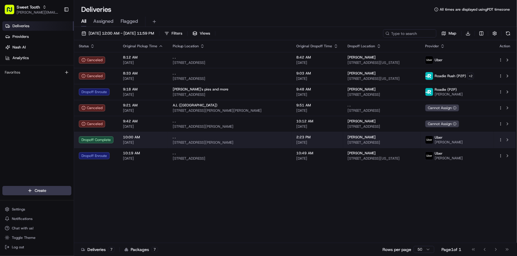
click at [253, 142] on span "1137 E McKellips Rd, Tempe, AZ 85288, USA" at bounding box center [230, 142] width 114 height 5
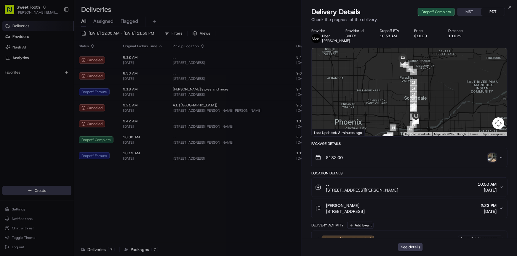
click at [492, 162] on img "button" at bounding box center [492, 158] width 8 height 8
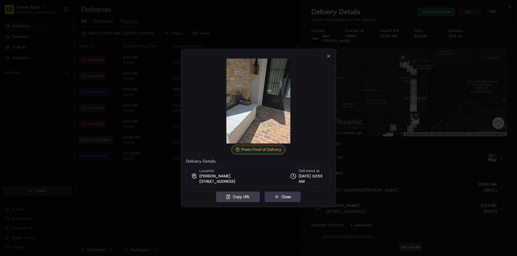
click at [155, 208] on div at bounding box center [258, 128] width 517 height 256
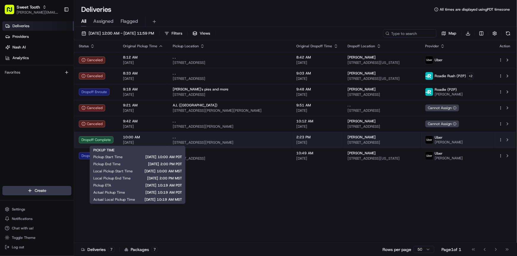
click at [140, 140] on div "10:00 AM 08/23/2025" at bounding box center [143, 140] width 40 height 10
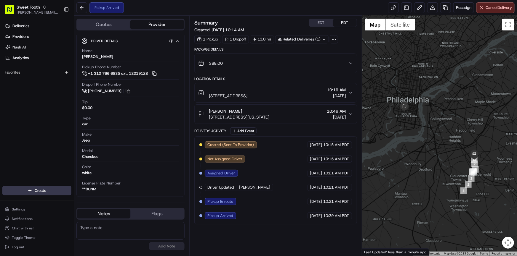
scroll to position [128, 0]
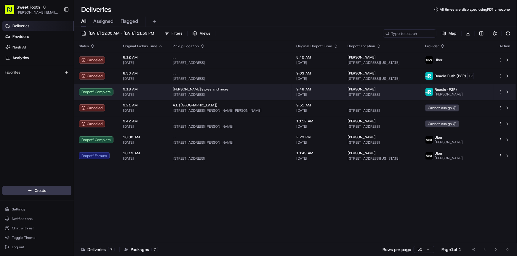
click at [113, 92] on div "Dropoff Complete" at bounding box center [96, 92] width 35 height 7
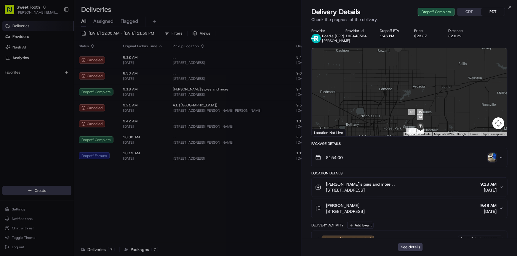
click at [491, 157] on img "button" at bounding box center [492, 158] width 8 height 8
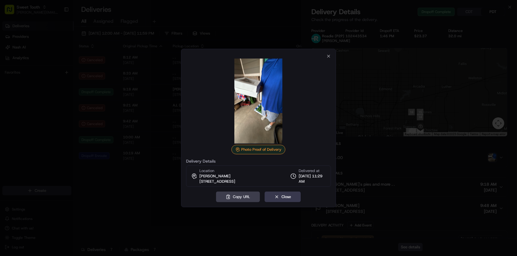
click at [150, 189] on div at bounding box center [258, 128] width 517 height 256
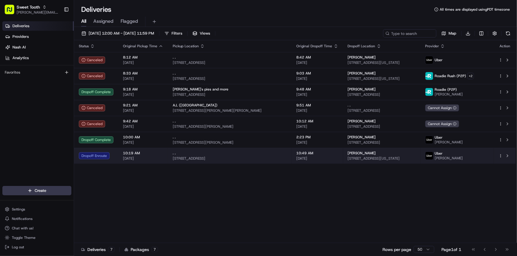
click at [116, 154] on td "Dropoff Enroute" at bounding box center [96, 156] width 44 height 16
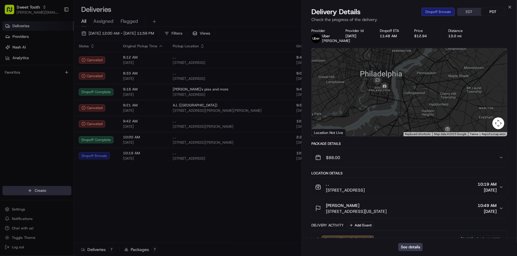
drag, startPoint x: 375, startPoint y: 95, endPoint x: 376, endPoint y: 123, distance: 28.1
click at [376, 123] on div at bounding box center [409, 92] width 195 height 88
